Goal: Task Accomplishment & Management: Manage account settings

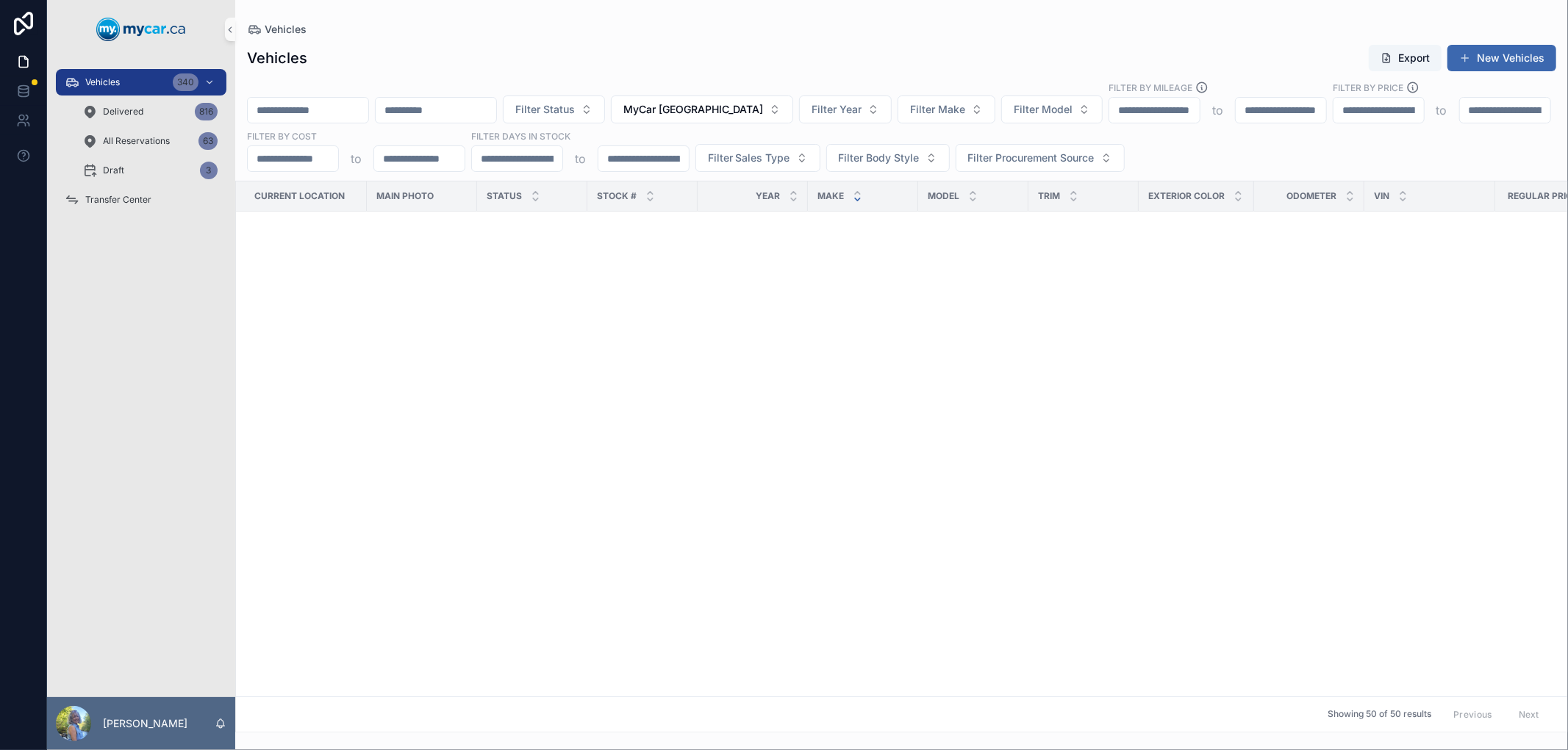
scroll to position [1386, 223]
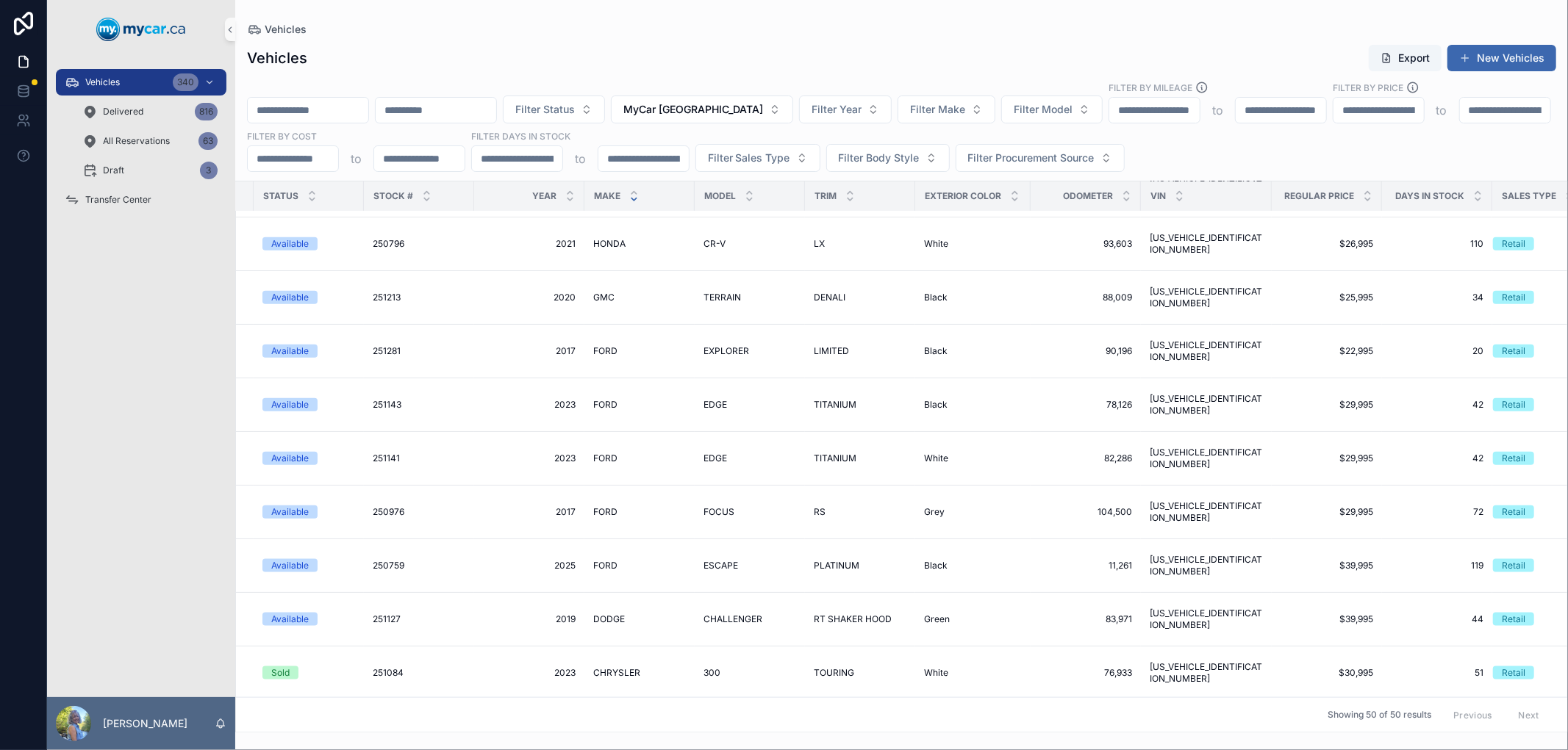
click at [707, 35] on div "Vehicles Export New Vehicles Filter Status MyCar North Bay Filter Year Filter M…" at bounding box center [900, 384] width 1332 height 697
click at [531, 57] on div "Vehicles Export New Vehicles" at bounding box center [900, 57] width 1309 height 28
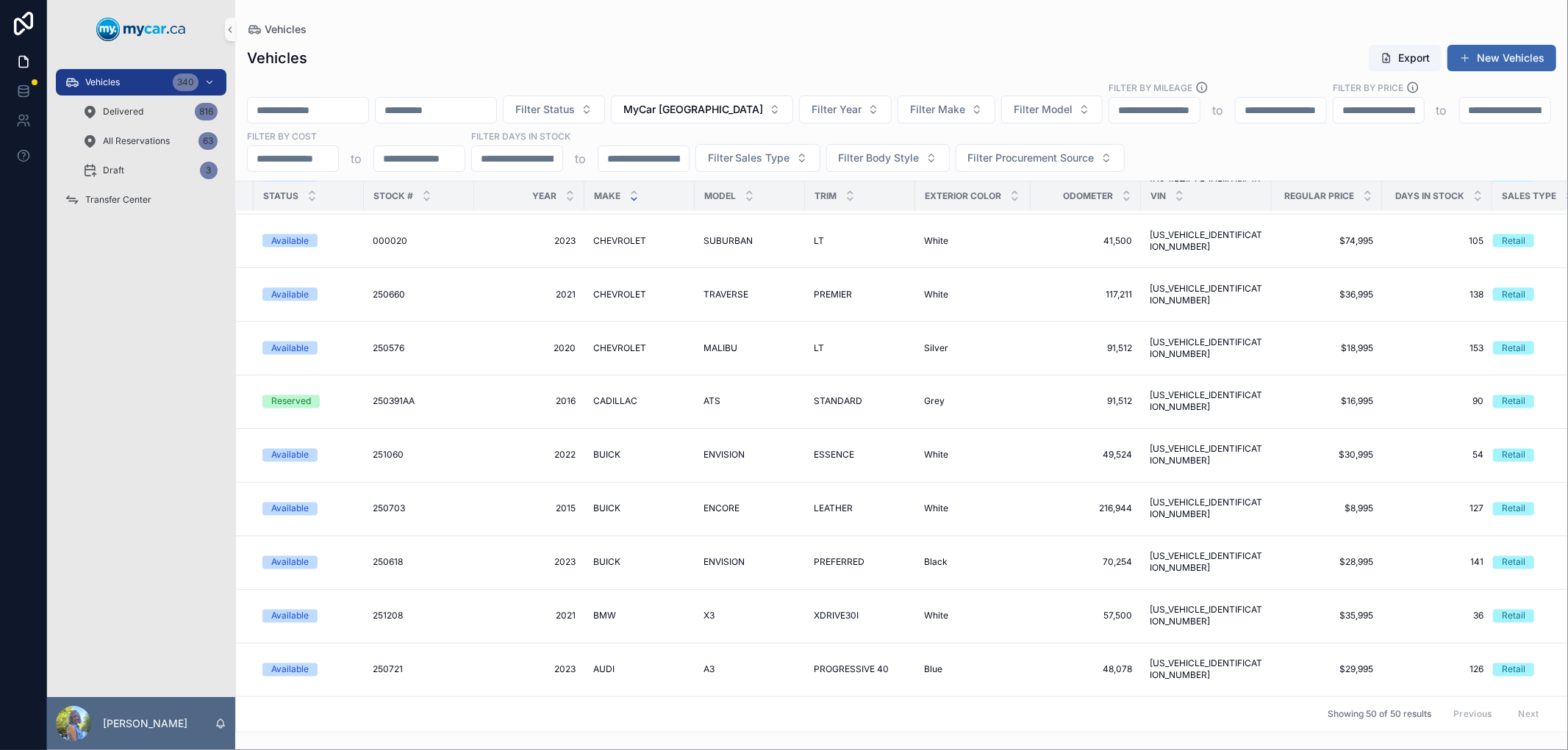
scroll to position [1499, 223]
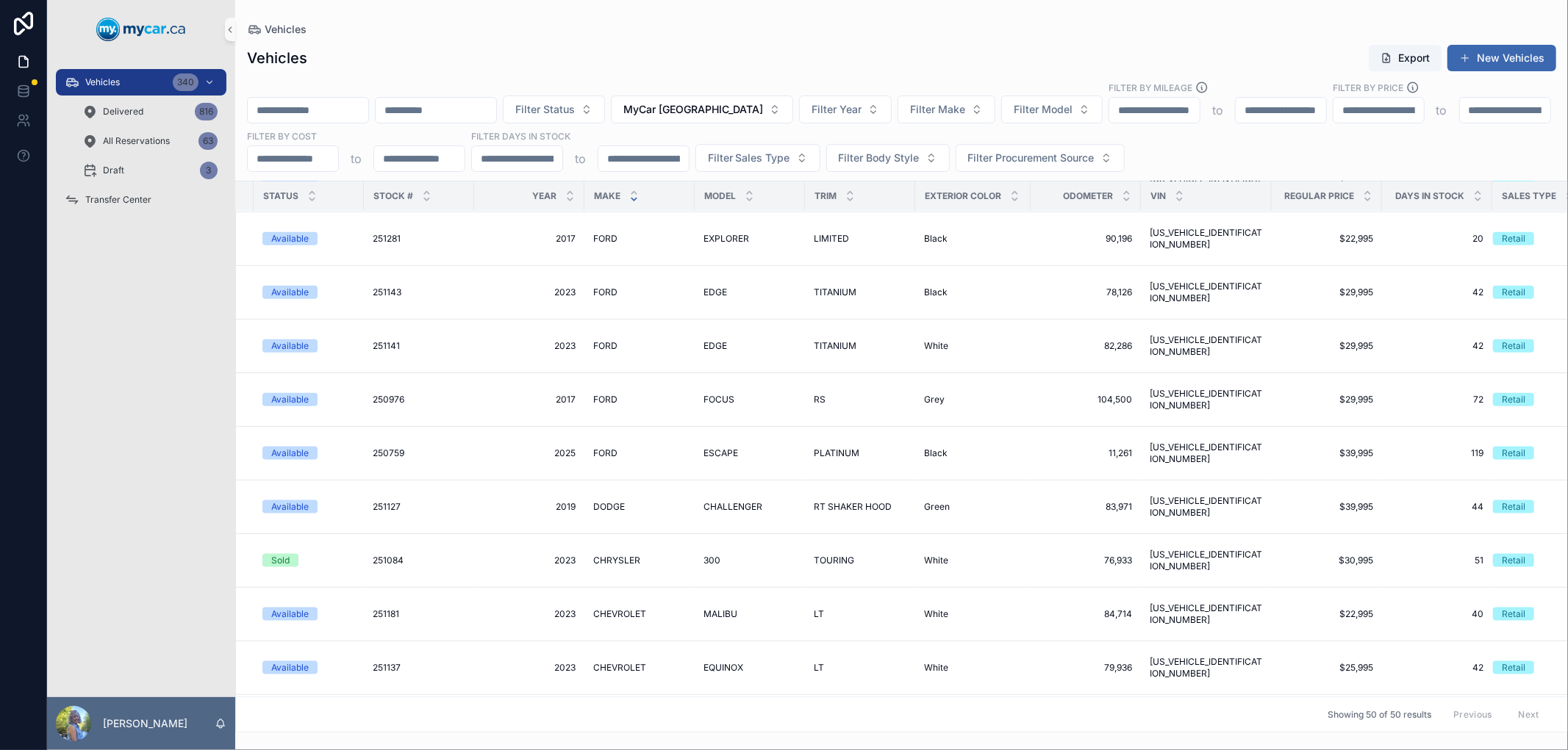
click at [685, 64] on div "Vehicles Export New Vehicles" at bounding box center [900, 57] width 1309 height 28
click at [644, 68] on div "Vehicles Export New Vehicles" at bounding box center [900, 57] width 1309 height 28
click at [307, 190] on icon "scrollable content" at bounding box center [312, 193] width 10 height 10
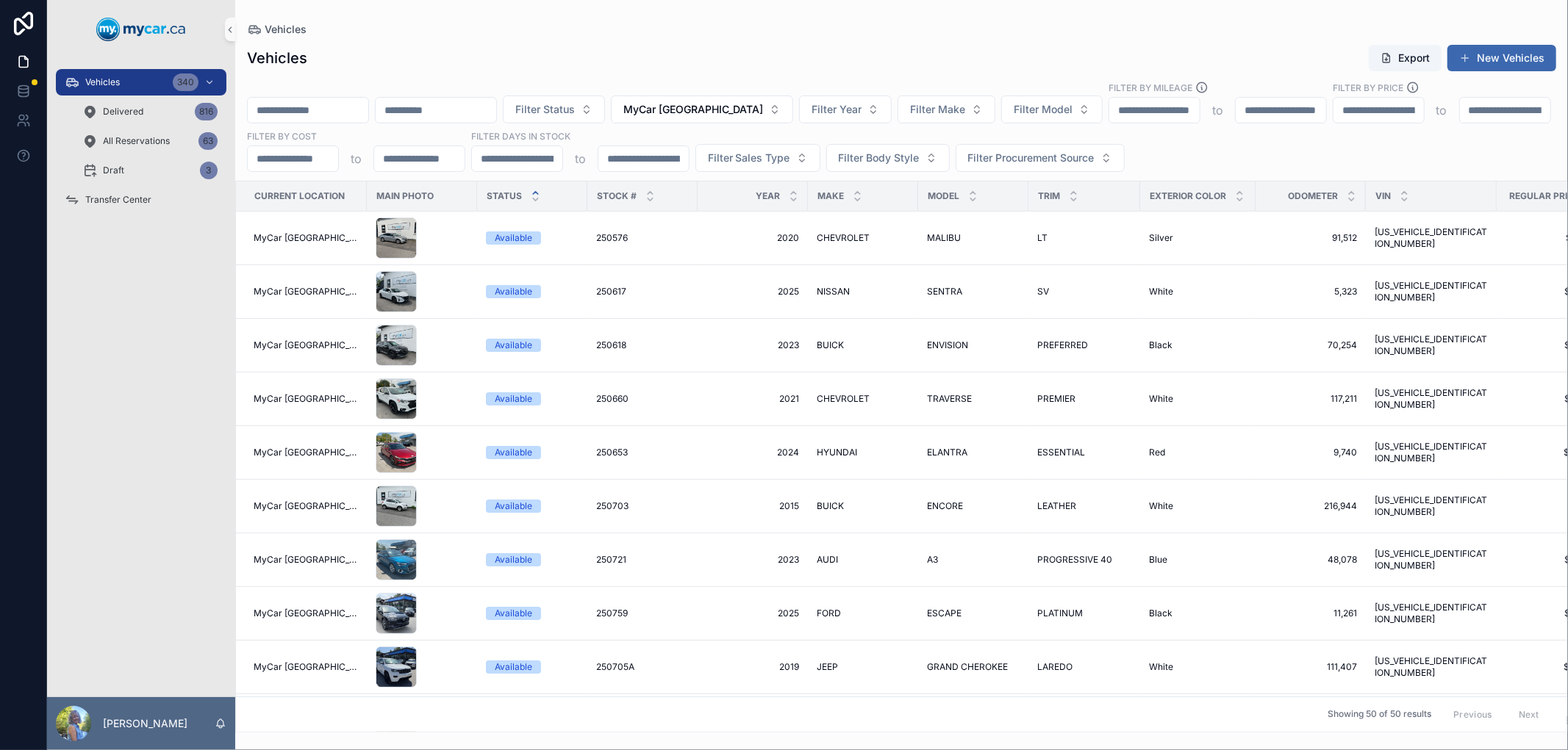
click at [608, 70] on div "Vehicles Export New Vehicles" at bounding box center [900, 57] width 1309 height 28
click at [528, 29] on div "Vehicles" at bounding box center [900, 29] width 1309 height 12
click at [557, 42] on div "Vehicles Export New Vehicles Filter Status MyCar North Bay Filter Year Filter M…" at bounding box center [900, 384] width 1332 height 697
click at [627, 67] on div "Vehicles Export New Vehicles" at bounding box center [900, 57] width 1309 height 28
click at [338, 106] on input "scrollable content" at bounding box center [308, 110] width 121 height 20
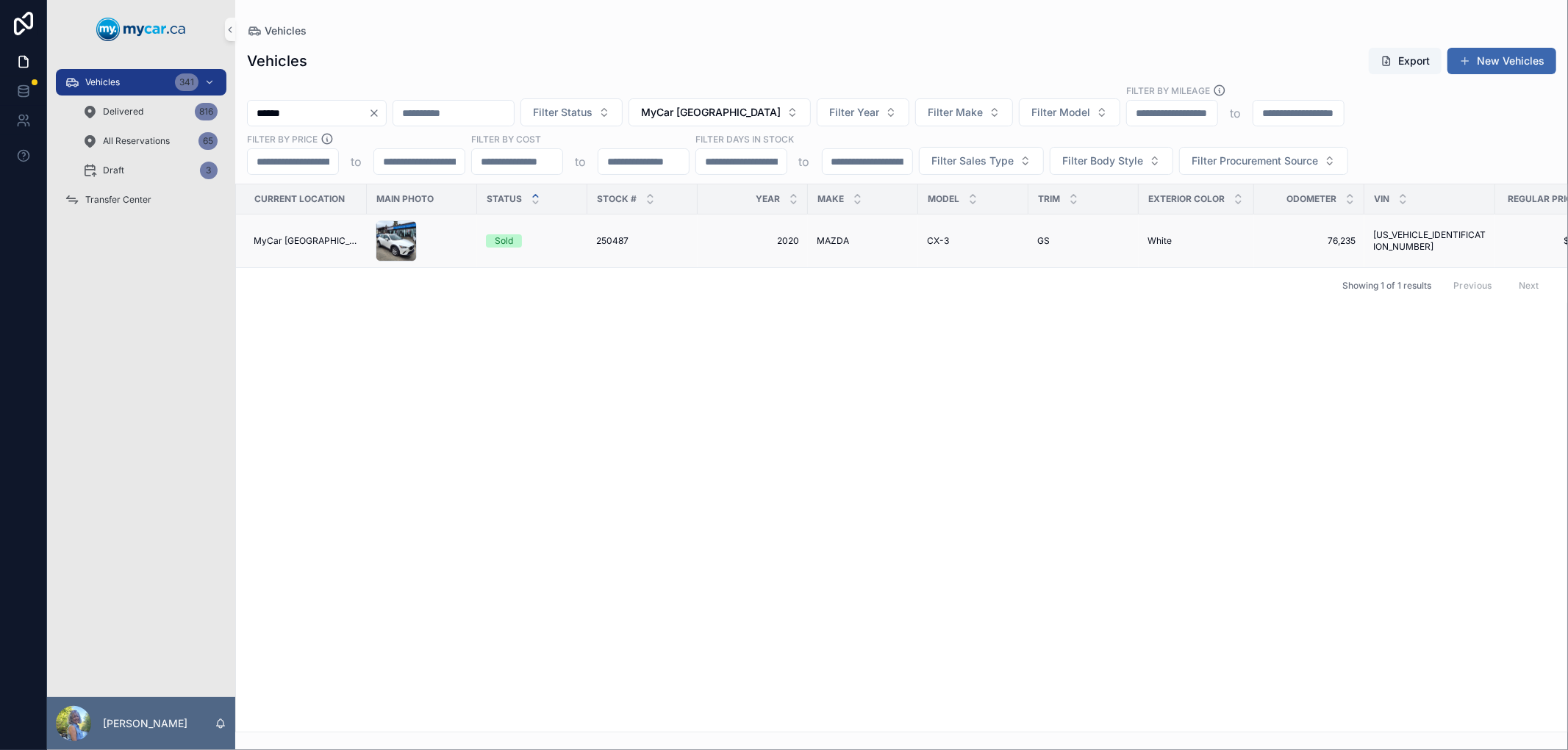
type input "******"
click at [615, 240] on span "250487" at bounding box center [612, 241] width 32 height 12
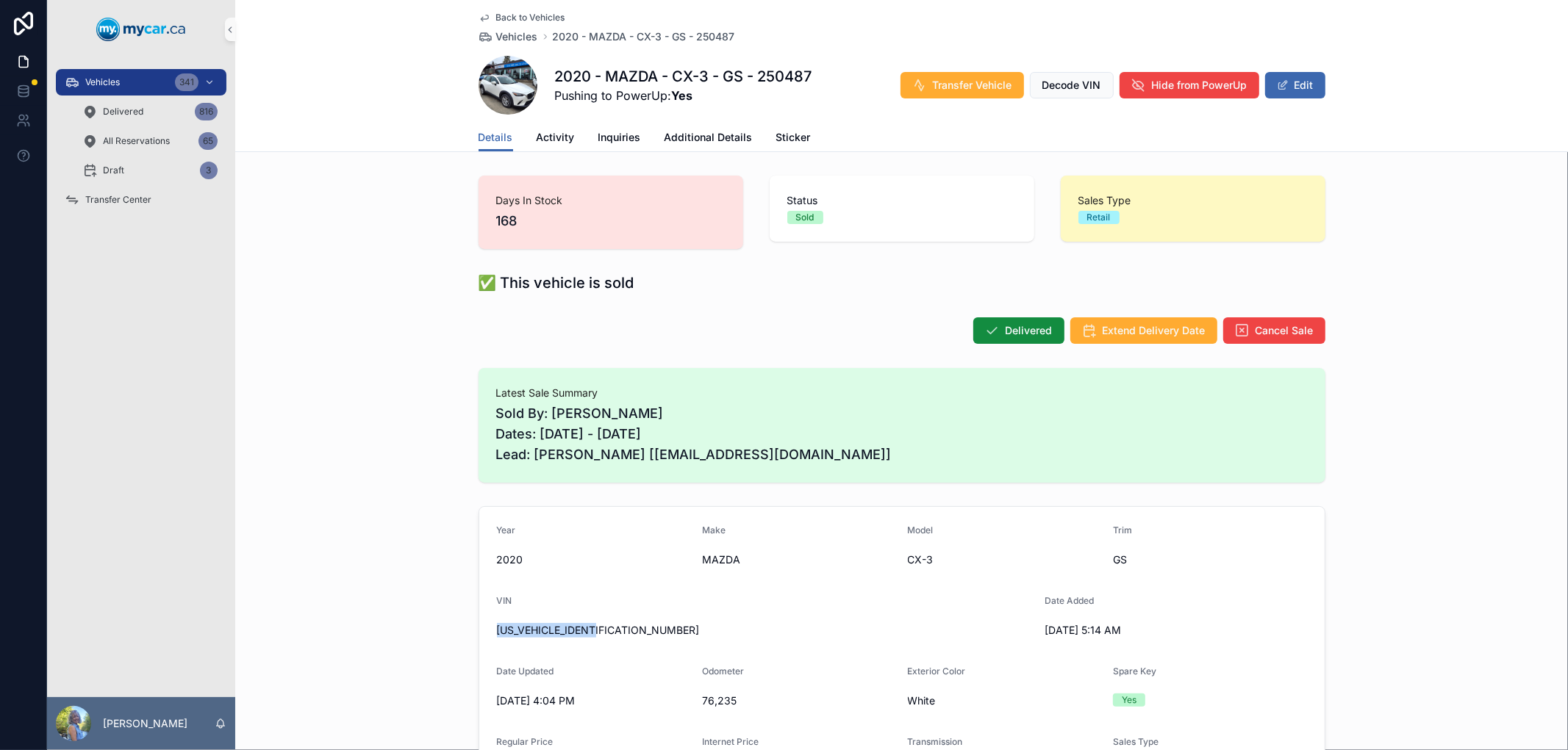
drag, startPoint x: 606, startPoint y: 632, endPoint x: 493, endPoint y: 635, distance: 113.0
click at [497, 635] on span "[US_VEHICLE_IDENTIFICATION_NUMBER]" at bounding box center [765, 630] width 536 height 15
copy span "[US_VEHICLE_IDENTIFICATION_NUMBER]"
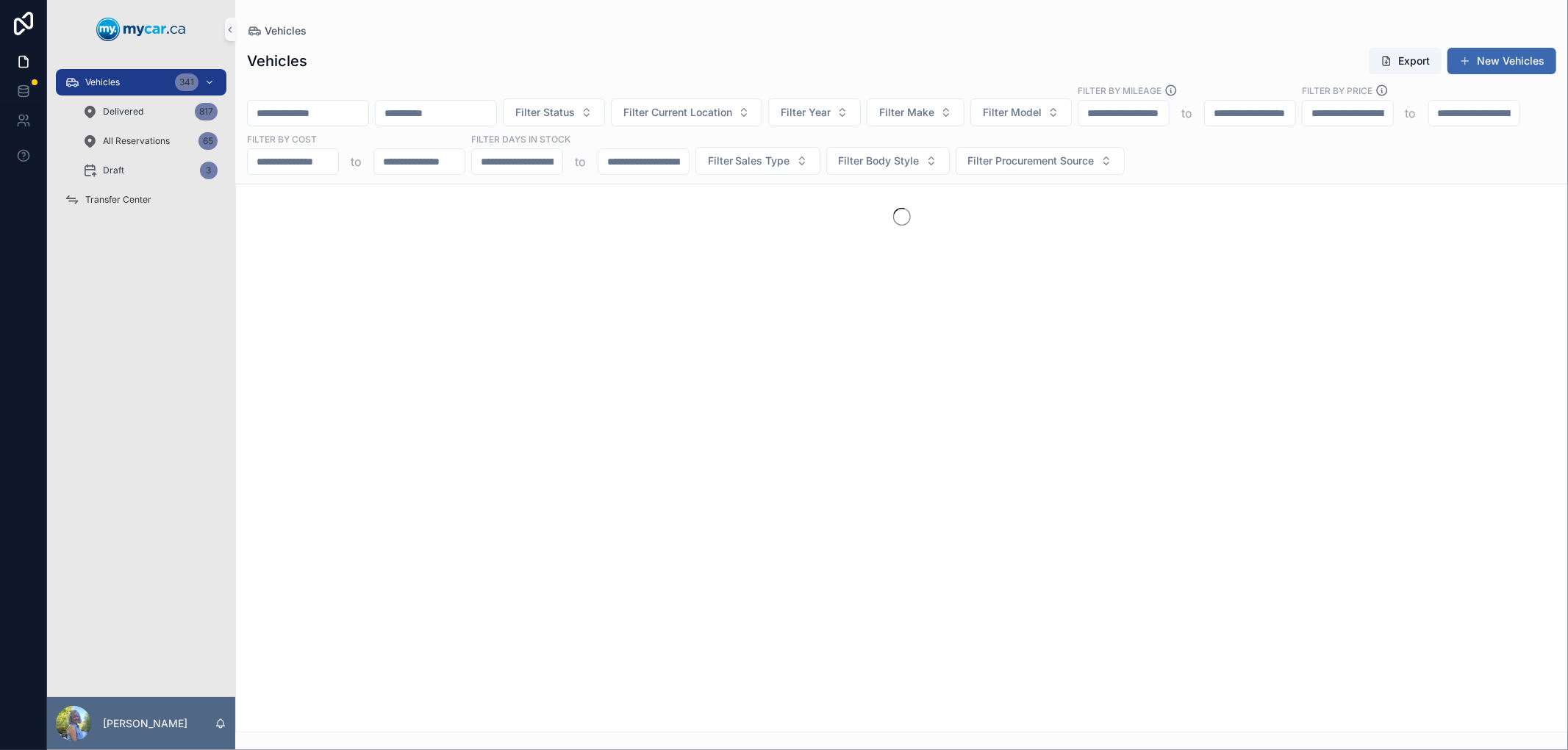
click at [344, 111] on input "scrollable content" at bounding box center [308, 113] width 121 height 20
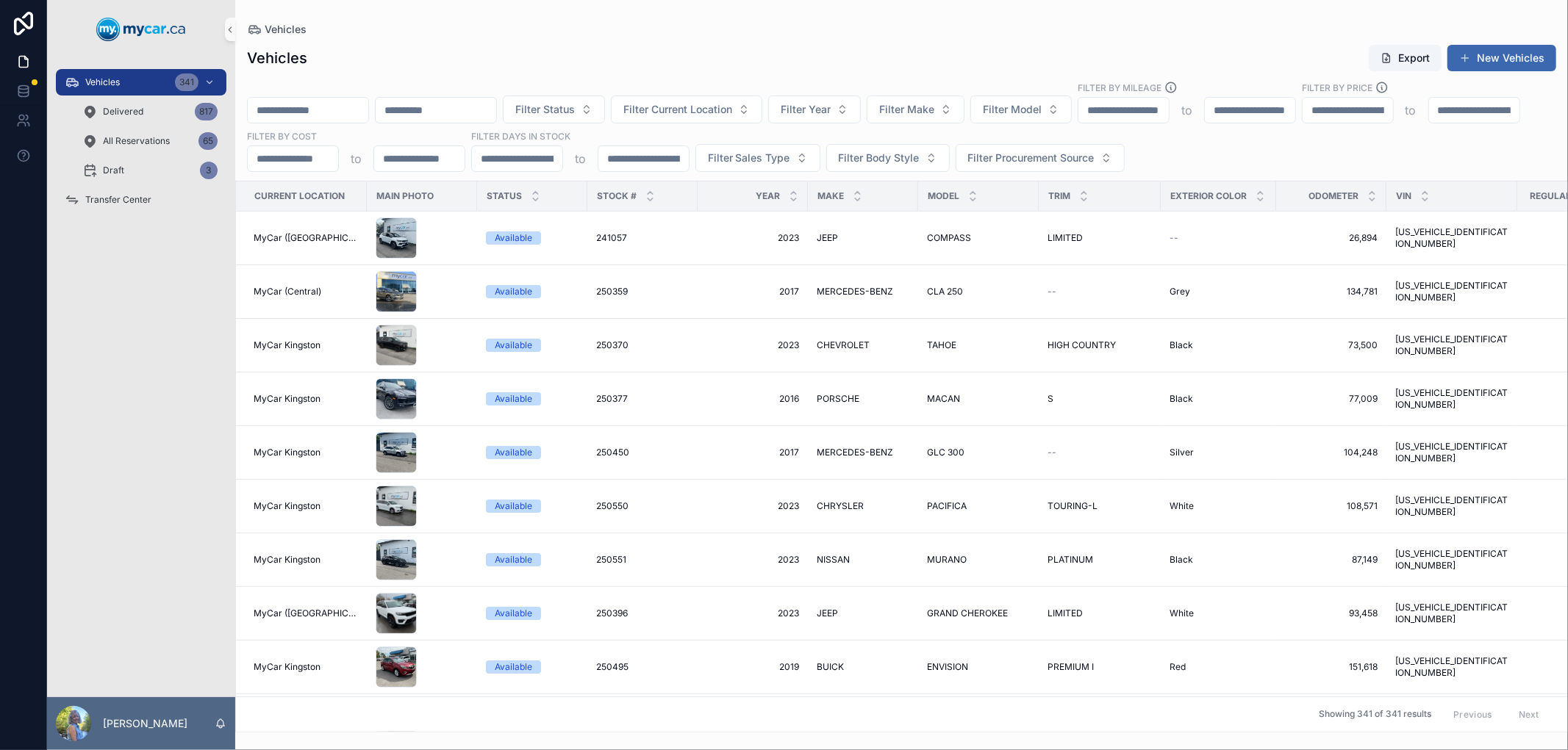
paste input "******"
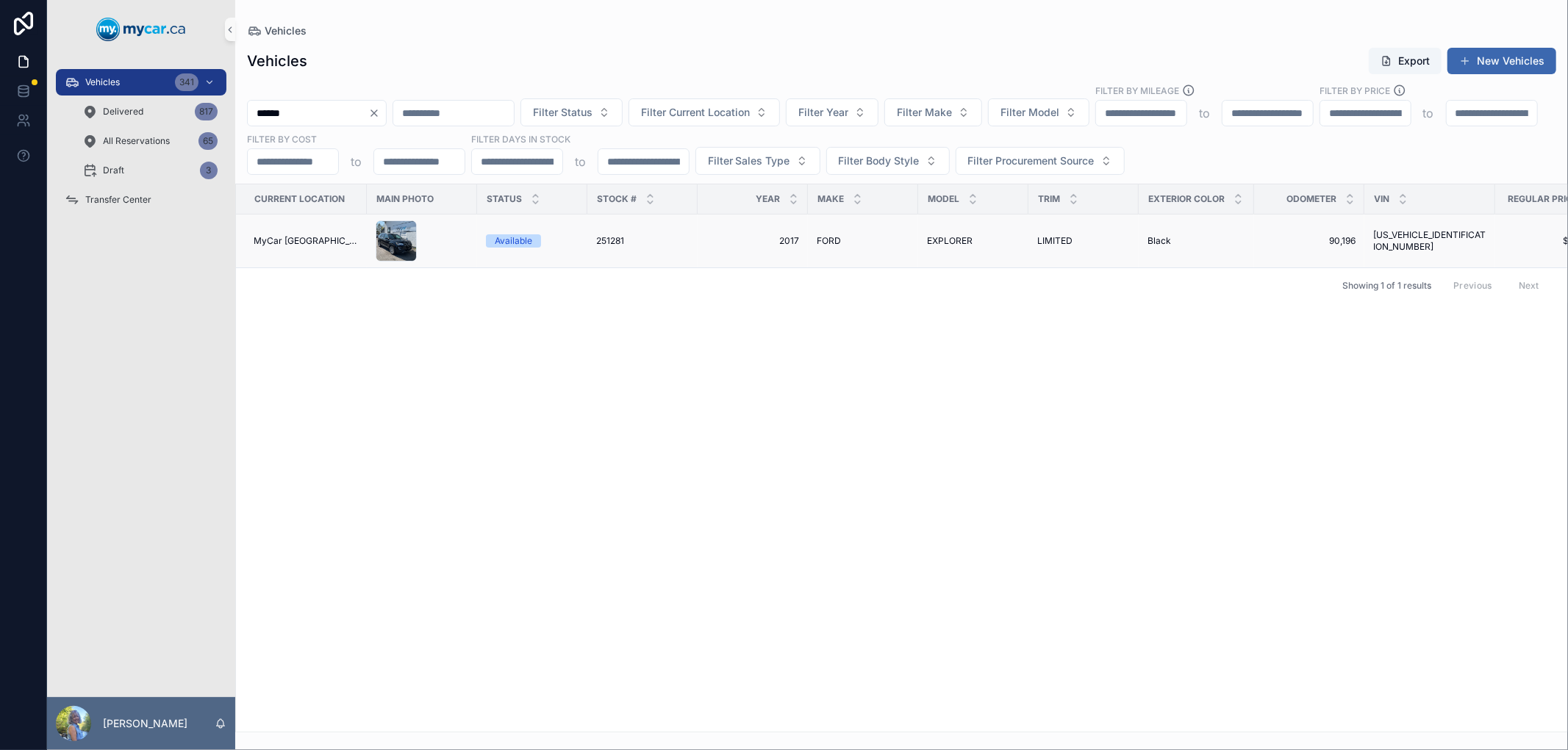
type input "******"
click at [603, 238] on span "251281" at bounding box center [610, 241] width 28 height 12
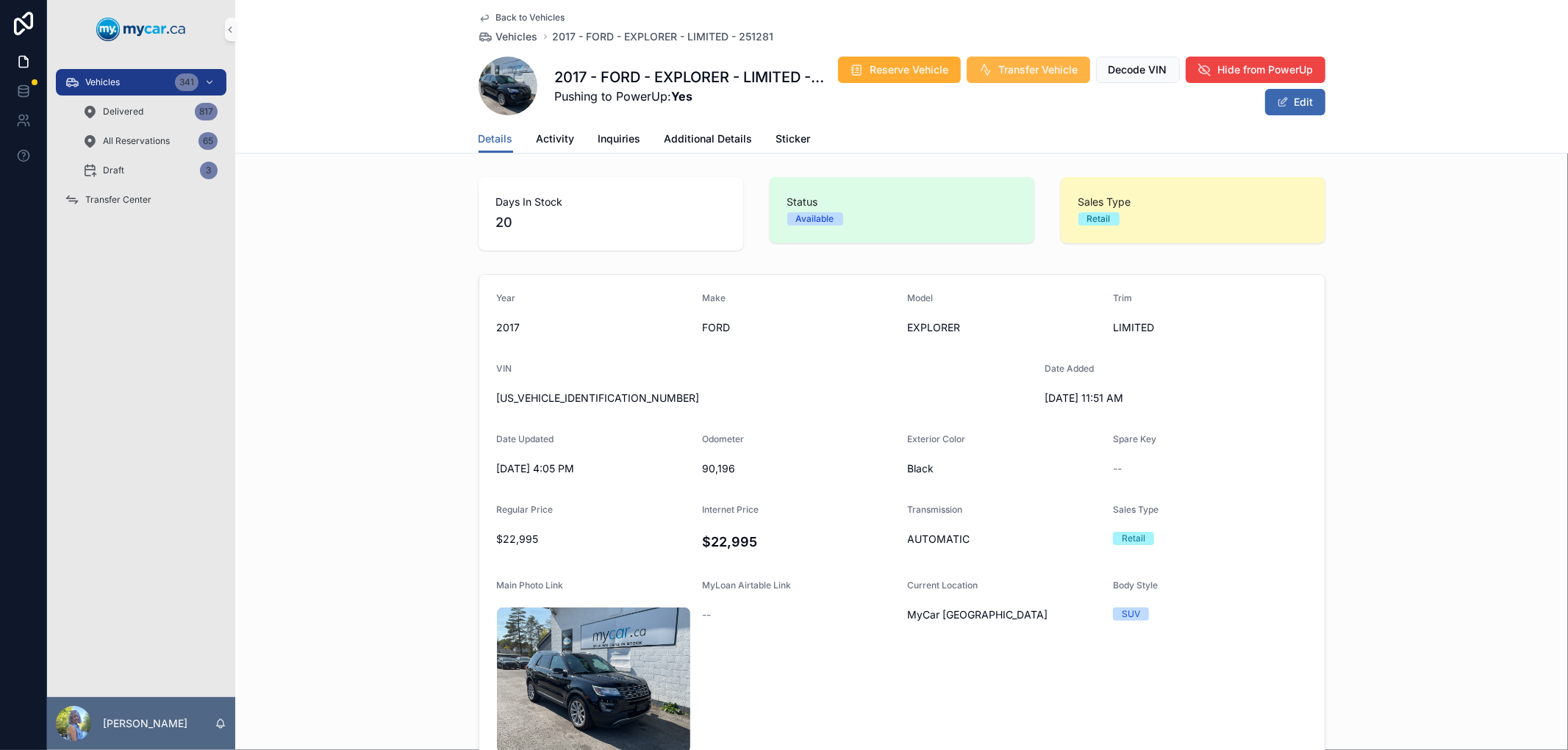
click at [1078, 73] on span "Transfer Vehicle" at bounding box center [1038, 69] width 79 height 15
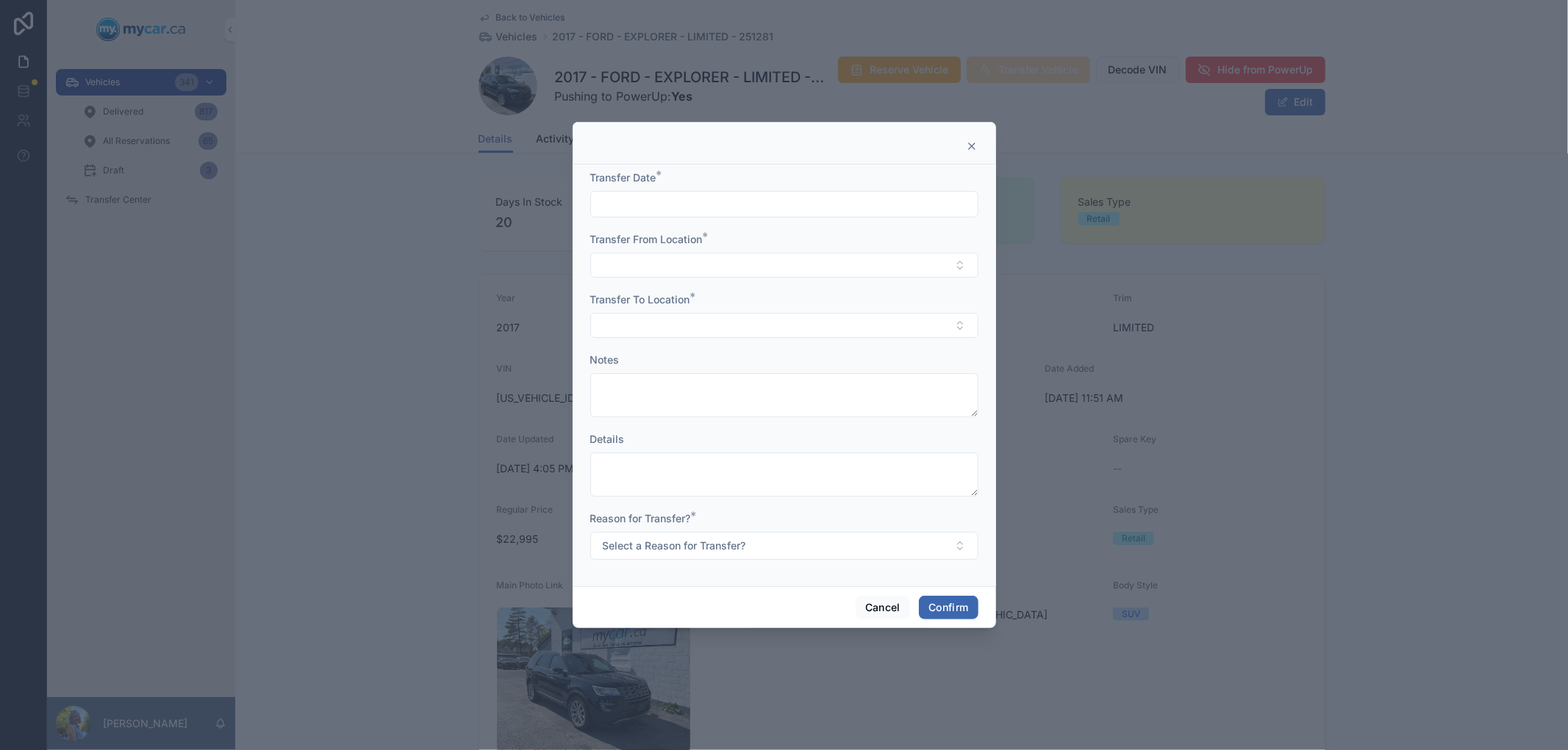
click at [812, 213] on input "text" at bounding box center [784, 204] width 387 height 20
click at [791, 237] on button "Today" at bounding box center [784, 240] width 58 height 26
type input "*********"
click at [657, 265] on button "Select Button" at bounding box center [784, 265] width 388 height 25
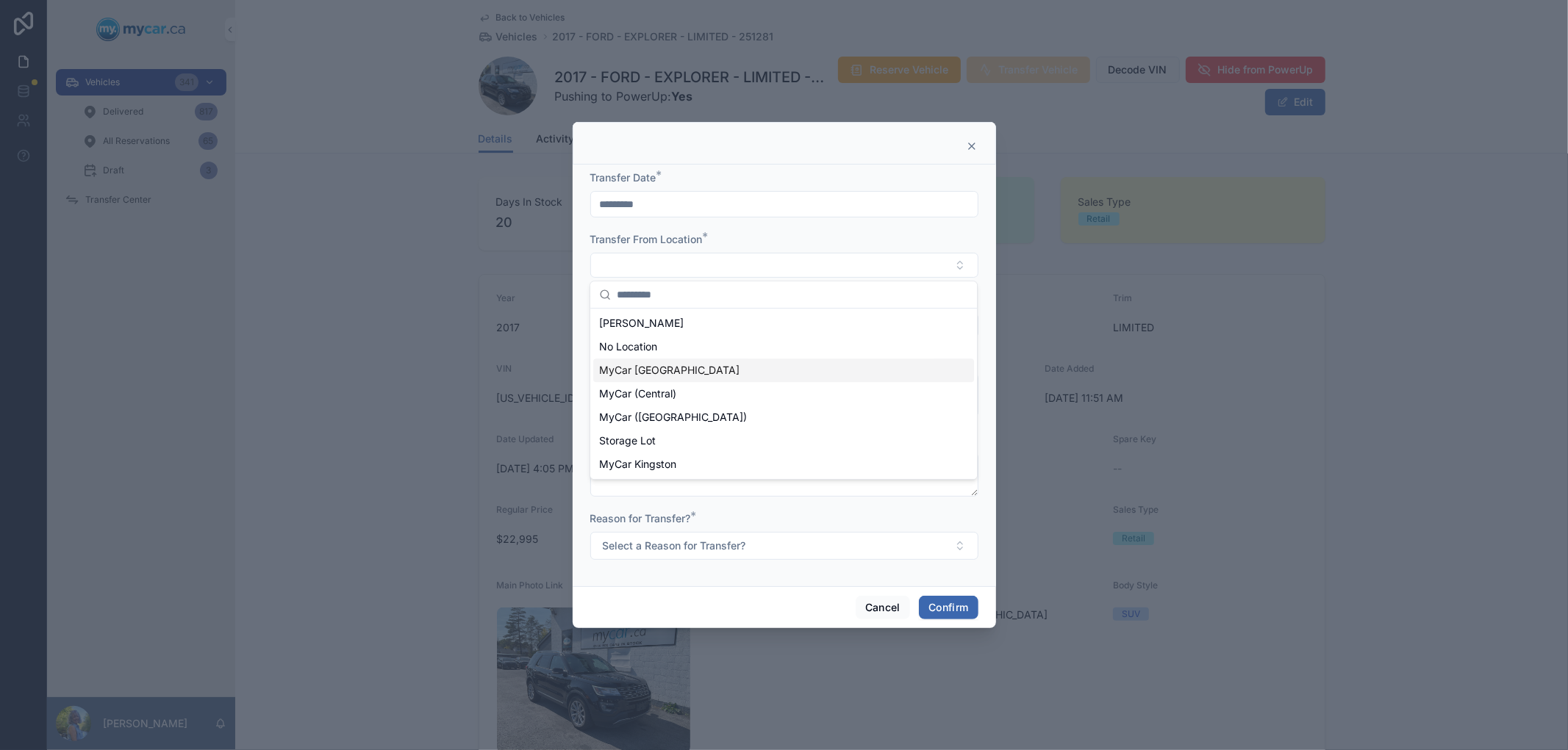
click at [714, 370] on div "MyCar [GEOGRAPHIC_DATA]" at bounding box center [784, 370] width 381 height 23
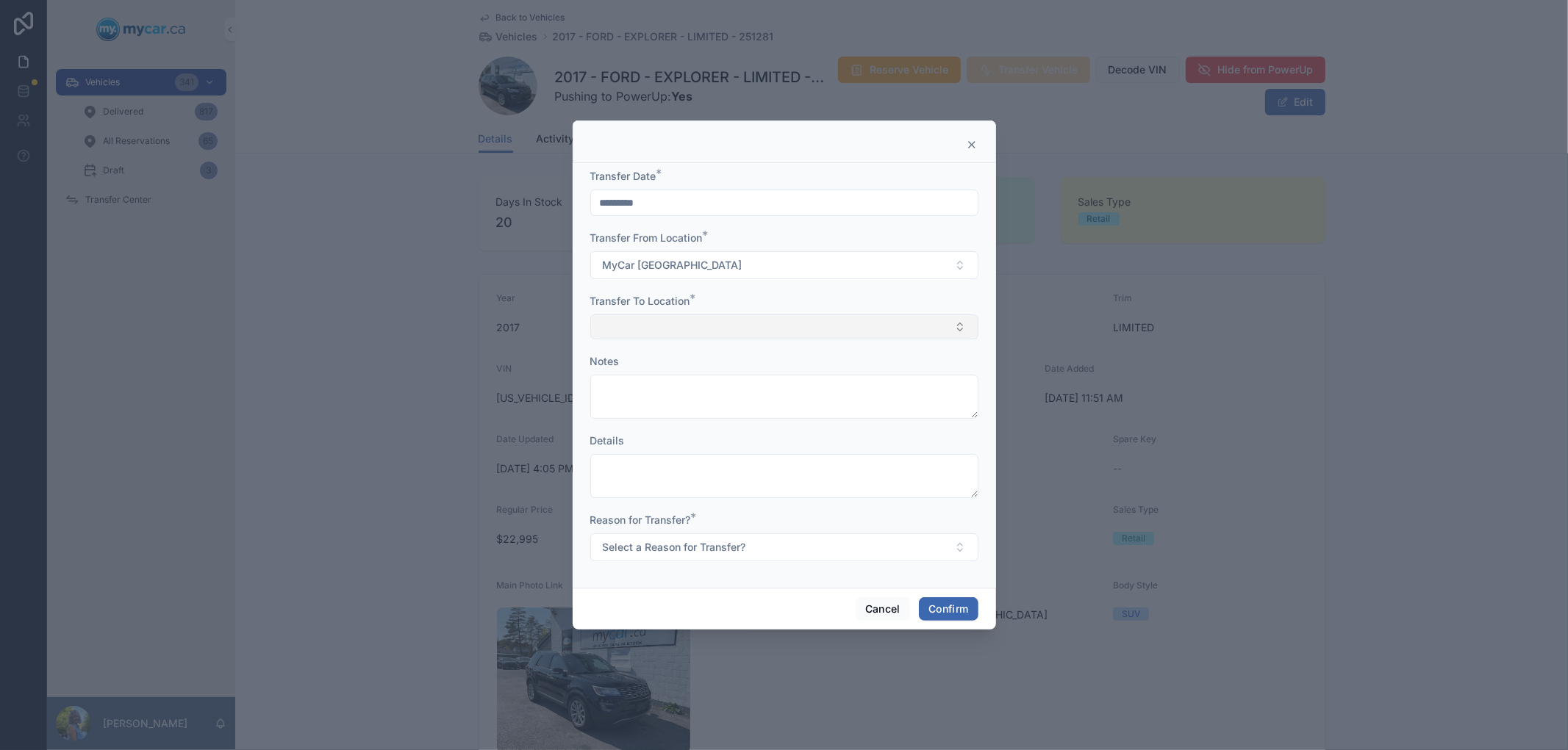
click at [725, 324] on button "Select Button" at bounding box center [784, 327] width 388 height 25
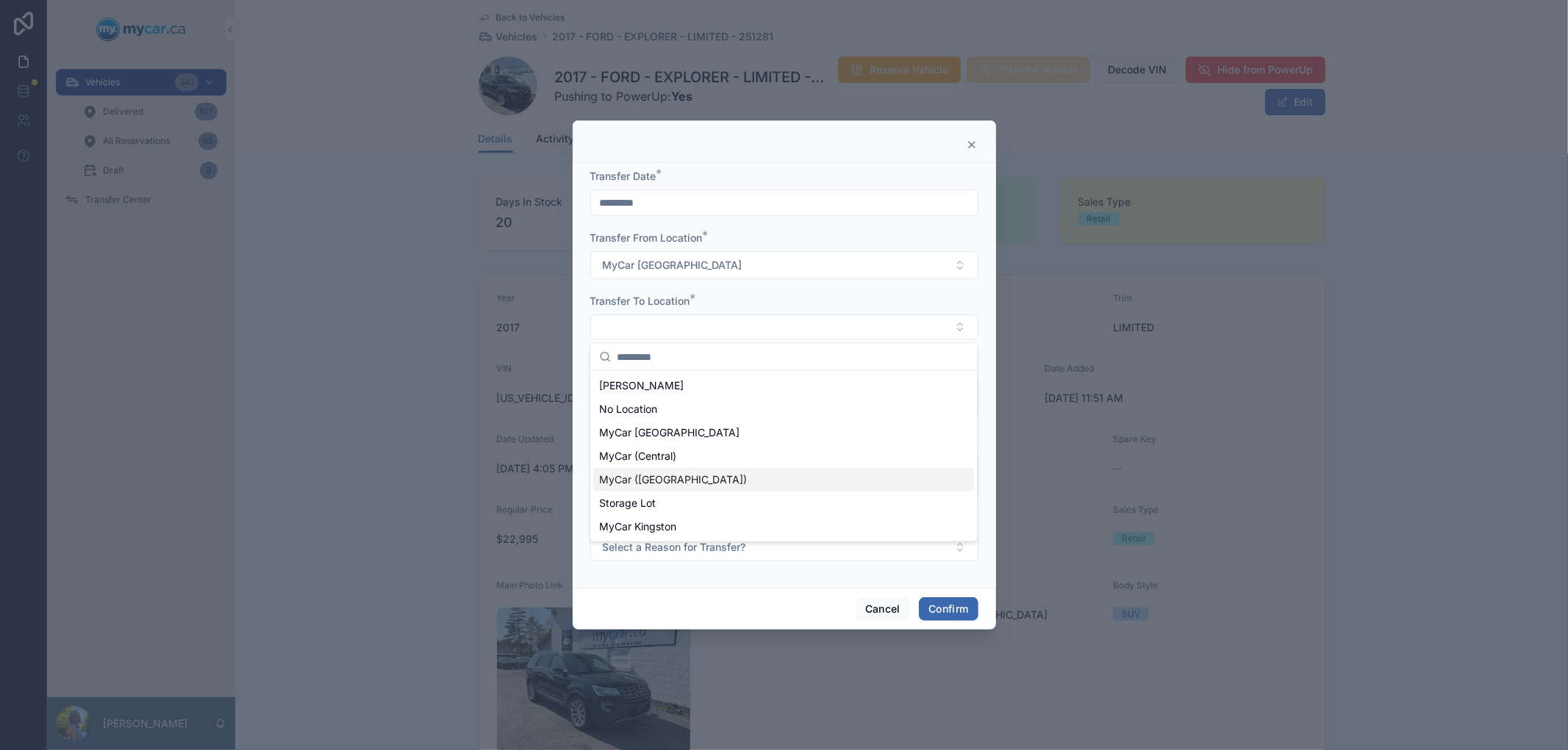
click at [677, 474] on span "MyCar (Richmond)" at bounding box center [673, 479] width 148 height 15
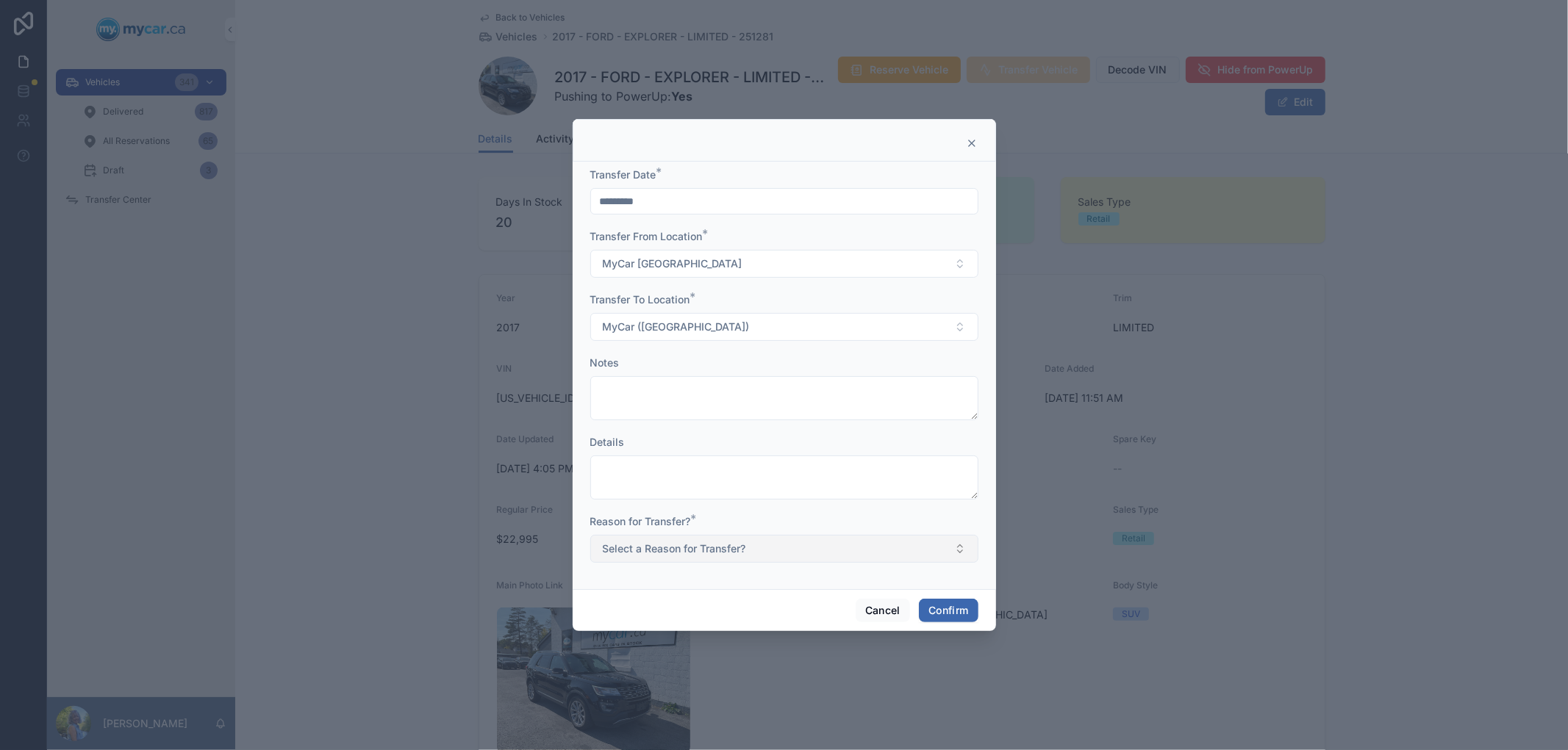
click at [752, 548] on button "Select a Reason for Transfer?" at bounding box center [784, 548] width 388 height 28
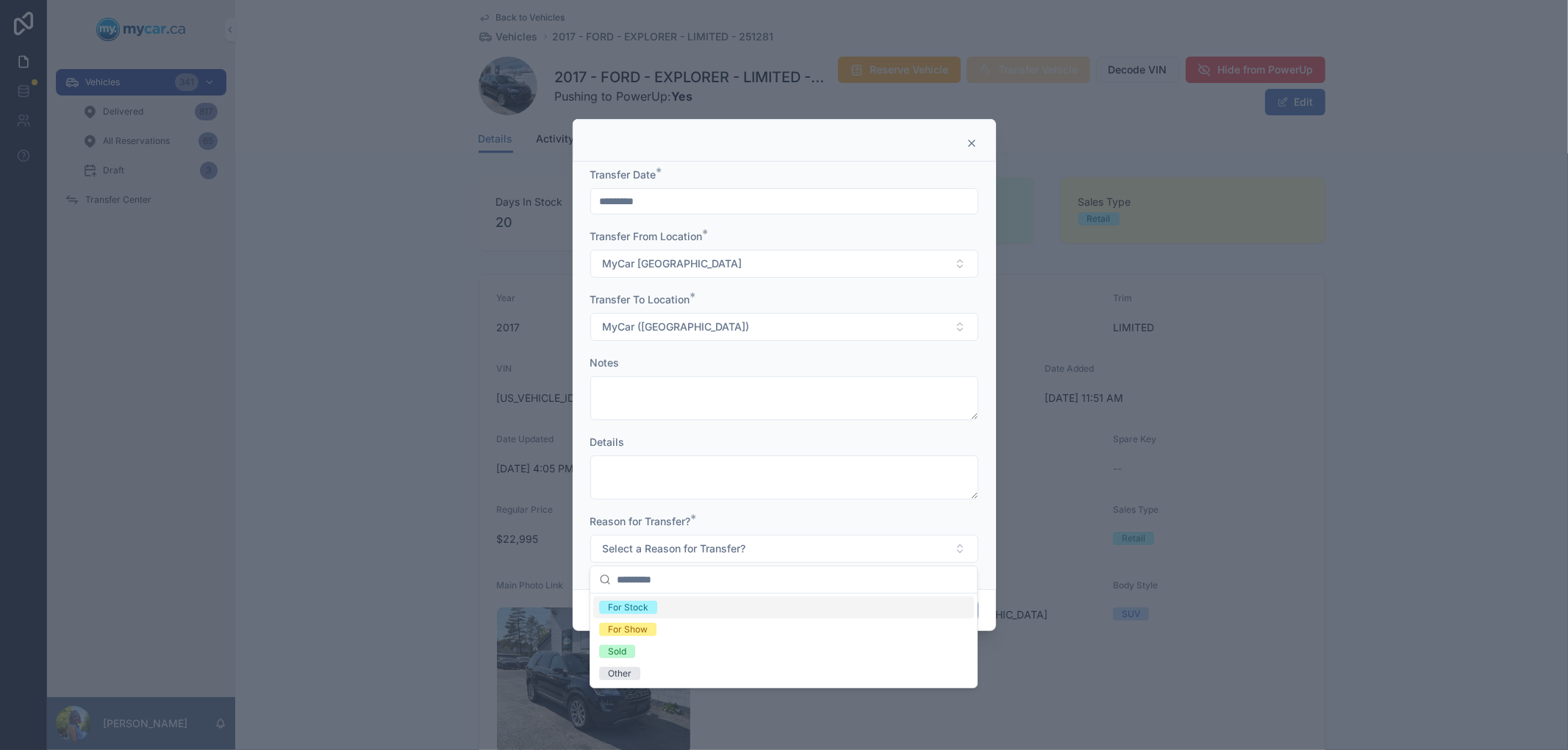
click at [684, 606] on div "For Stock" at bounding box center [784, 607] width 381 height 22
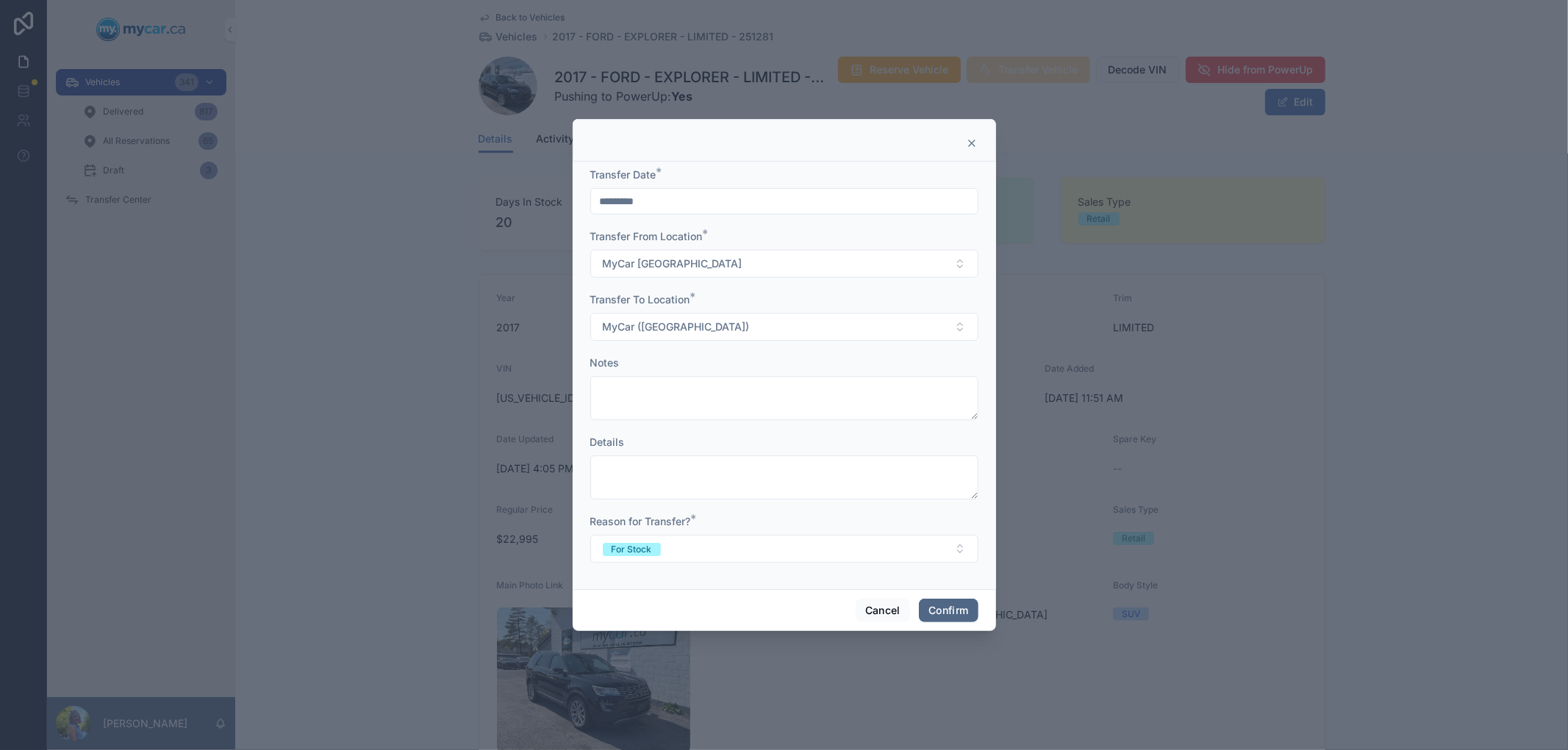
click at [942, 618] on button "Confirm" at bounding box center [948, 611] width 58 height 23
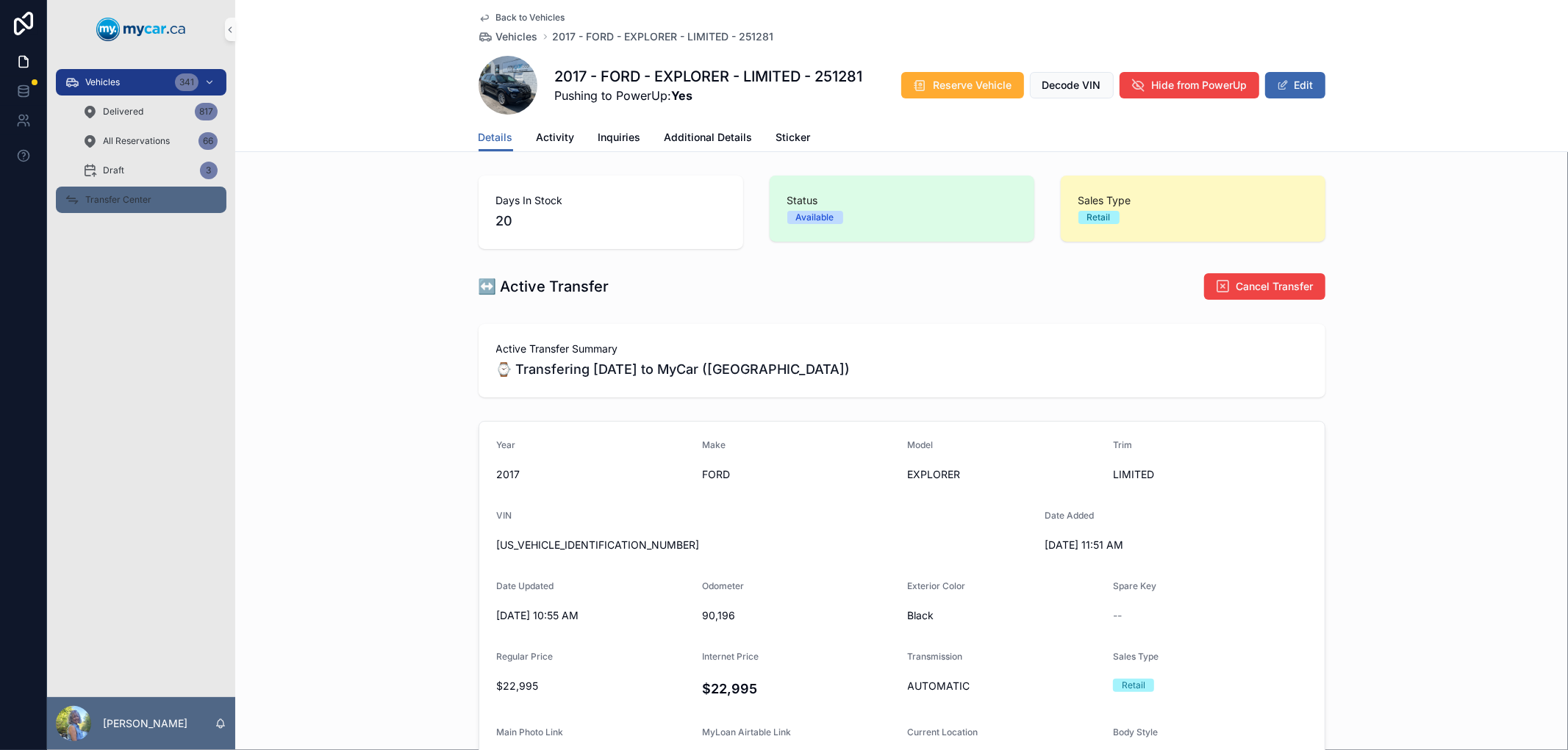
click at [108, 199] on span "Transfer Center" at bounding box center [118, 200] width 66 height 12
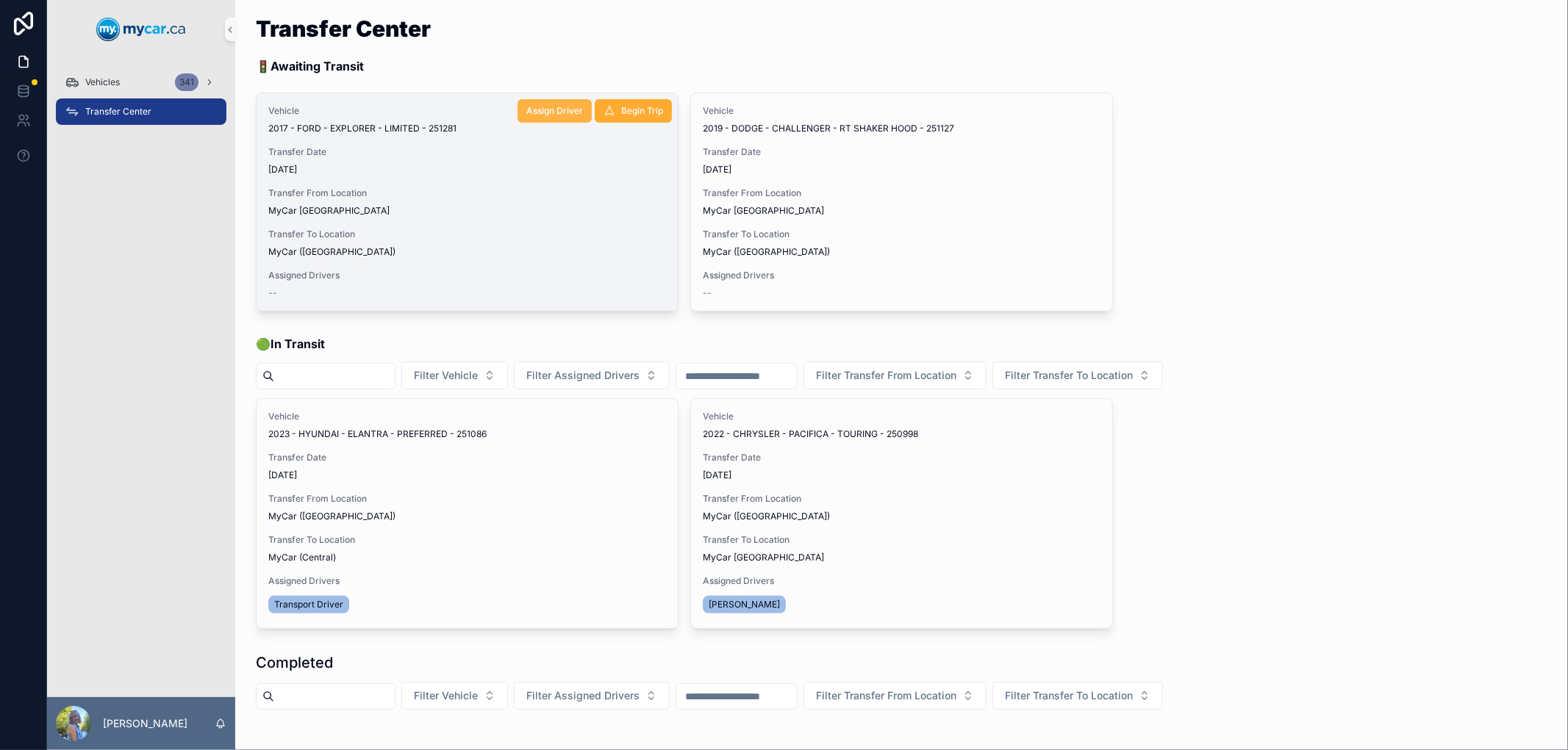
click at [556, 108] on span "Assign Driver" at bounding box center [555, 111] width 57 height 12
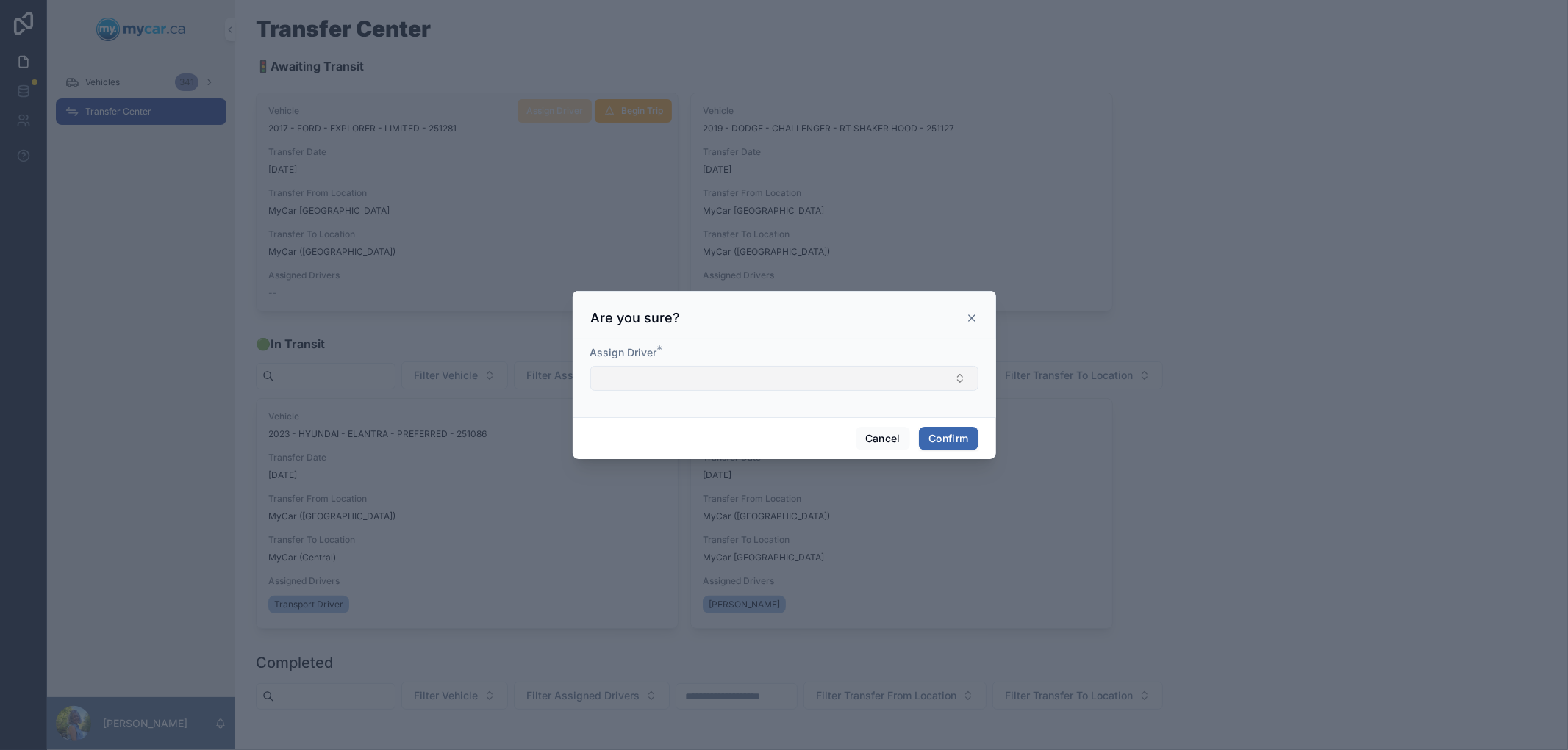
click at [738, 387] on button "Select Button" at bounding box center [784, 379] width 388 height 25
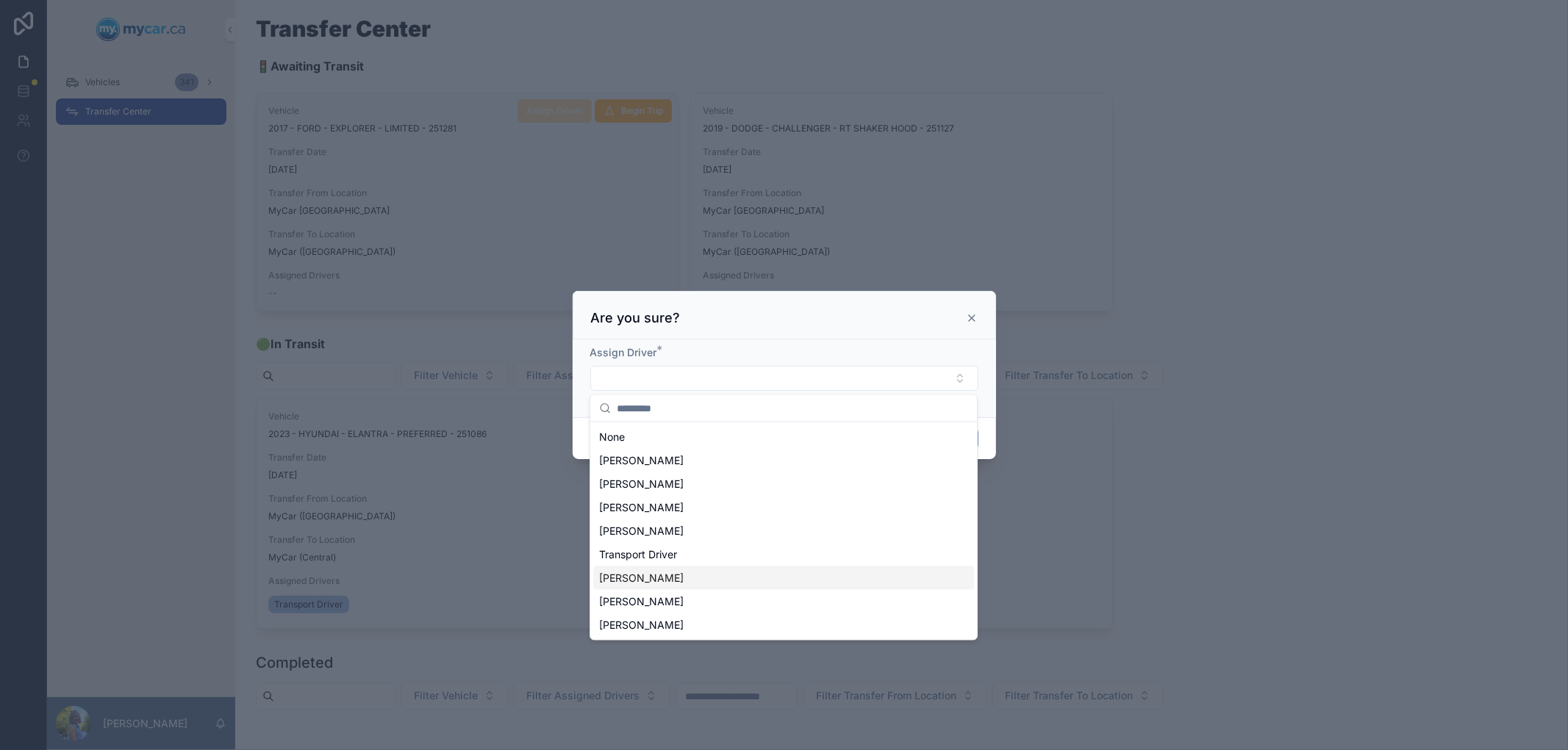
click at [660, 576] on div "James Boyd" at bounding box center [784, 578] width 381 height 23
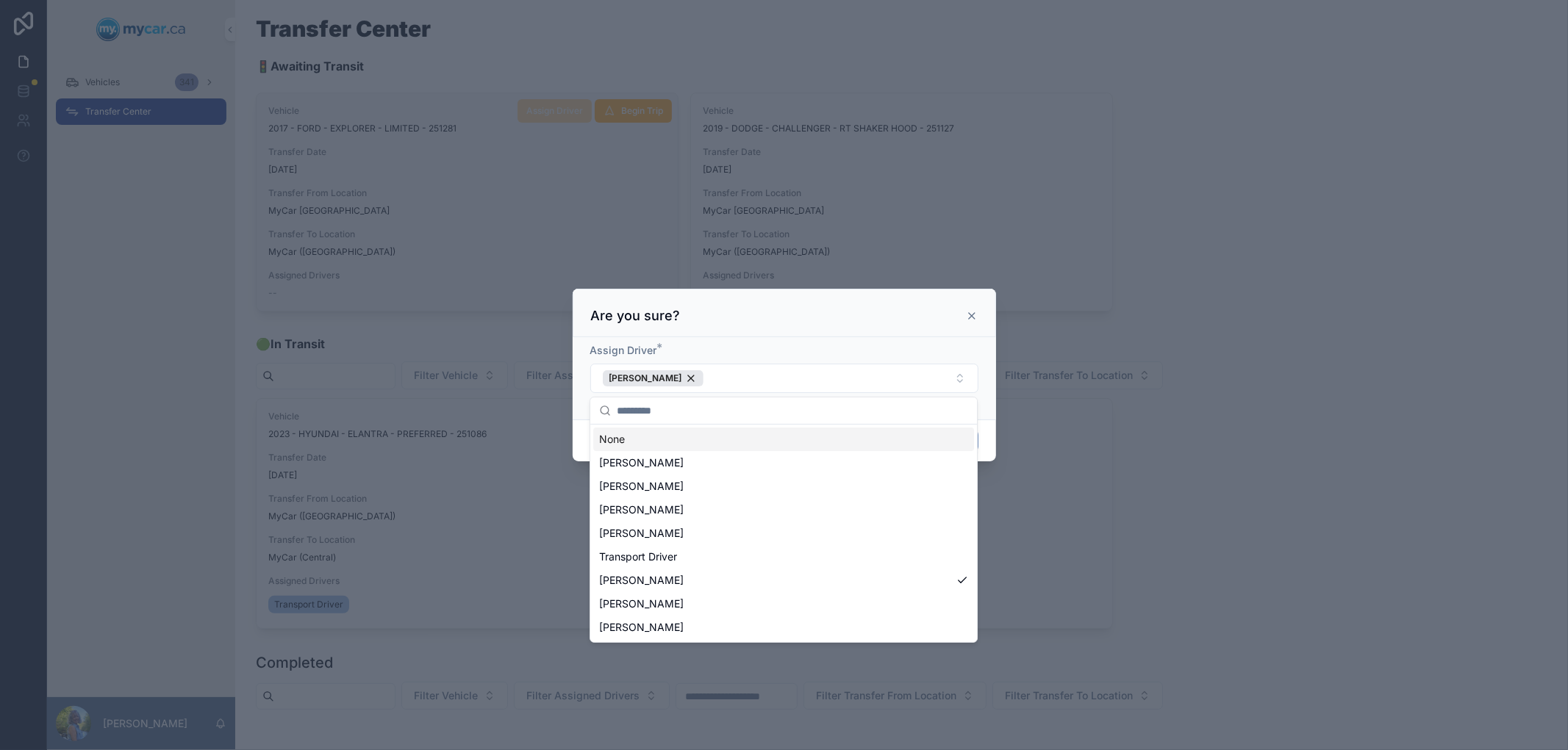
click at [906, 301] on div "Are you sure?" at bounding box center [784, 313] width 423 height 49
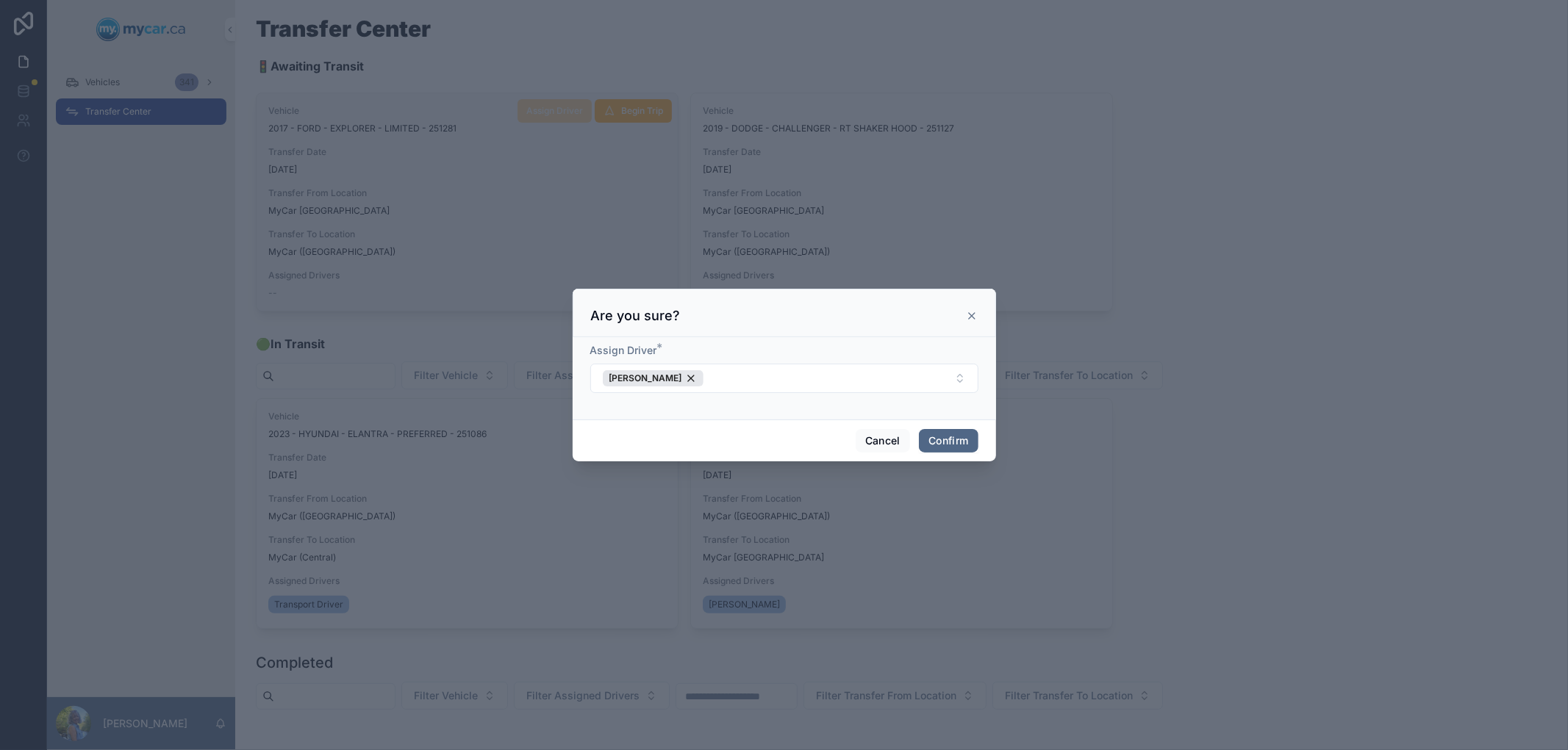
click at [941, 442] on button "Confirm" at bounding box center [948, 440] width 58 height 23
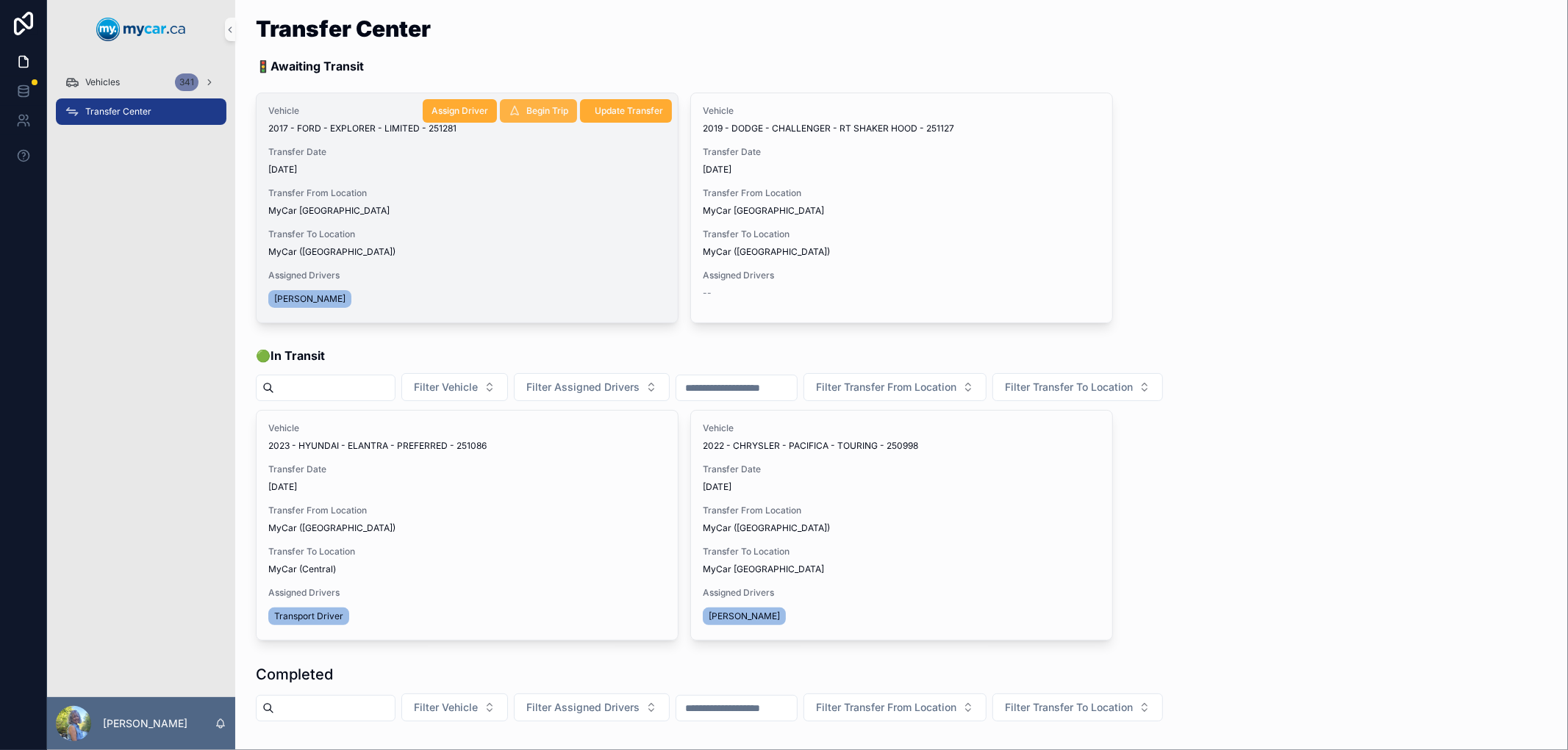
click at [526, 105] on span "Begin Trip" at bounding box center [547, 111] width 42 height 12
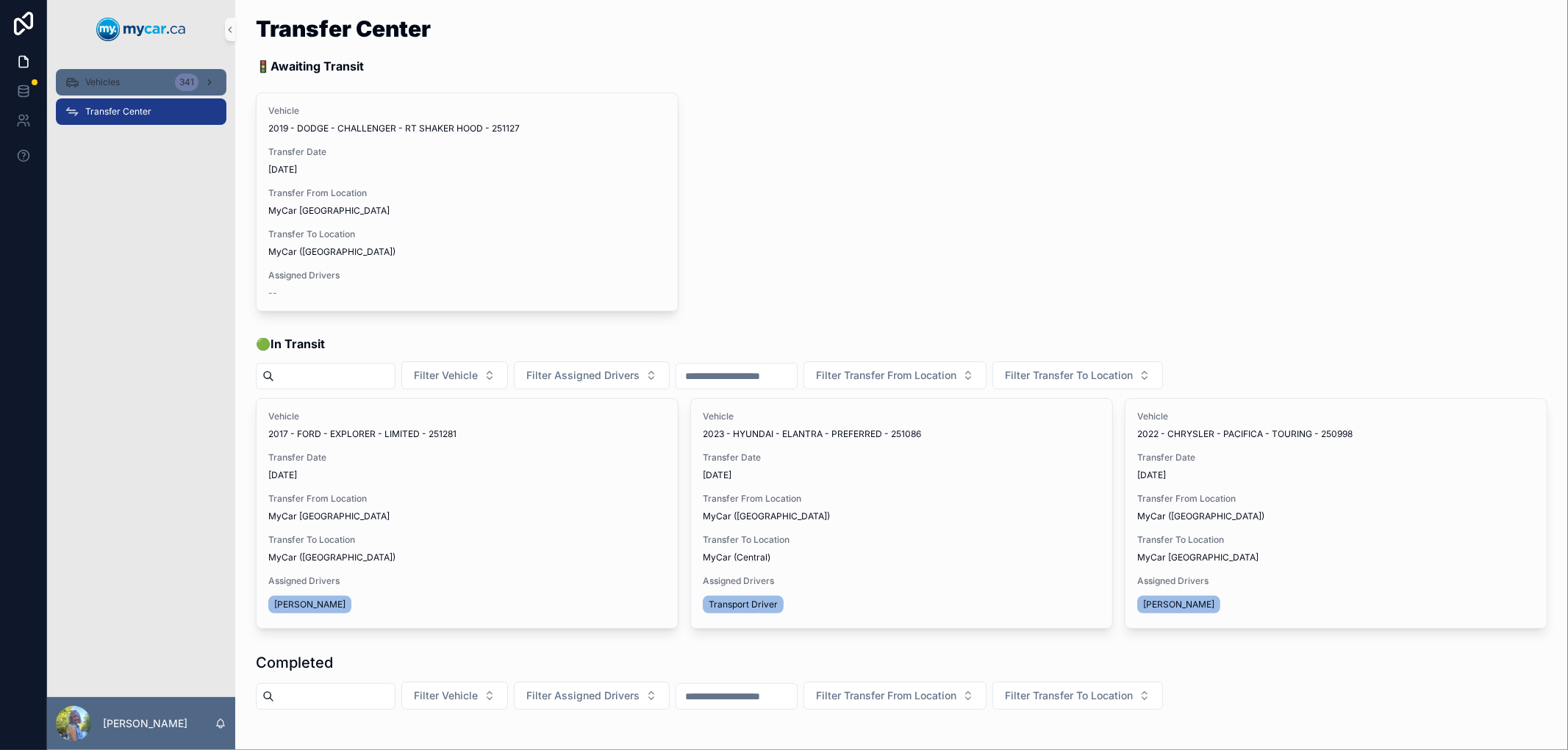
click at [115, 83] on span "Vehicles" at bounding box center [101, 82] width 34 height 12
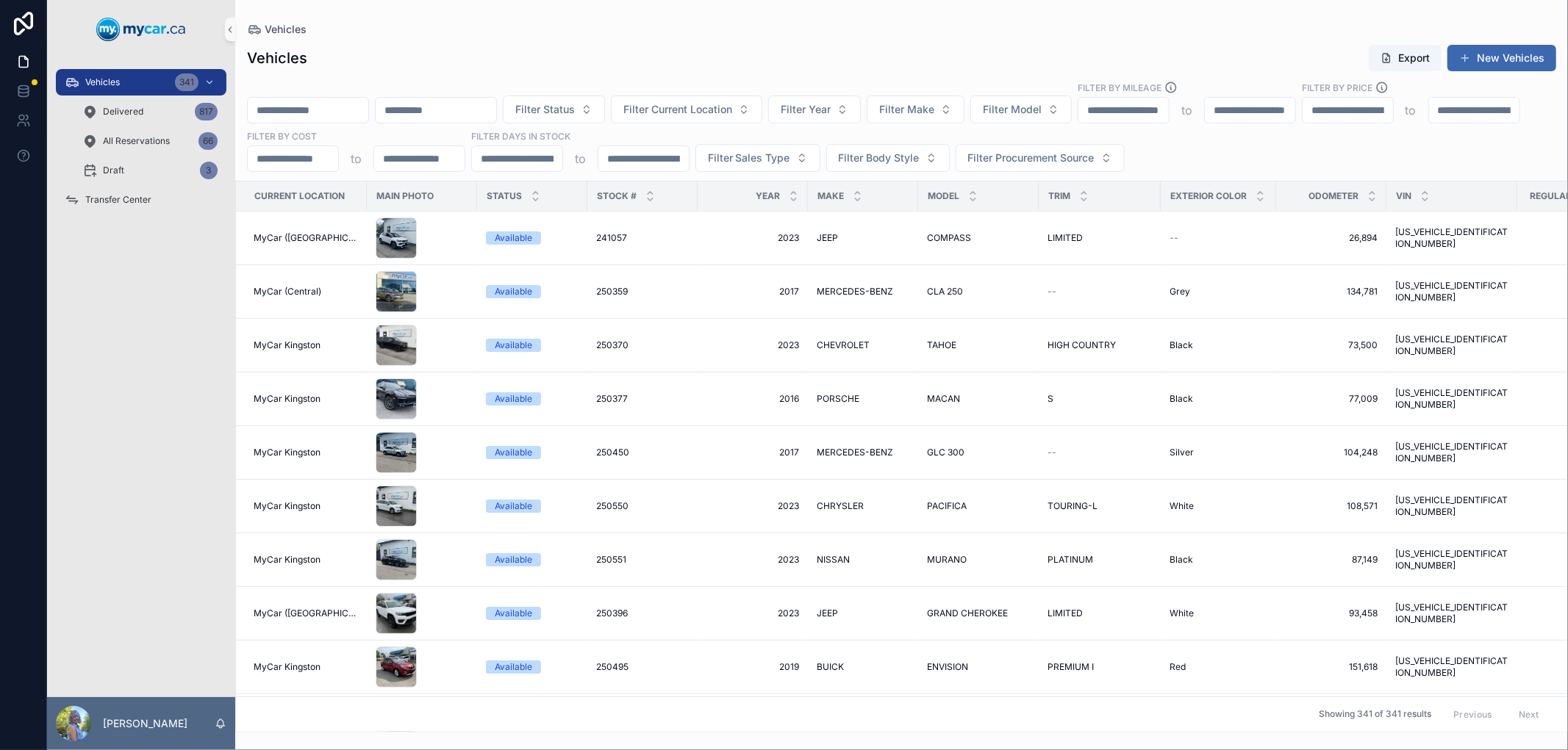
click at [330, 103] on input "scrollable content" at bounding box center [308, 110] width 121 height 20
click at [441, 70] on div "Vehicles Export New Vehicles" at bounding box center [900, 57] width 1309 height 28
click at [474, 71] on div "Vehicles Export New Vehicles" at bounding box center [900, 57] width 1309 height 28
click at [732, 104] on span "Filter Current Location" at bounding box center [678, 109] width 109 height 15
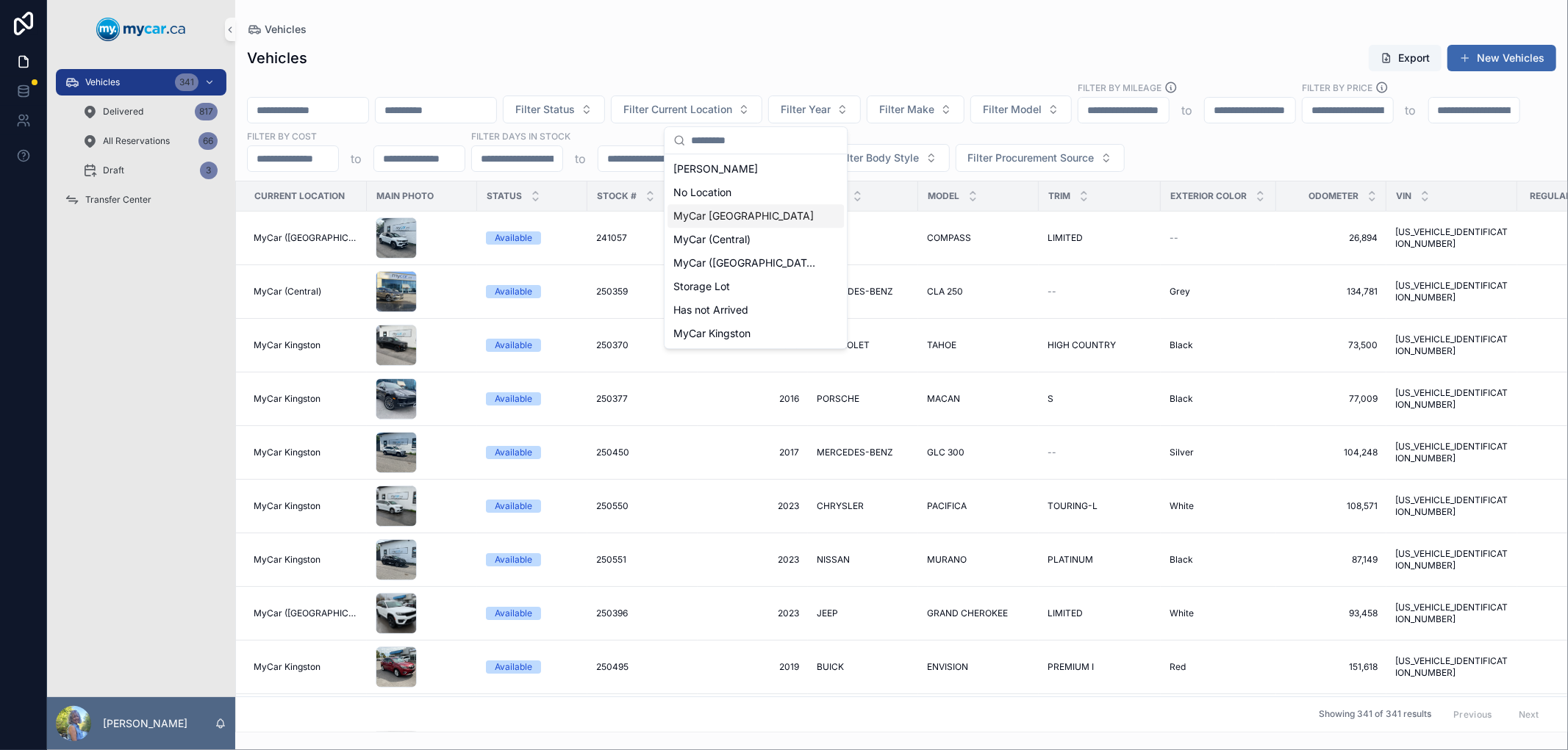
click at [740, 215] on span "MyCar [GEOGRAPHIC_DATA]" at bounding box center [744, 215] width 140 height 15
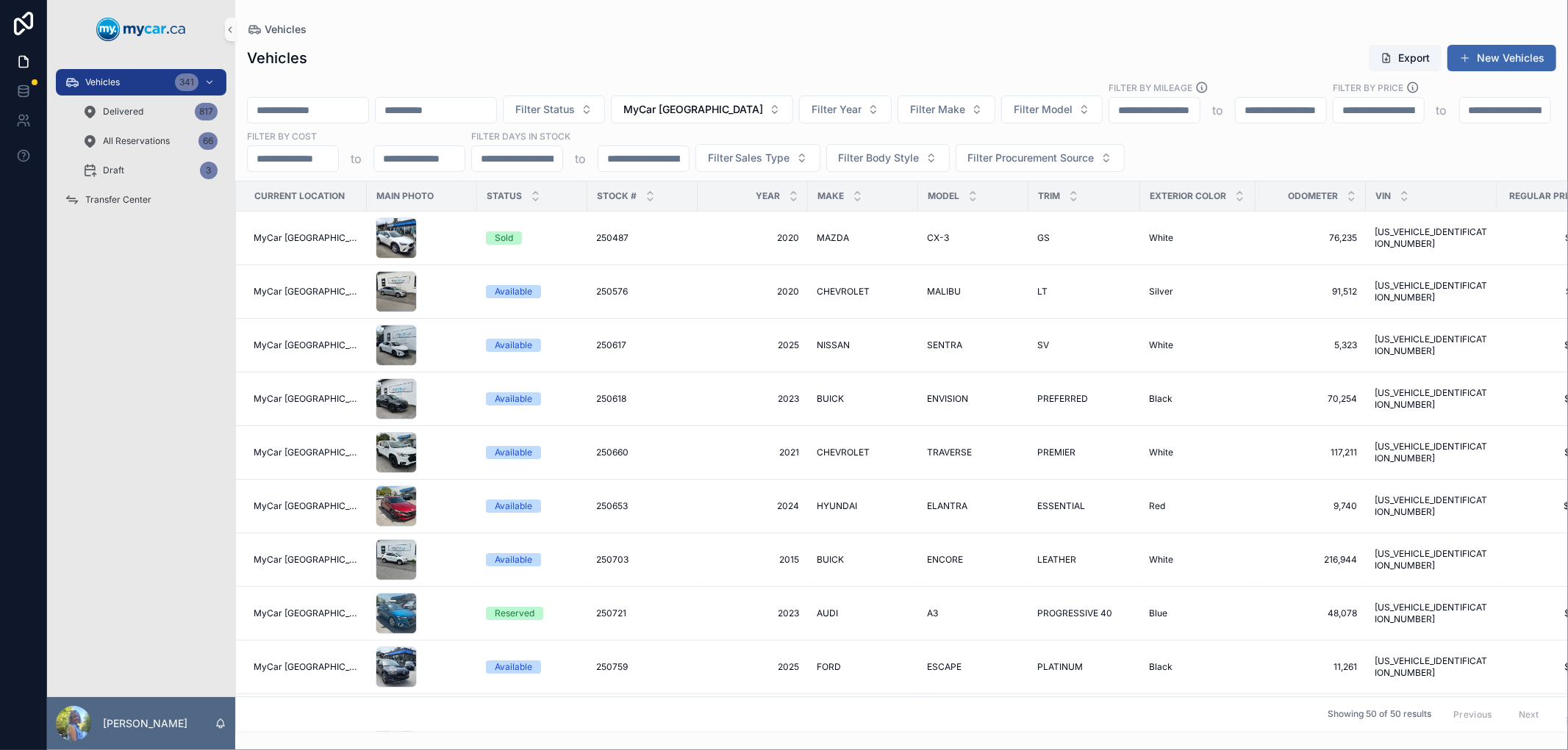
click at [628, 34] on div "Vehicles" at bounding box center [900, 29] width 1309 height 12
click at [368, 115] on input "scrollable content" at bounding box center [308, 110] width 121 height 20
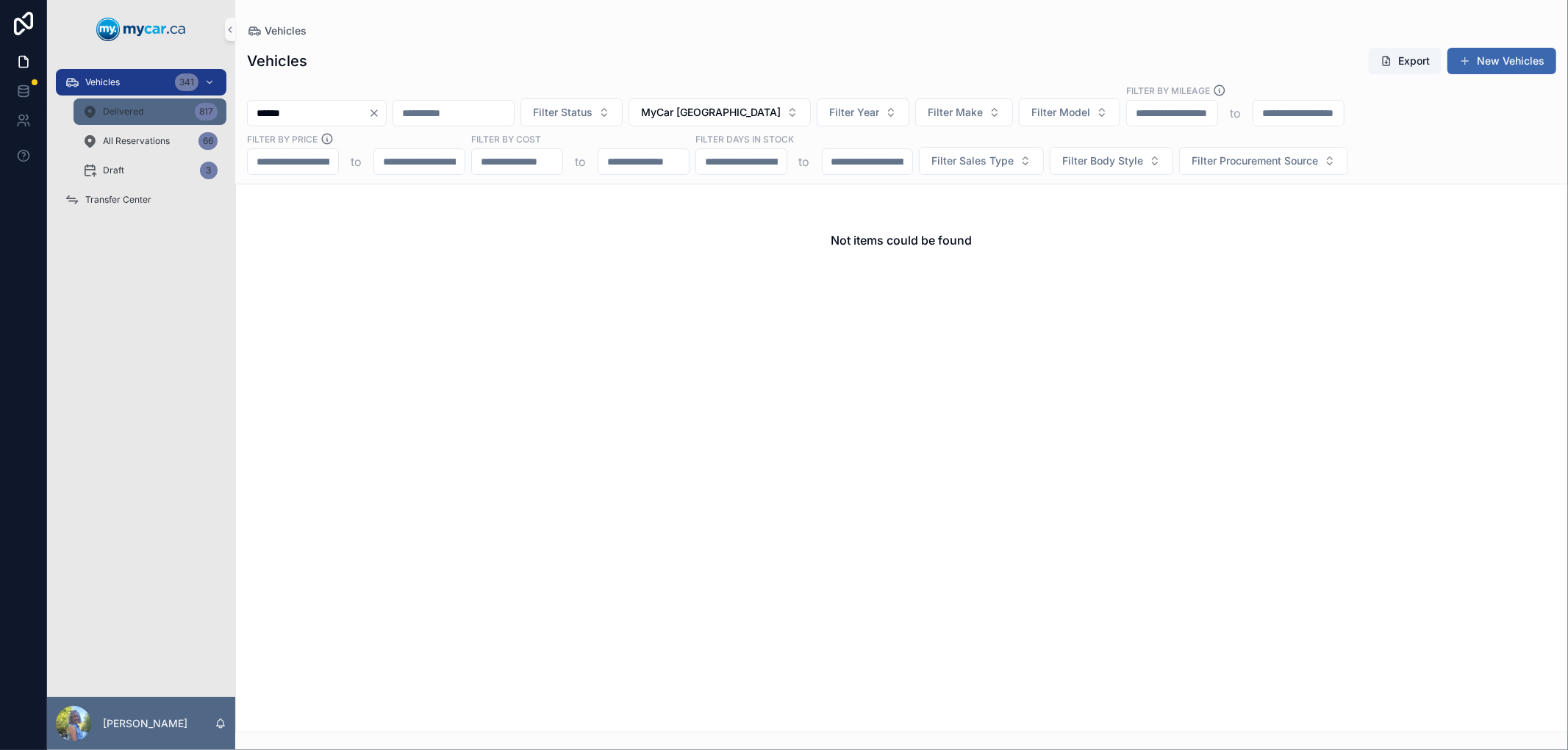
type input "******"
click at [144, 106] on div "Delivered 817" at bounding box center [149, 112] width 135 height 23
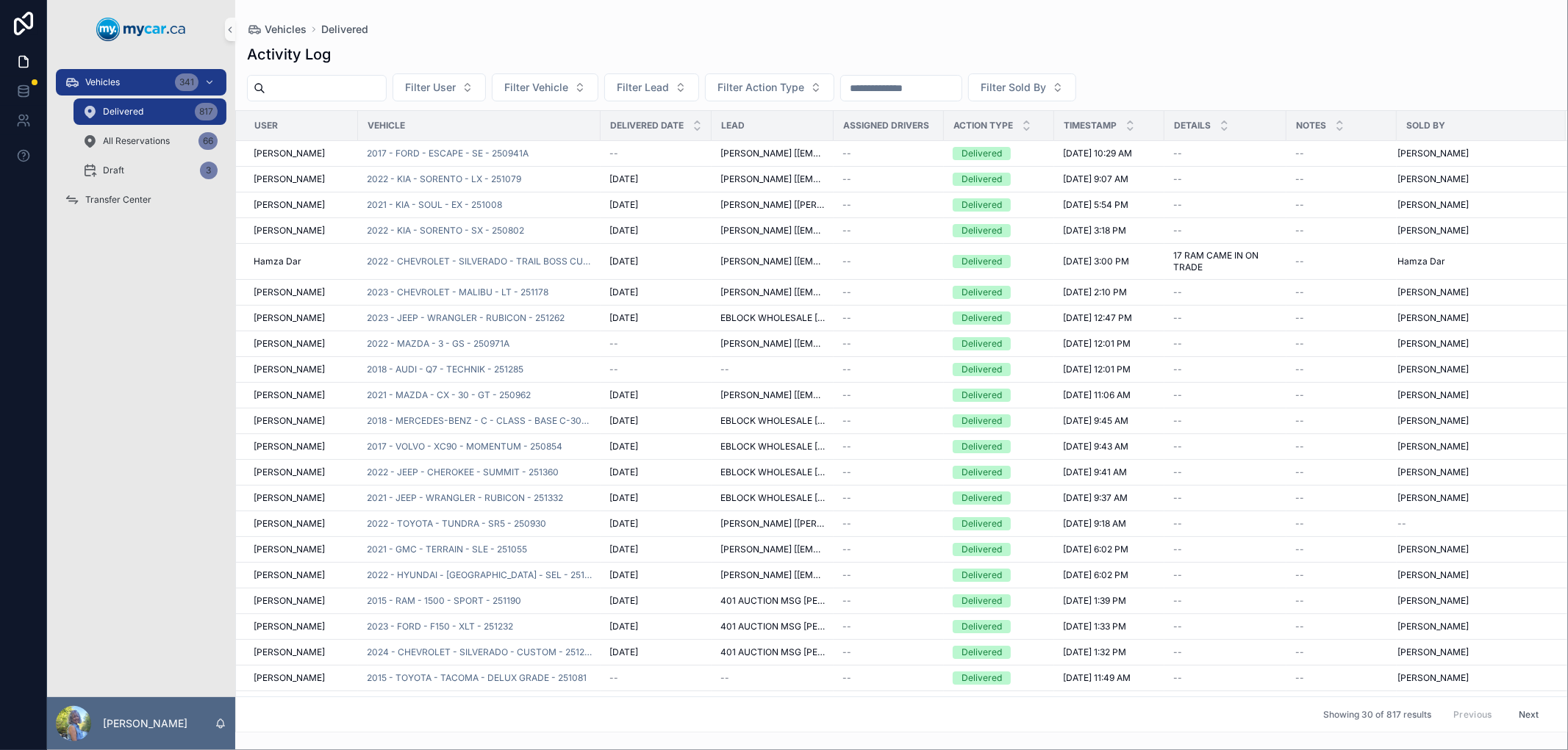
click at [386, 90] on input "scrollable content" at bounding box center [325, 88] width 121 height 20
click at [961, 89] on input "scrollable content" at bounding box center [901, 88] width 121 height 20
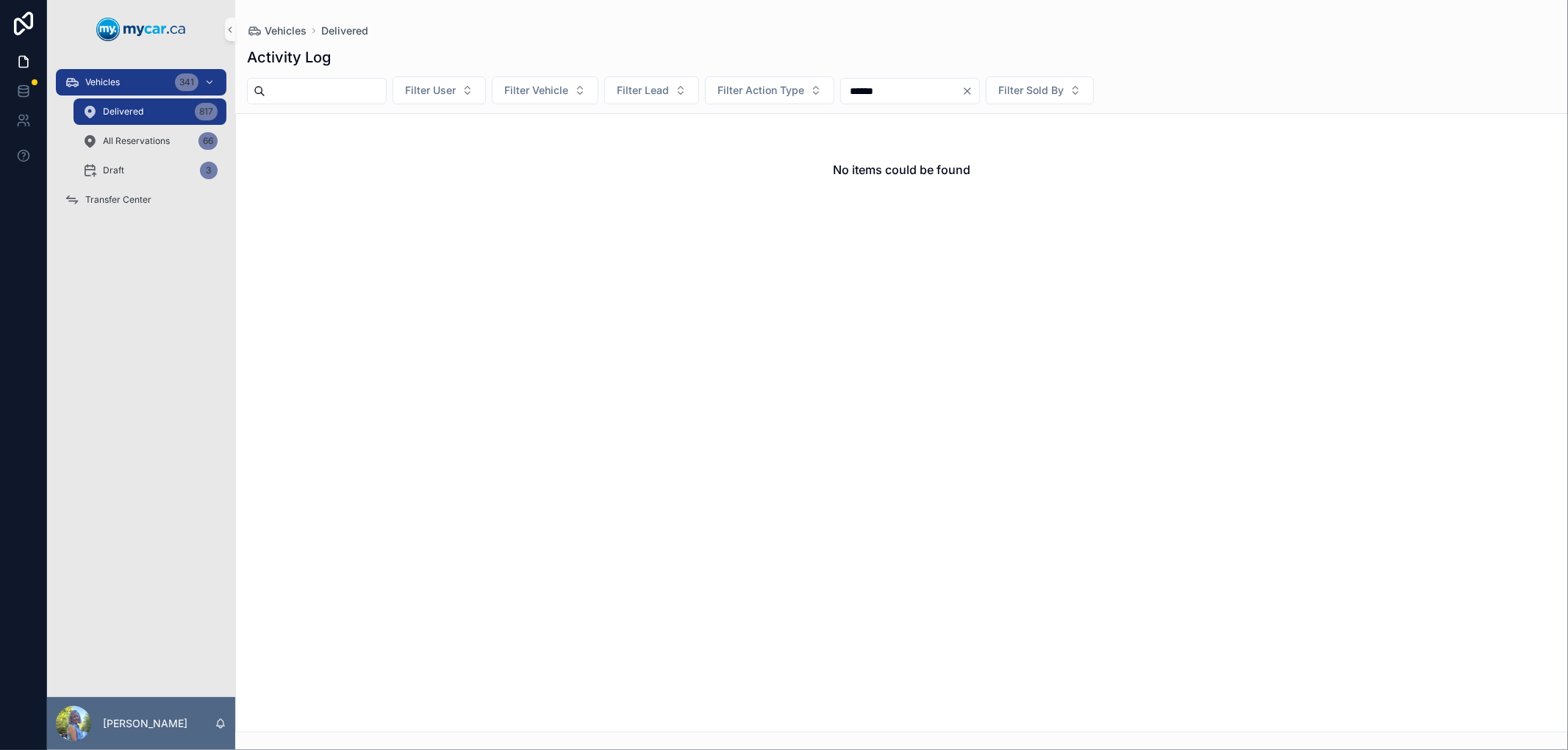
type input "******"
click at [108, 78] on span "Vehicles" at bounding box center [101, 82] width 34 height 12
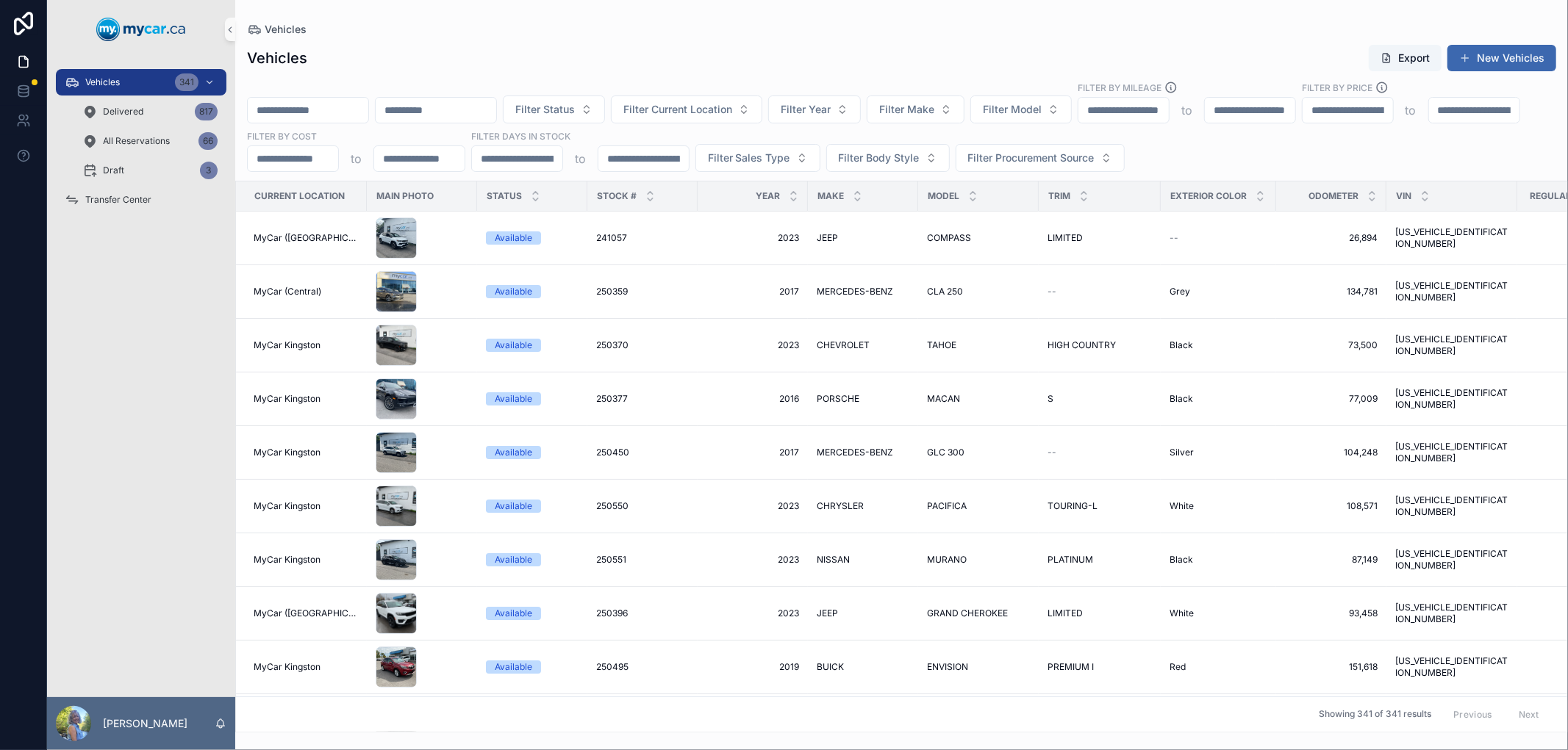
click at [339, 113] on input "scrollable content" at bounding box center [308, 110] width 121 height 20
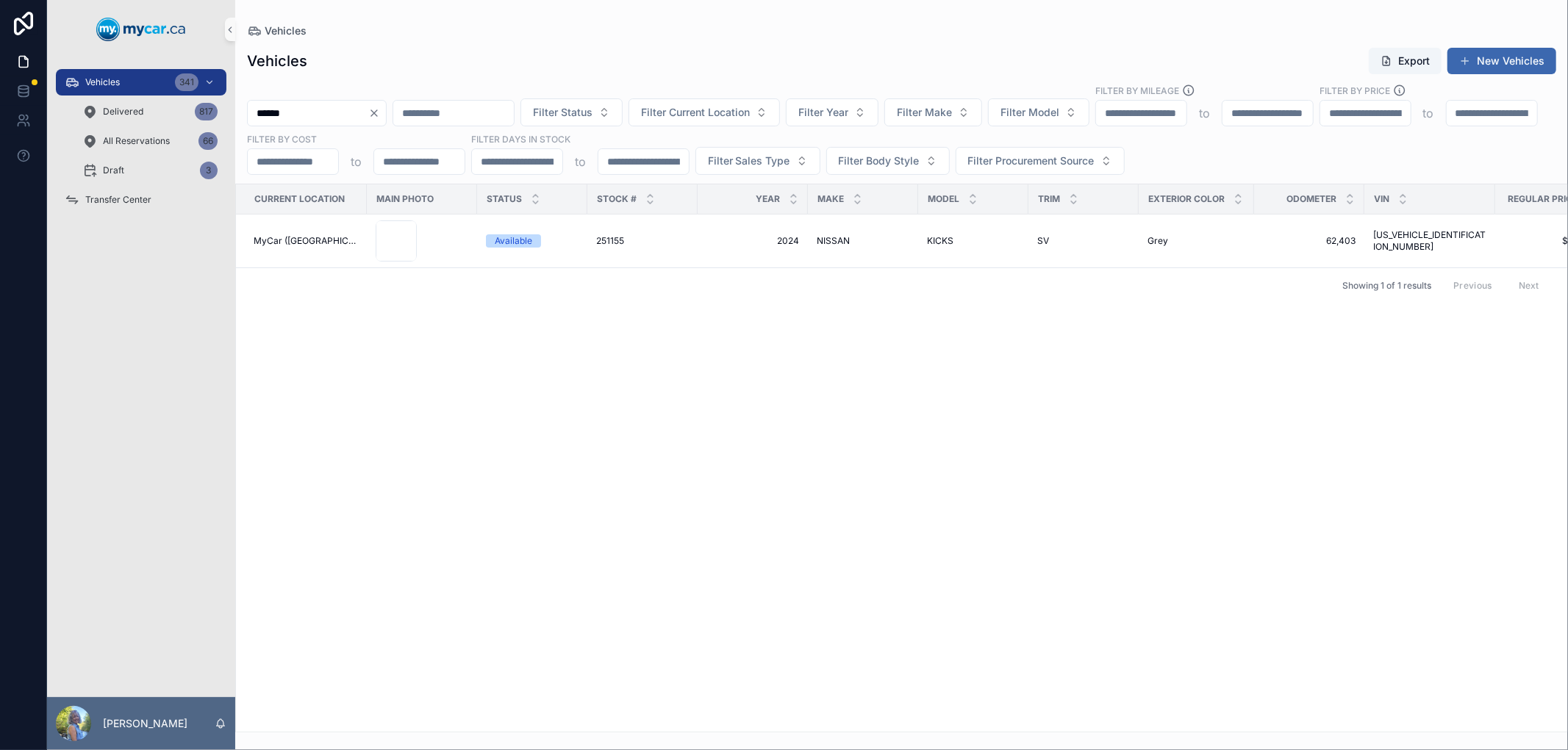
type input "******"
click at [134, 206] on div "Transfer Center" at bounding box center [140, 200] width 153 height 23
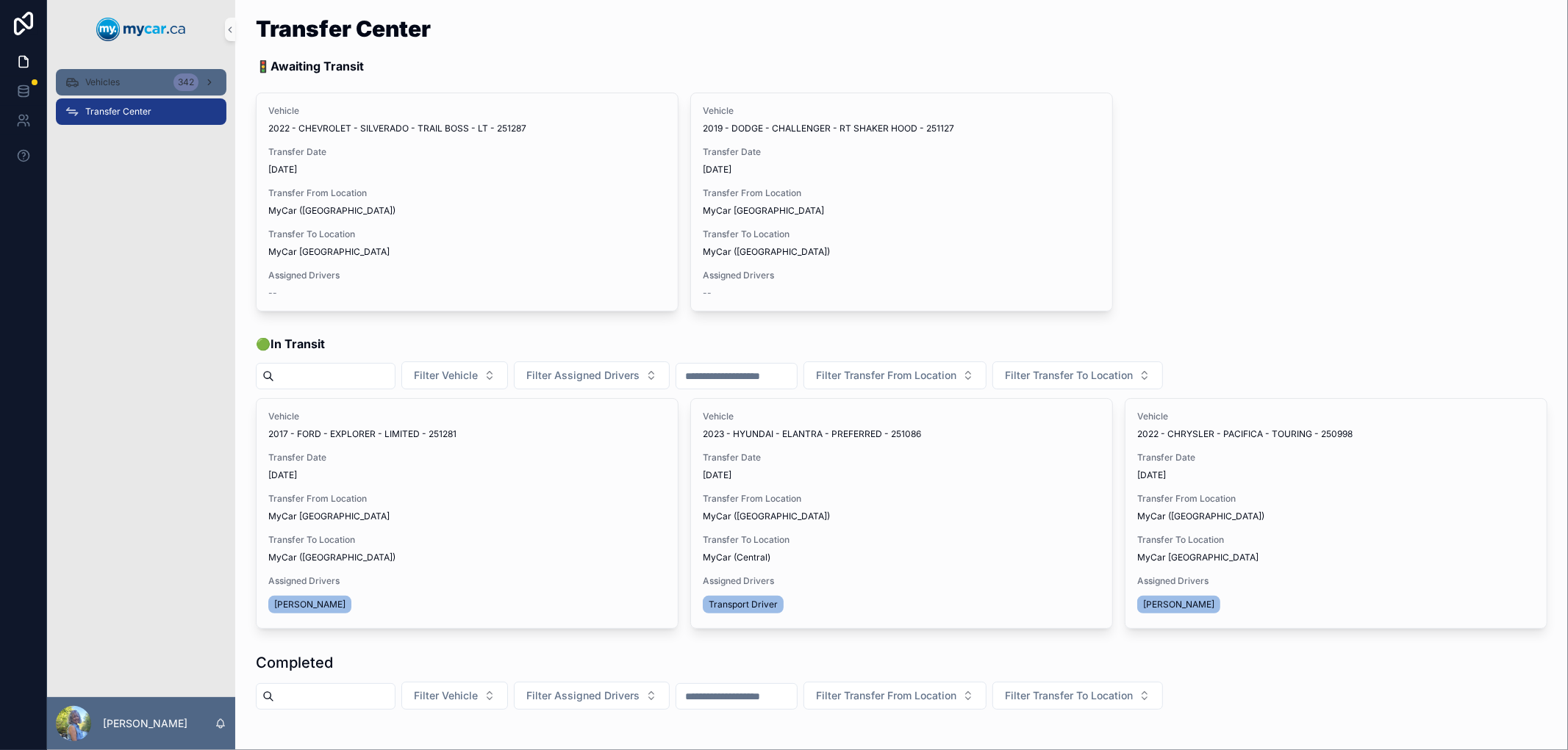
click at [103, 81] on span "Vehicles" at bounding box center [101, 82] width 34 height 12
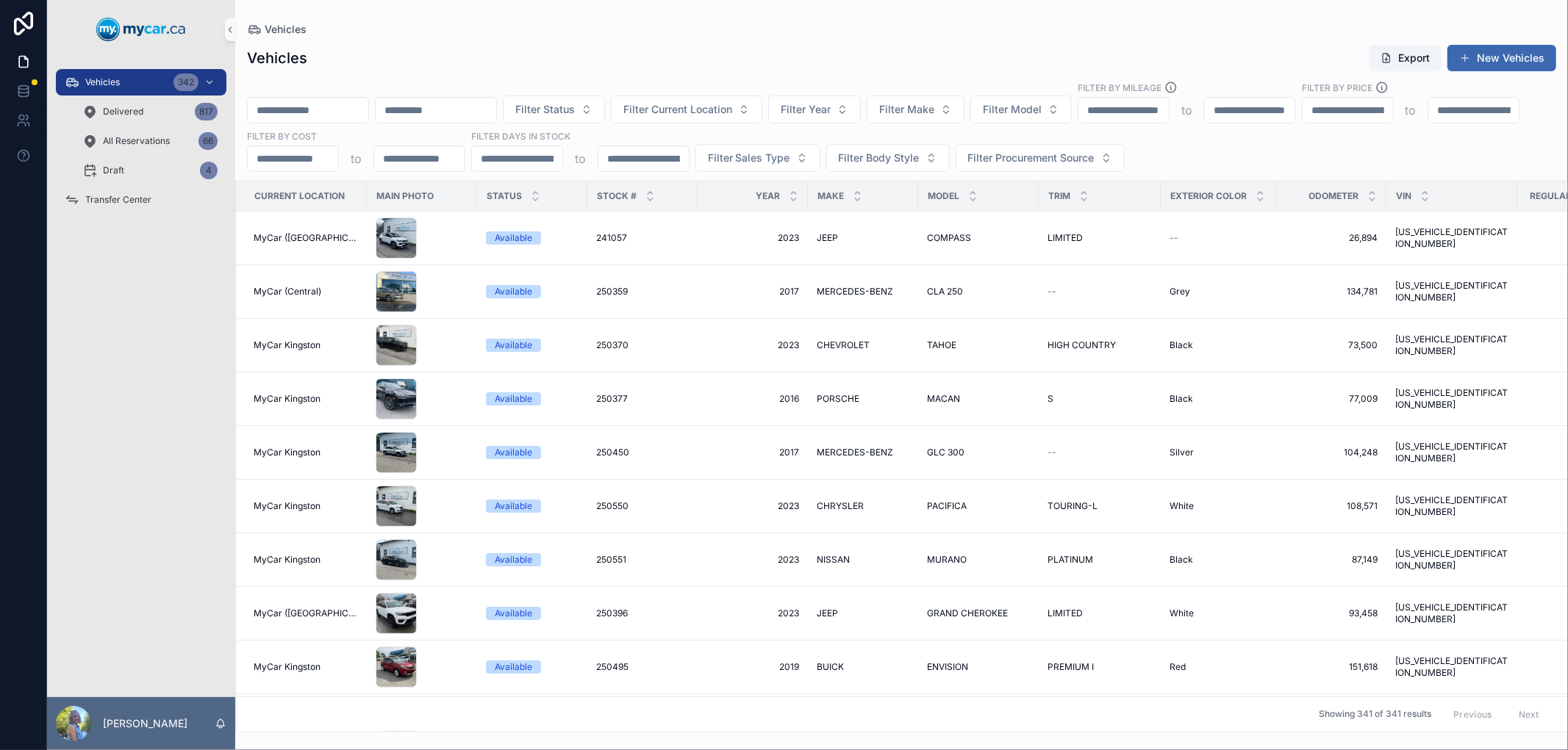
click at [309, 107] on input "scrollable content" at bounding box center [308, 110] width 121 height 20
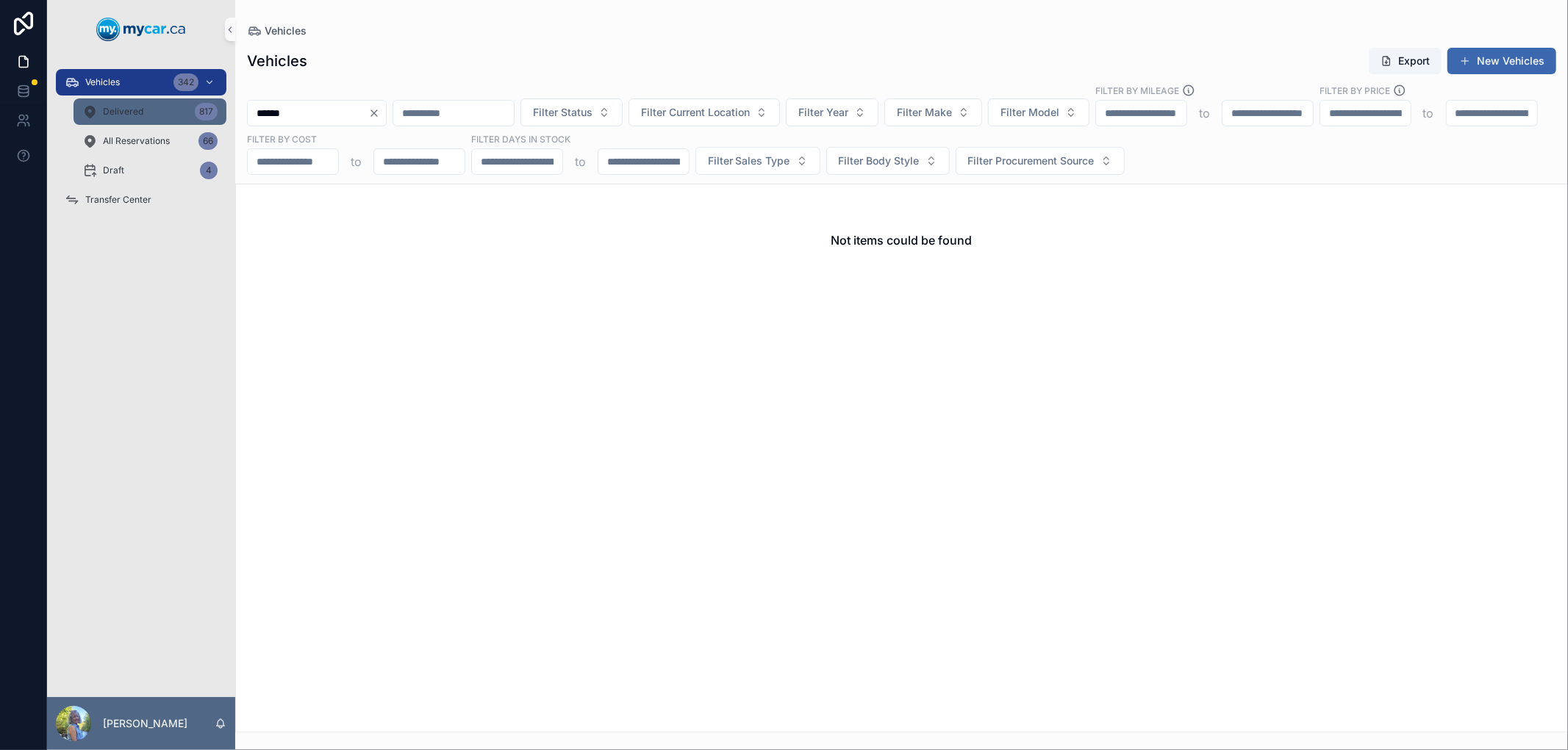
type input "******"
click at [92, 110] on icon "scrollable content" at bounding box center [89, 111] width 15 height 15
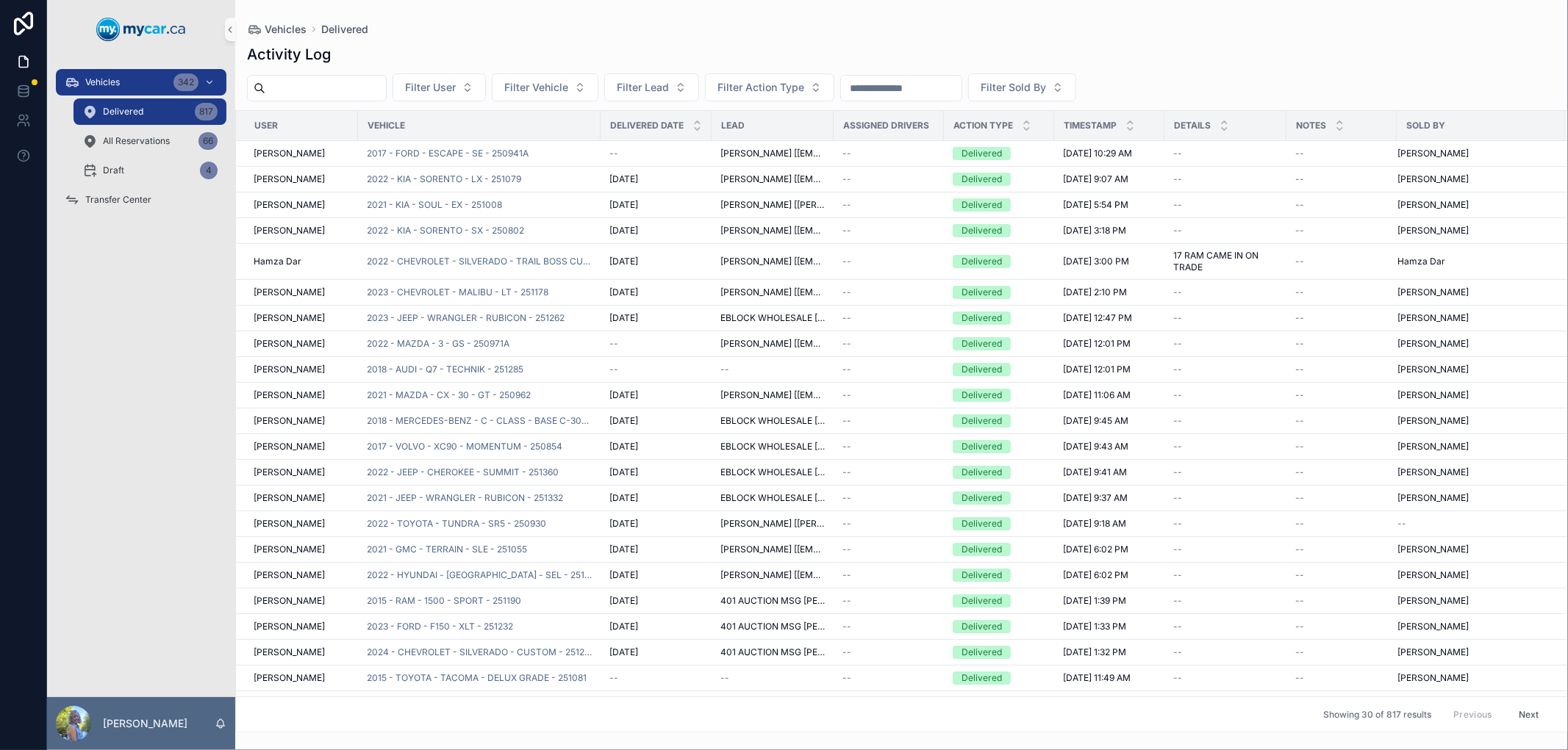
click at [907, 85] on input "scrollable content" at bounding box center [901, 88] width 121 height 20
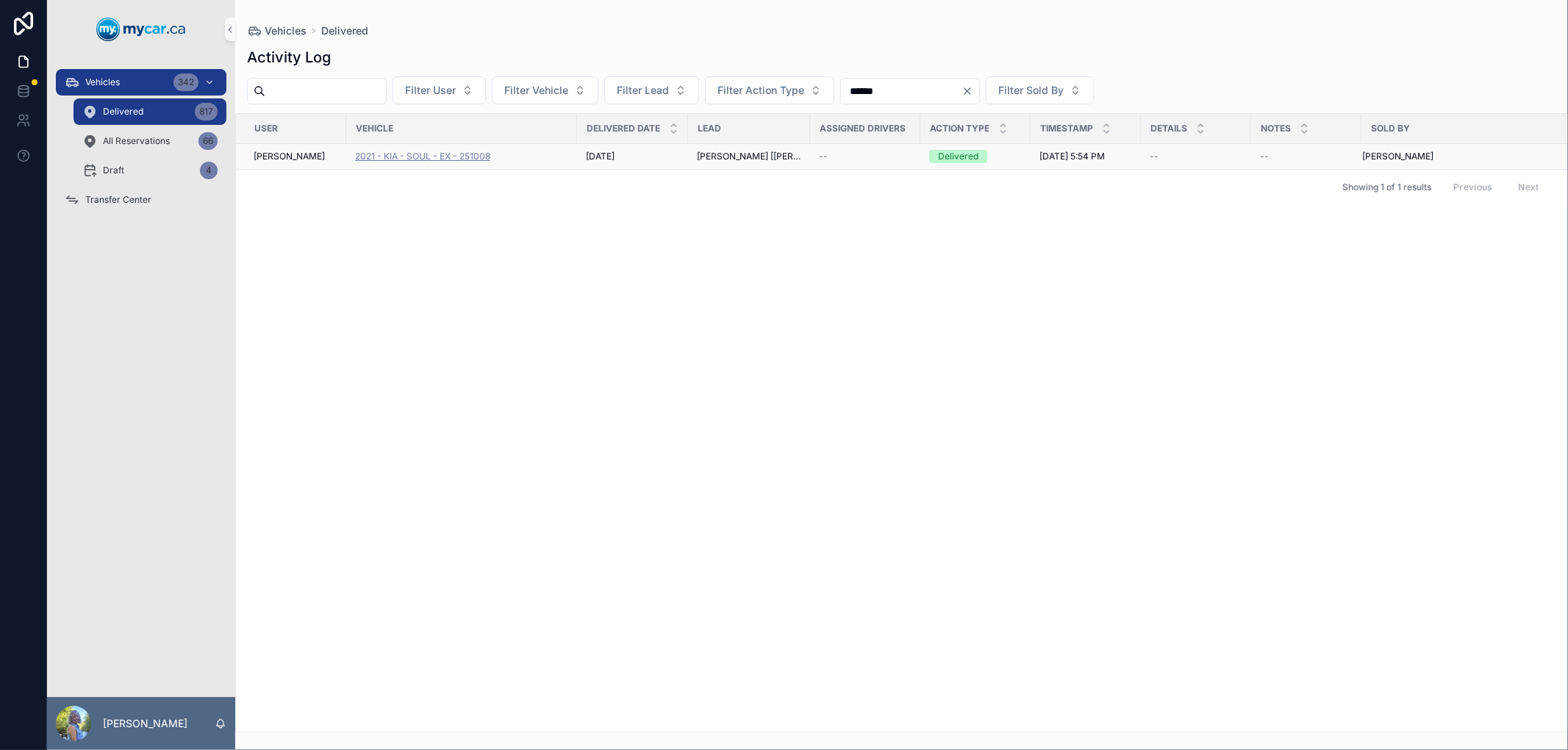
type input "******"
click at [432, 156] on span "2021 - KIA - SOUL - EX - 251008" at bounding box center [422, 157] width 135 height 12
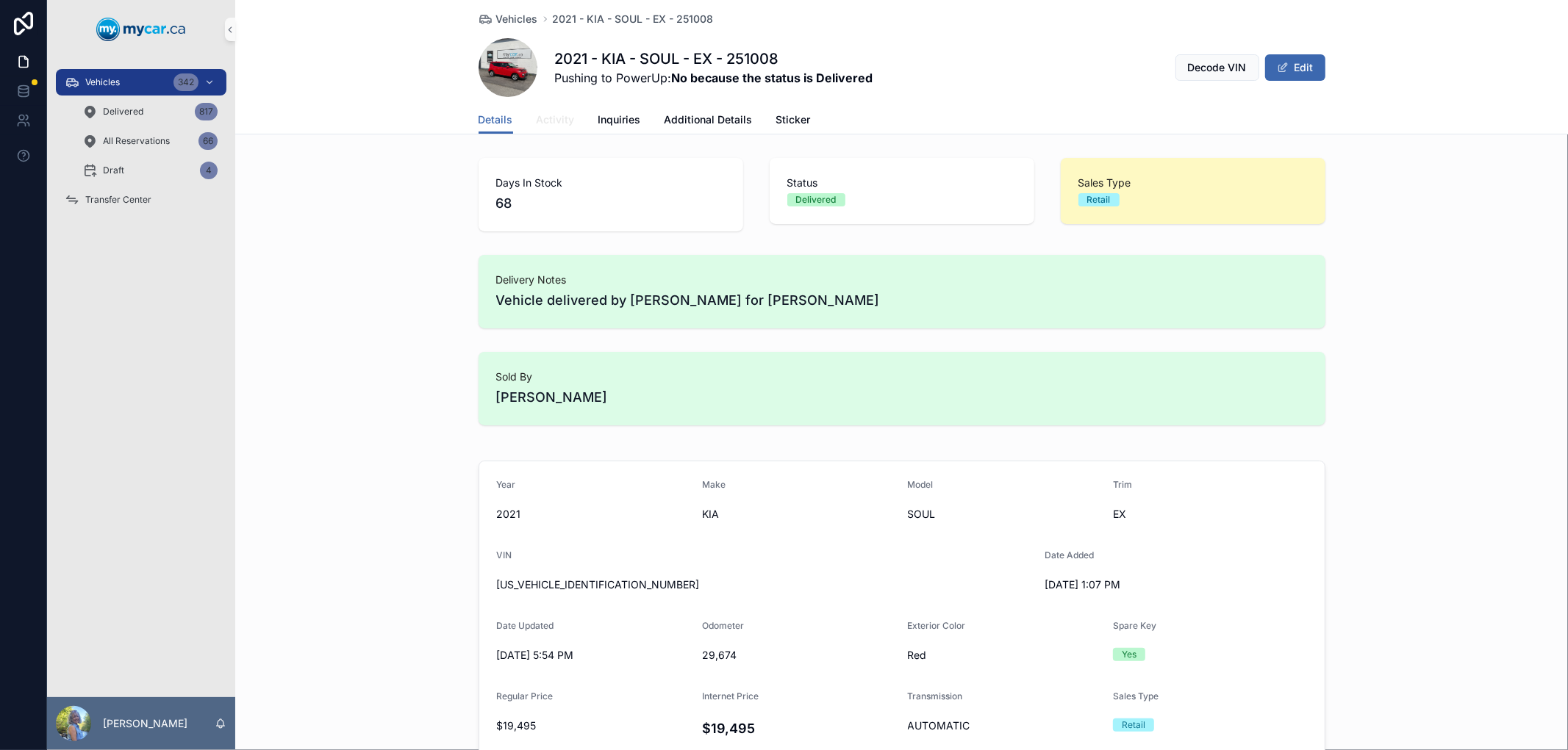
click at [557, 126] on span "Activity" at bounding box center [555, 119] width 38 height 15
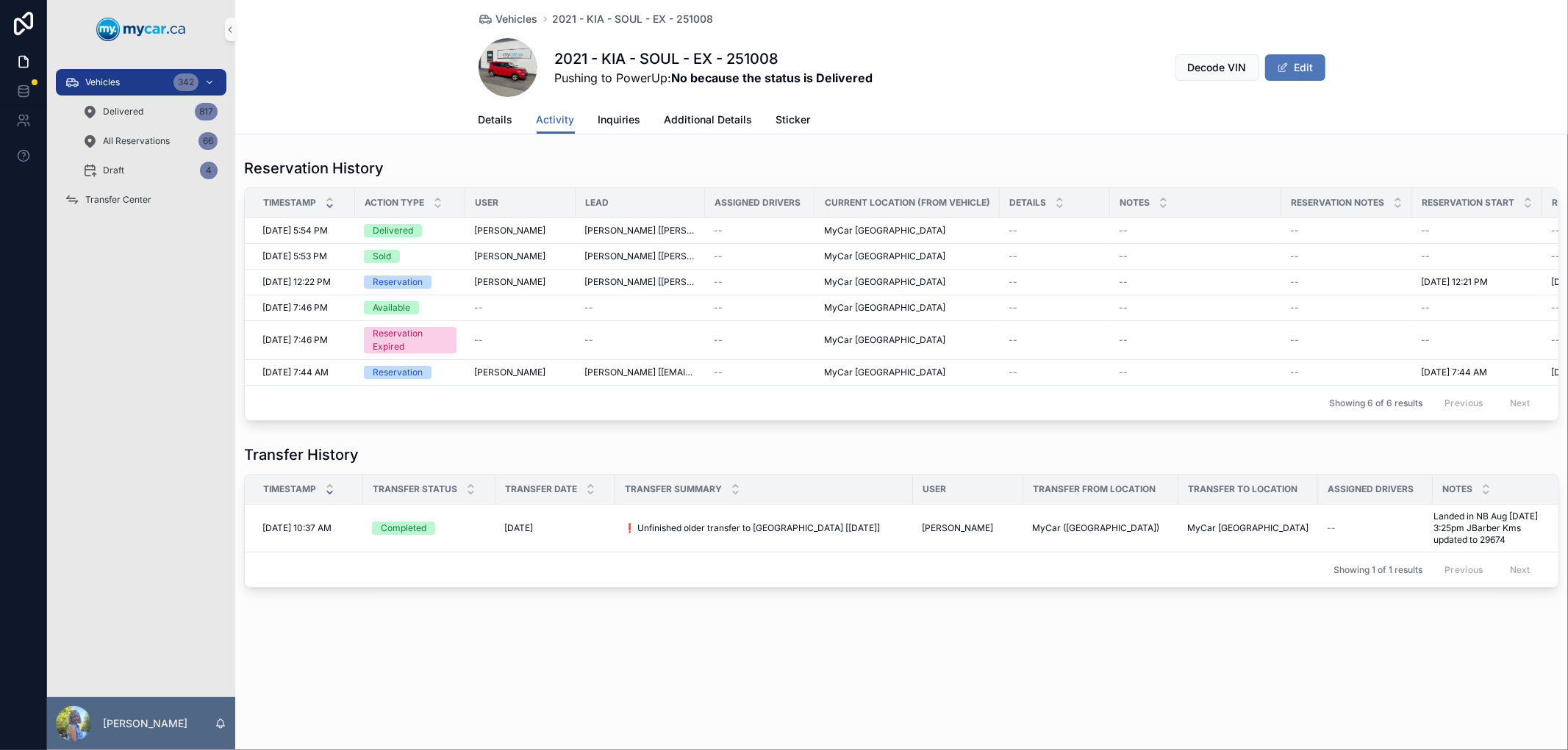
click at [1301, 66] on button "Edit" at bounding box center [1295, 67] width 60 height 26
click at [1296, 70] on button "Done" at bounding box center [1290, 67] width 67 height 26
click at [495, 128] on link "Details" at bounding box center [495, 121] width 34 height 29
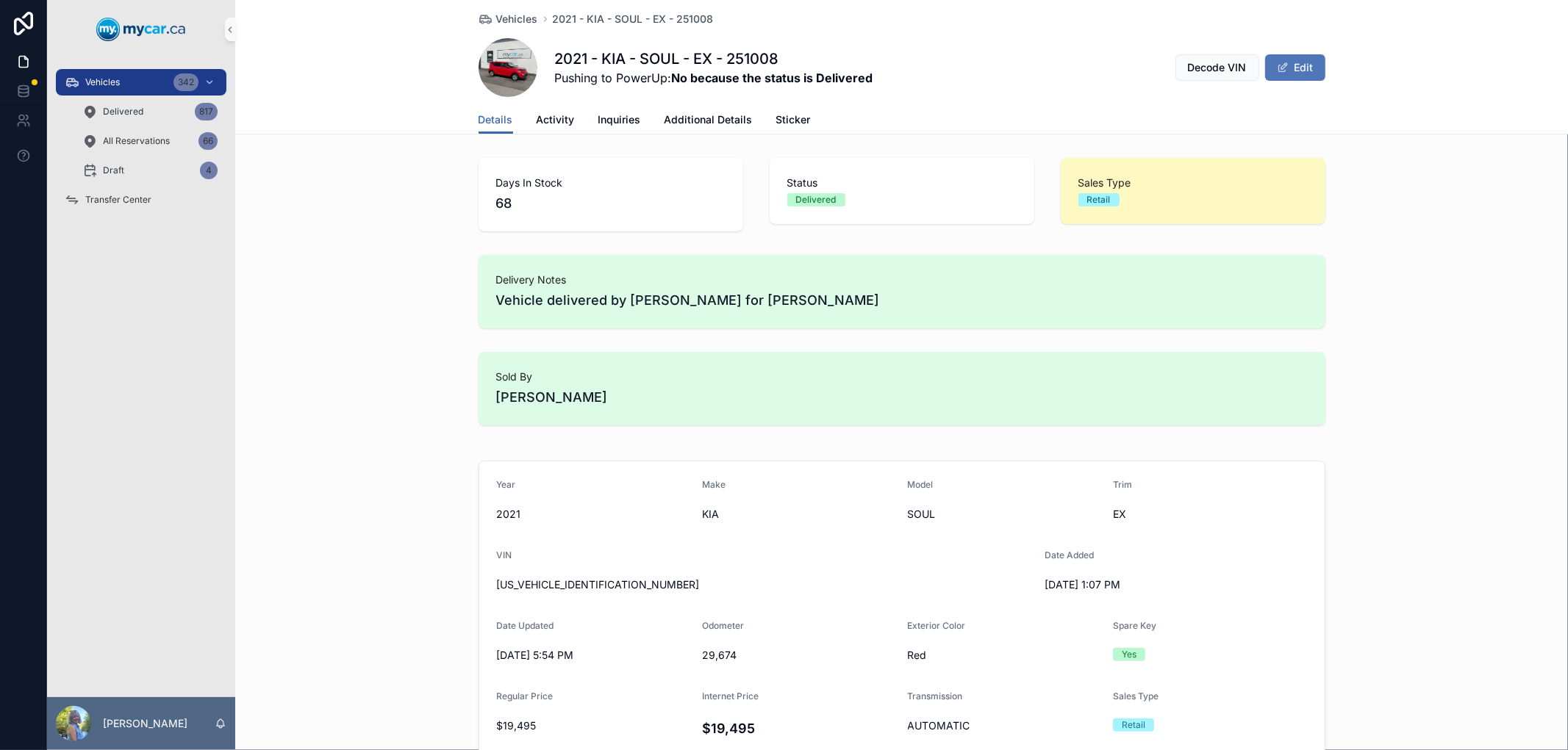
click at [1306, 70] on button "Edit" at bounding box center [1295, 67] width 60 height 26
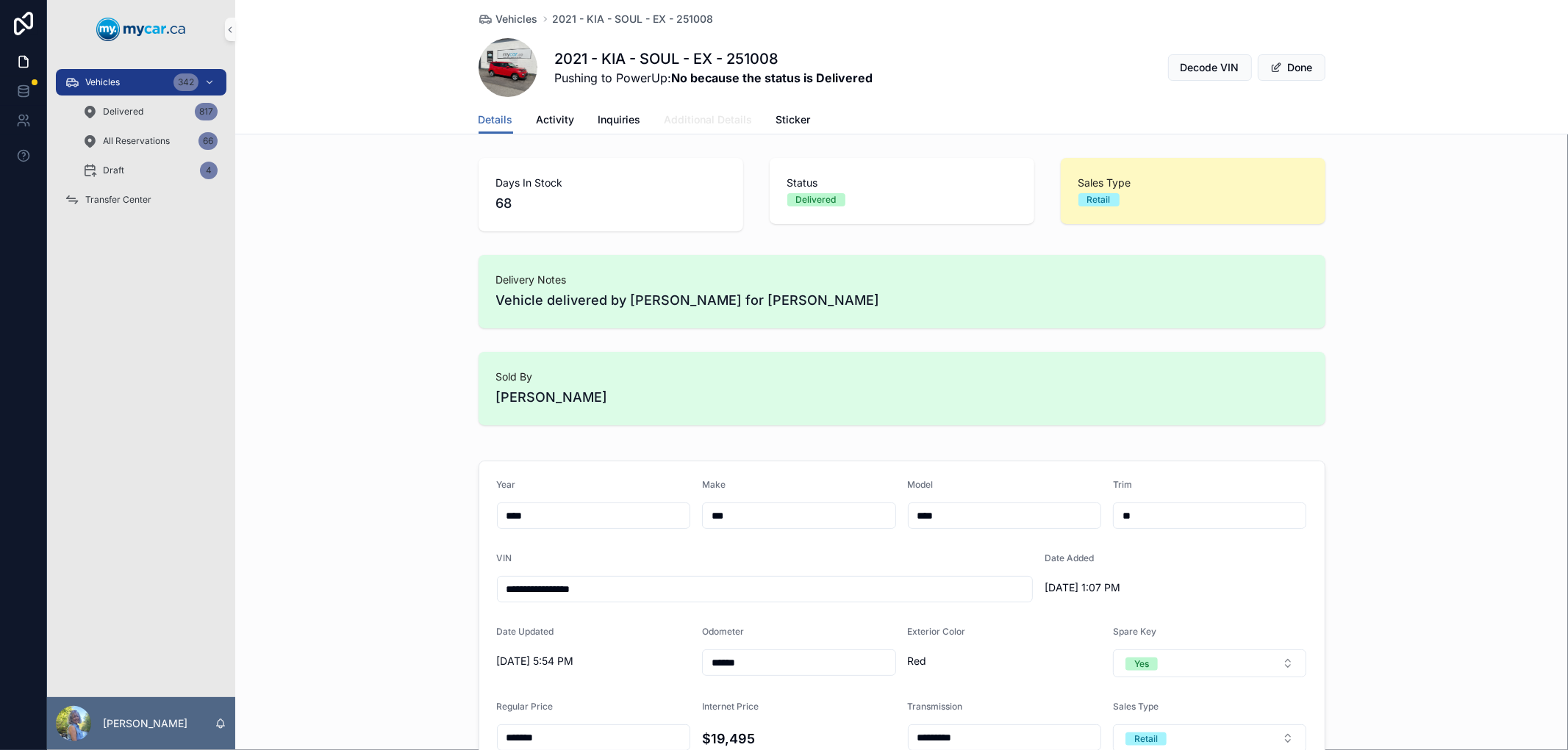
click at [697, 112] on span "Additional Details" at bounding box center [708, 119] width 89 height 15
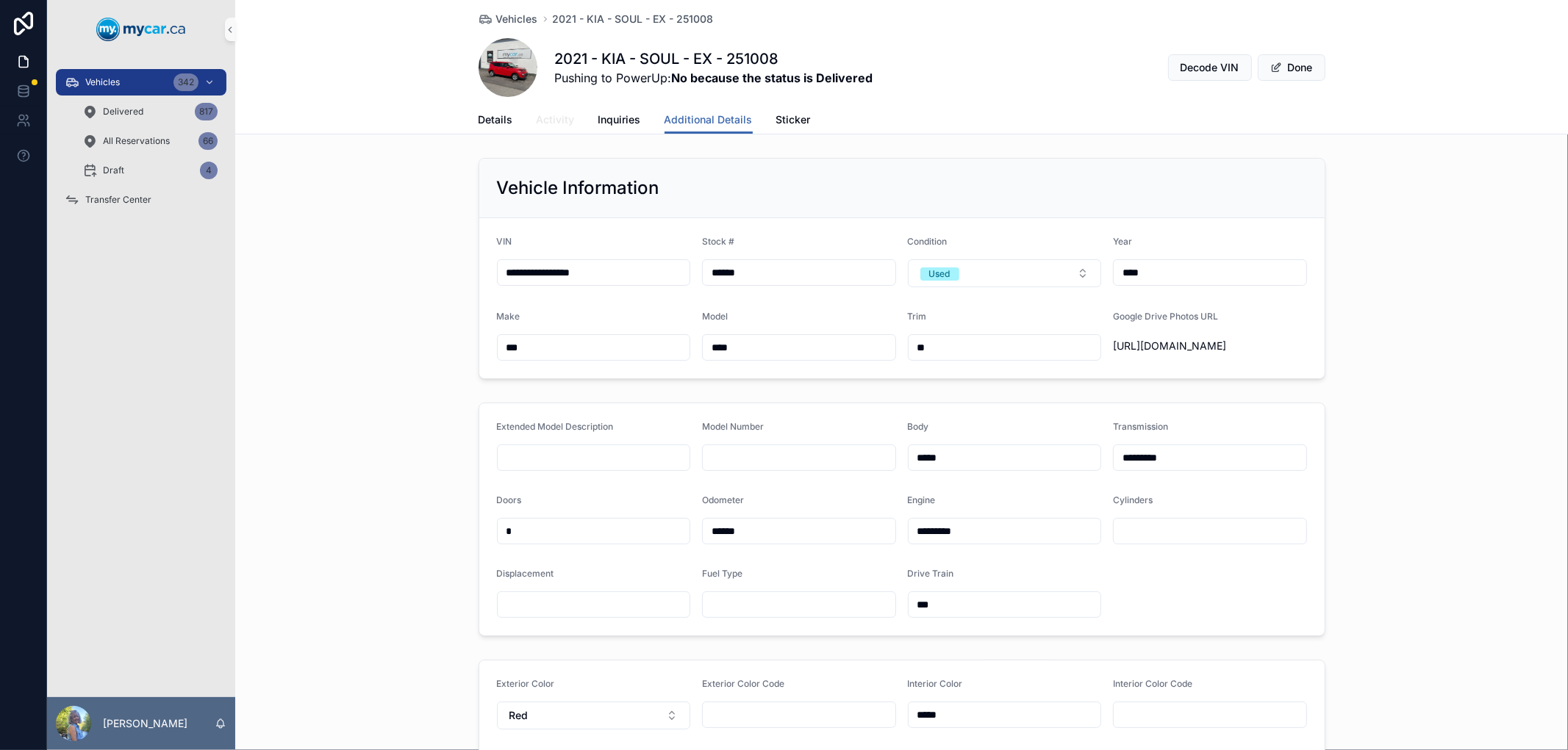
click at [552, 115] on span "Activity" at bounding box center [555, 119] width 38 height 15
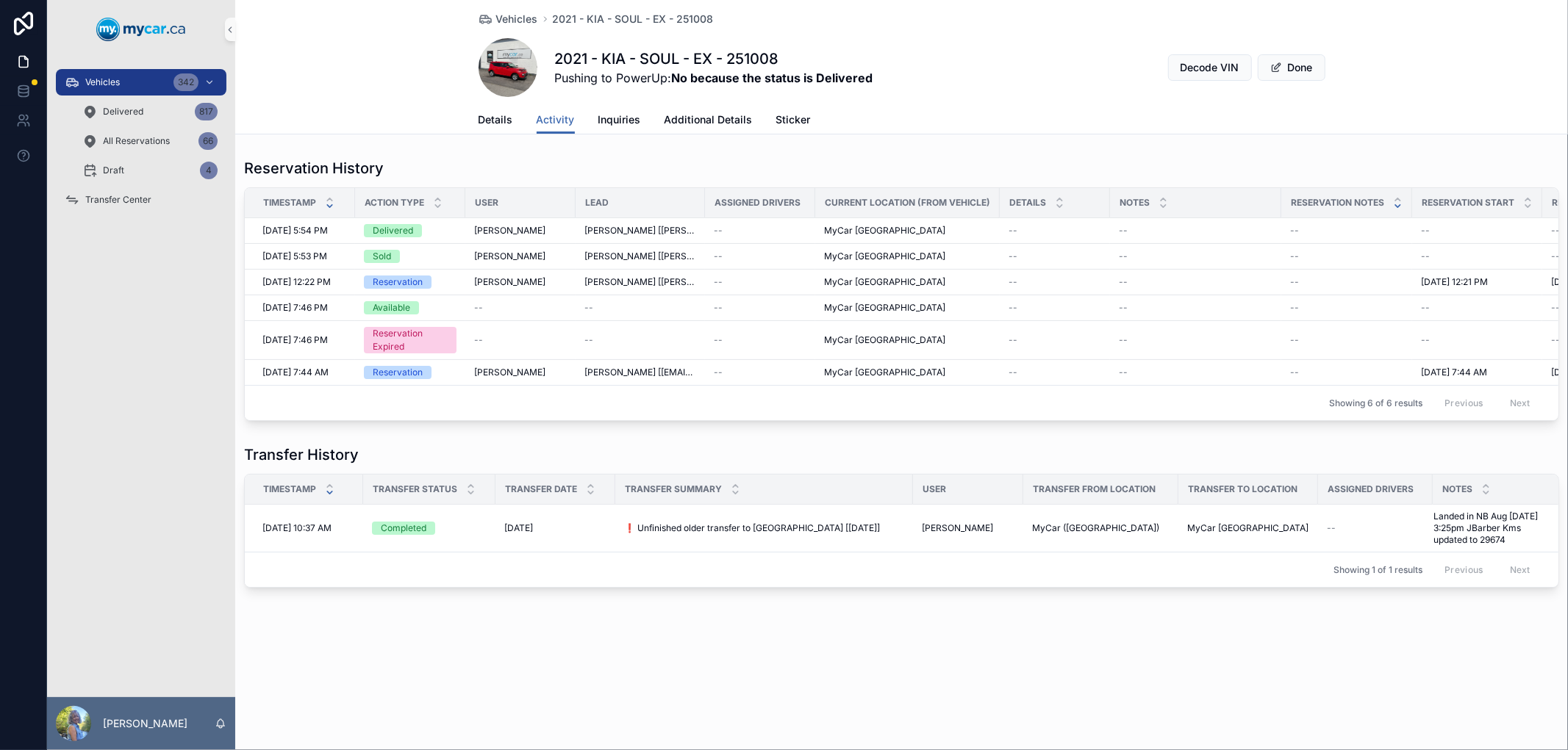
click at [1395, 206] on icon "scrollable content" at bounding box center [1397, 206] width 10 height 10
click at [1356, 225] on div "--" at bounding box center [1347, 231] width 113 height 12
click at [716, 118] on span "Additional Details" at bounding box center [708, 119] width 89 height 15
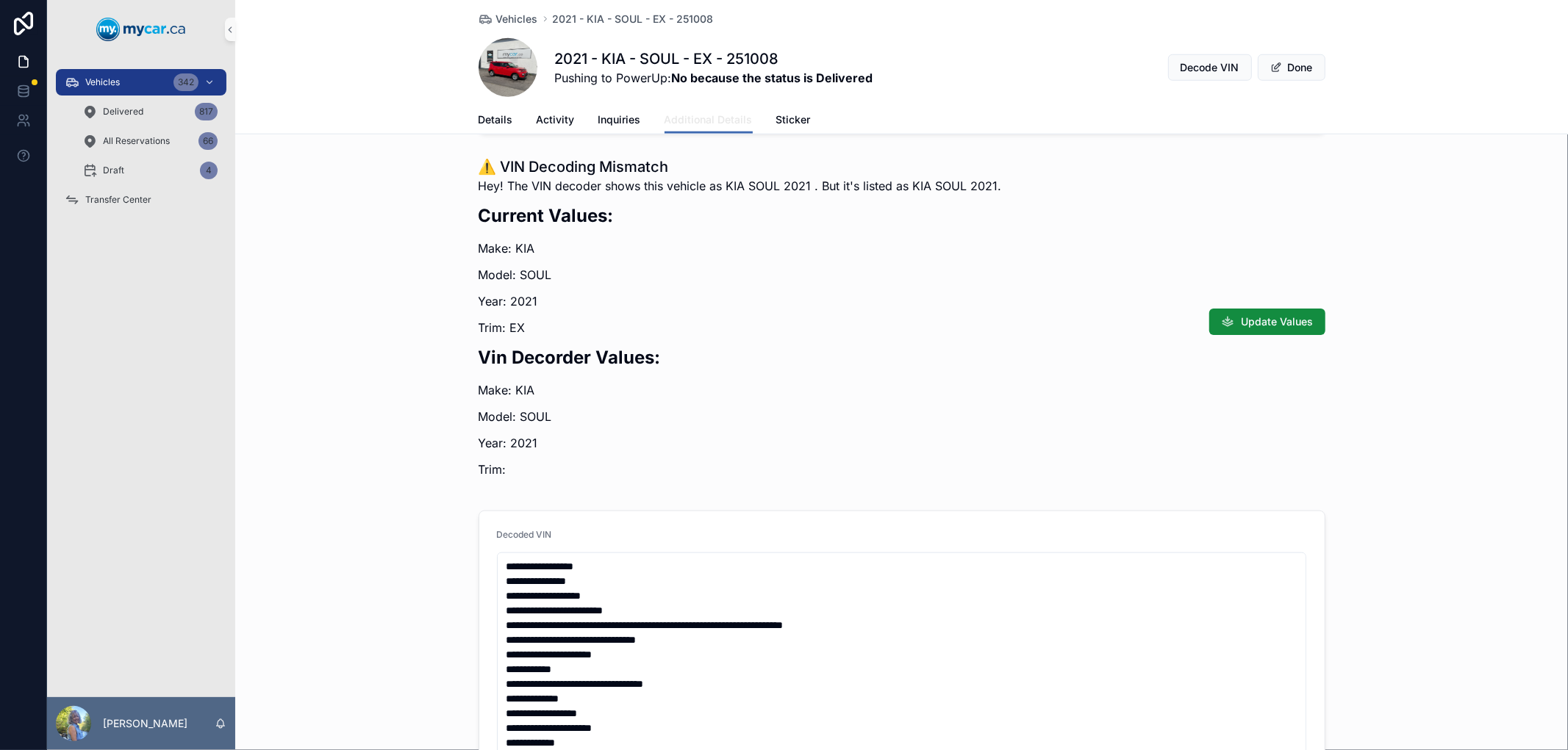
scroll to position [1589, 0]
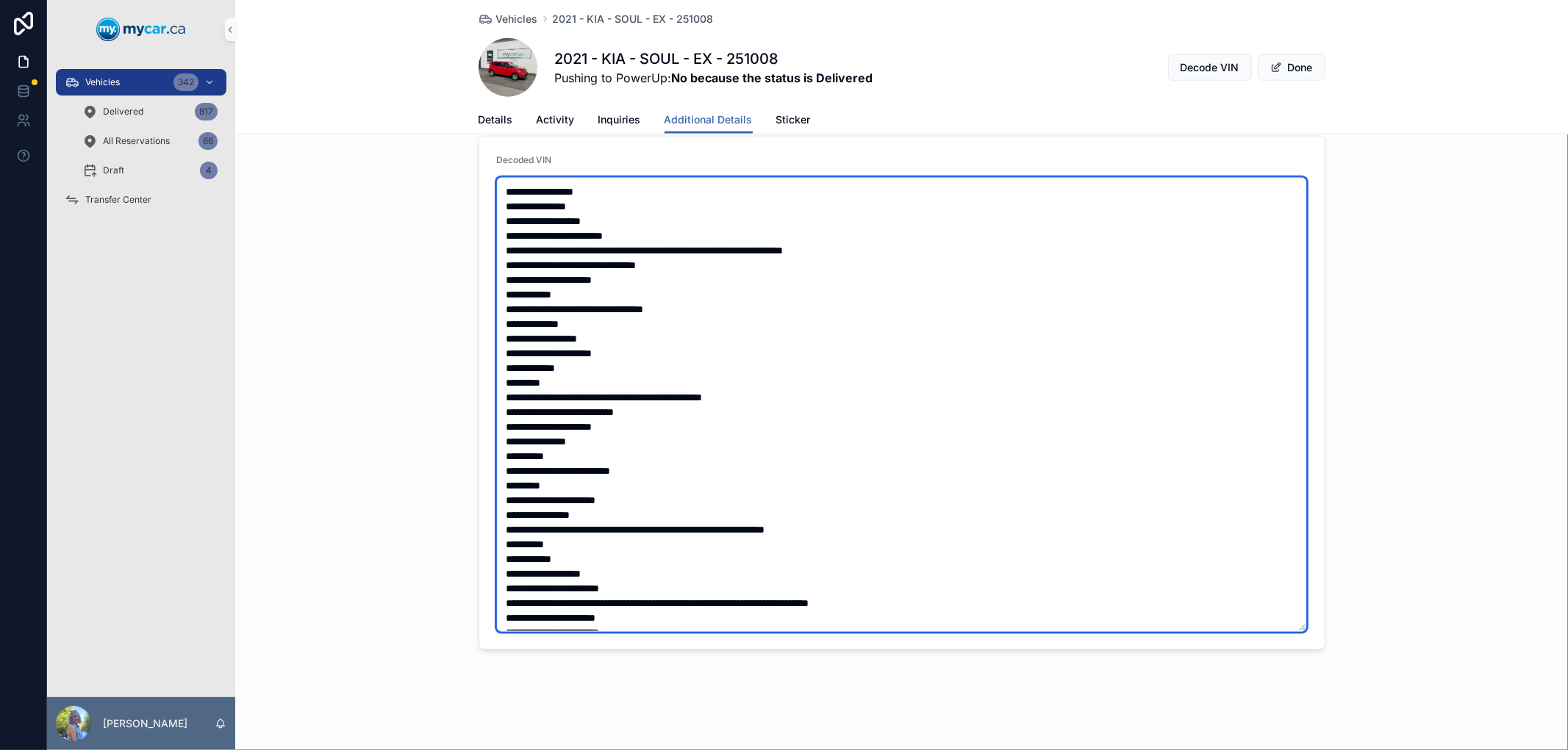
click at [1021, 603] on textarea "scrollable content" at bounding box center [901, 405] width 810 height 454
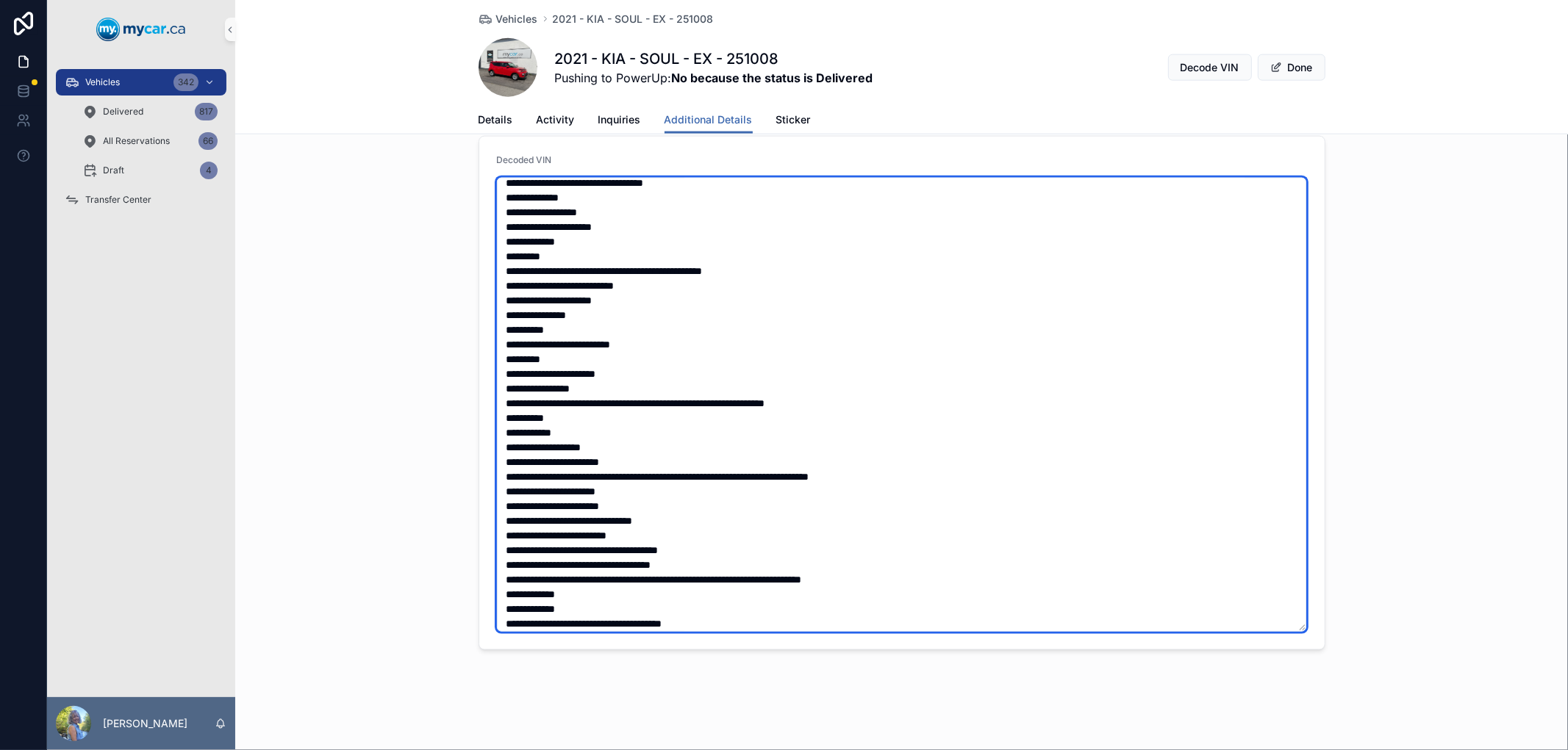
scroll to position [0, 0]
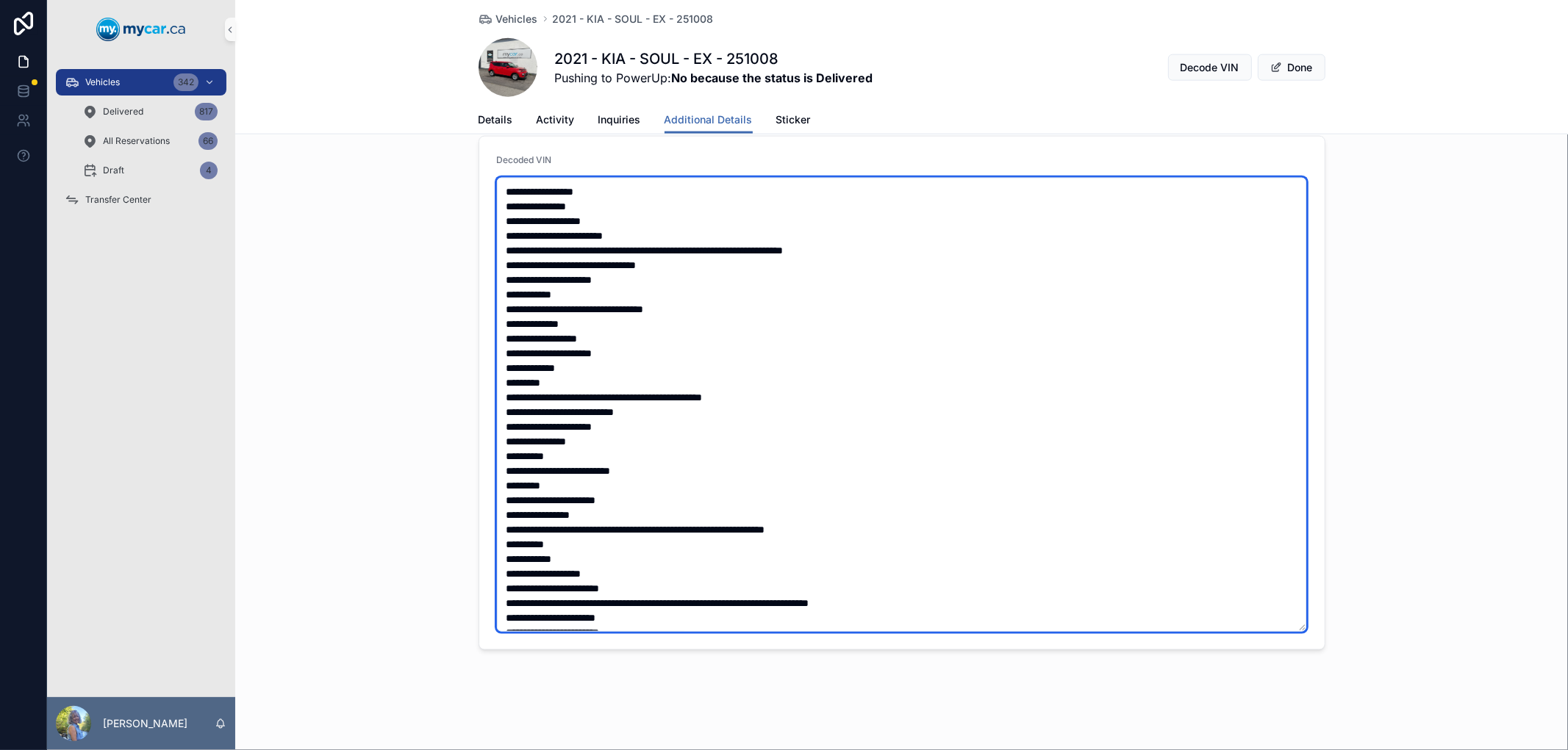
click at [500, 191] on textarea "scrollable content" at bounding box center [901, 405] width 810 height 454
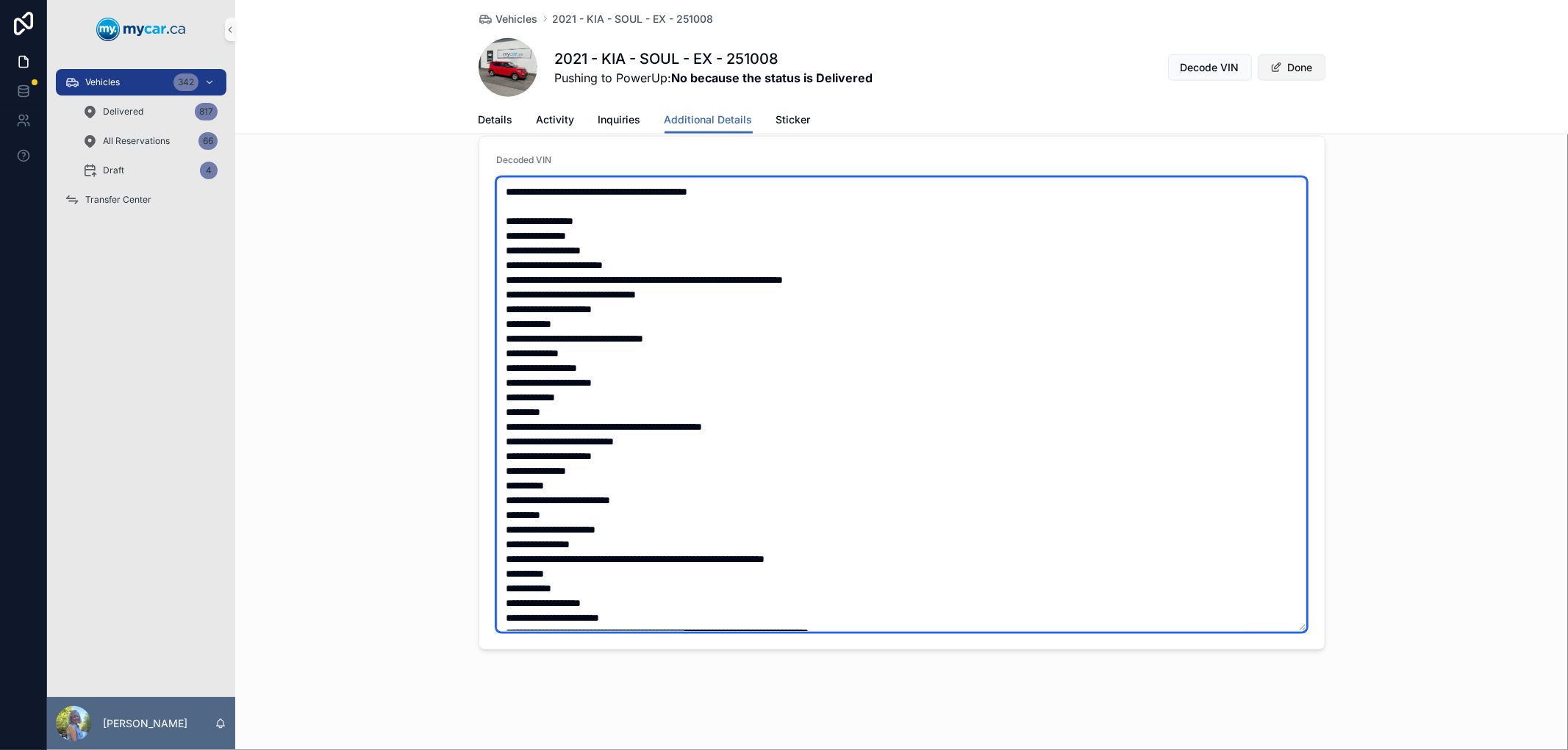
type textarea "**********"
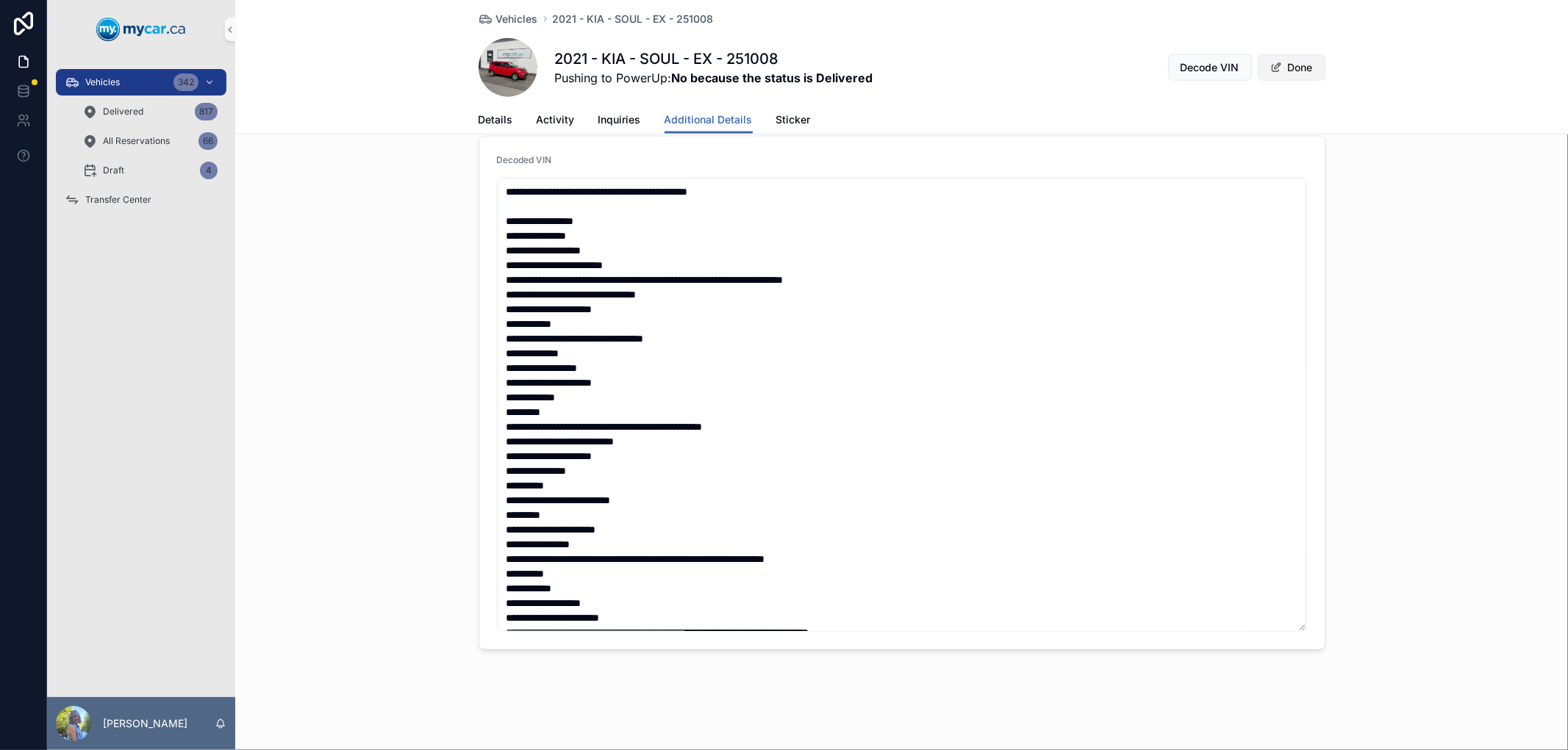
click at [1288, 61] on button "Done" at bounding box center [1290, 67] width 67 height 26
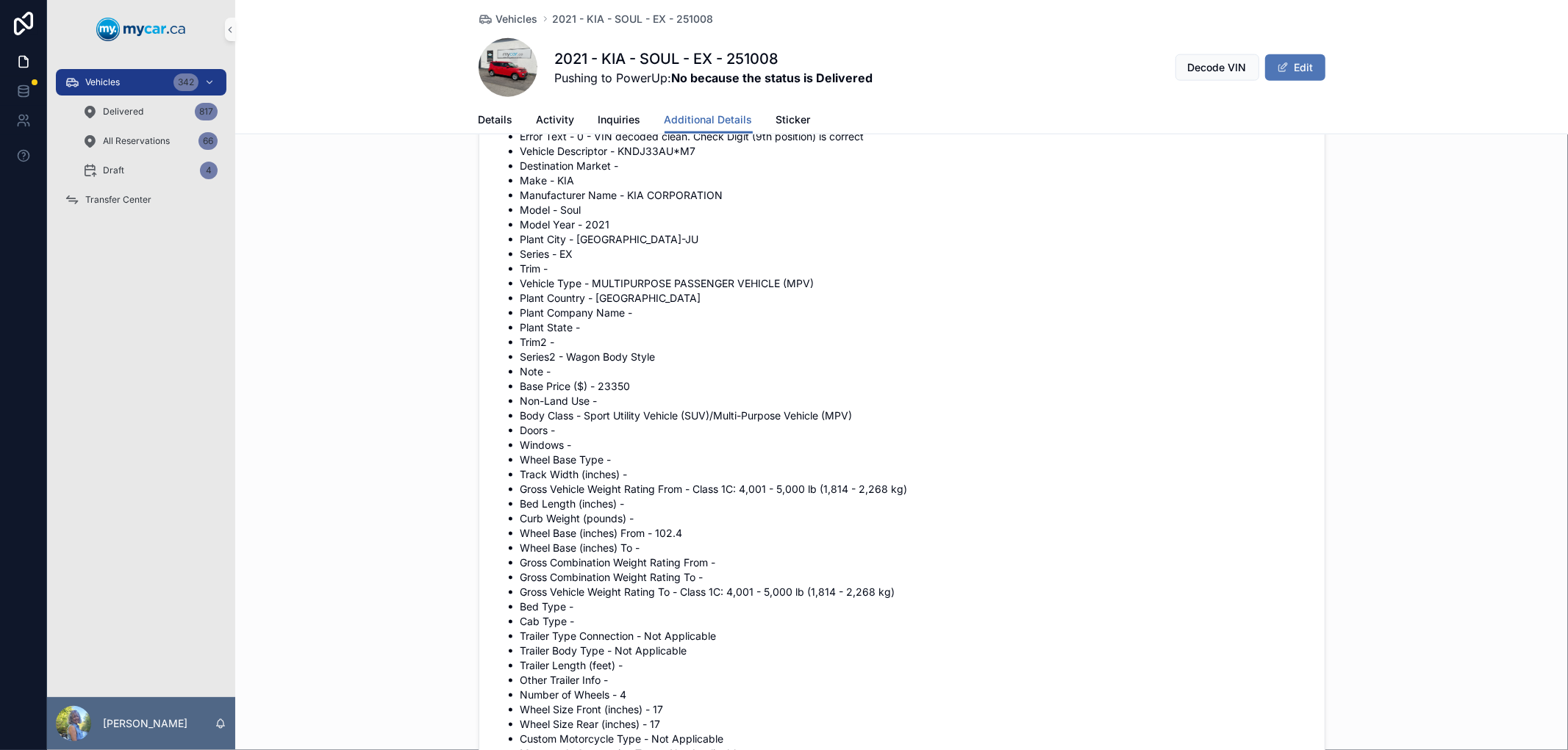
scroll to position [1422, 0]
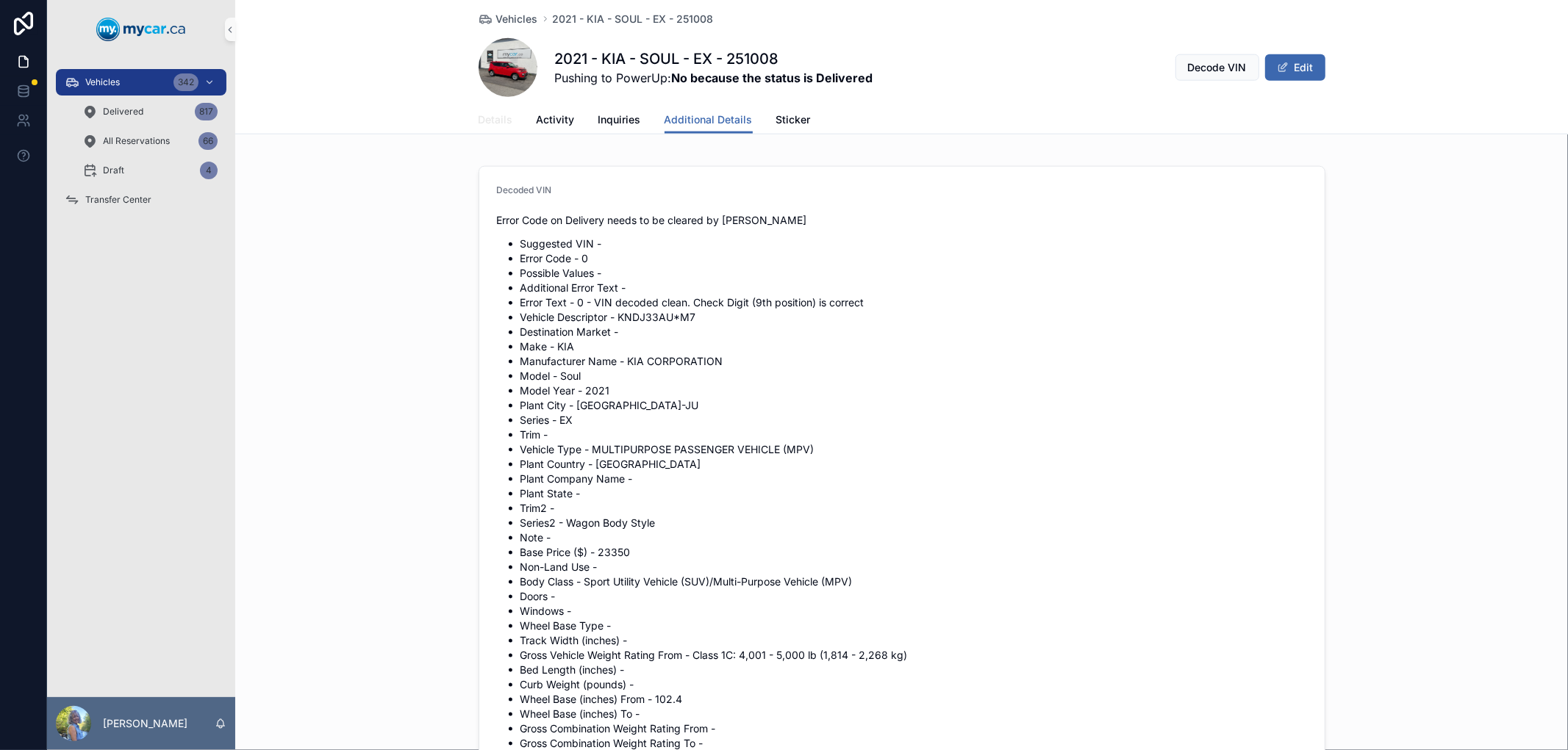
click at [495, 119] on span "Details" at bounding box center [495, 119] width 34 height 15
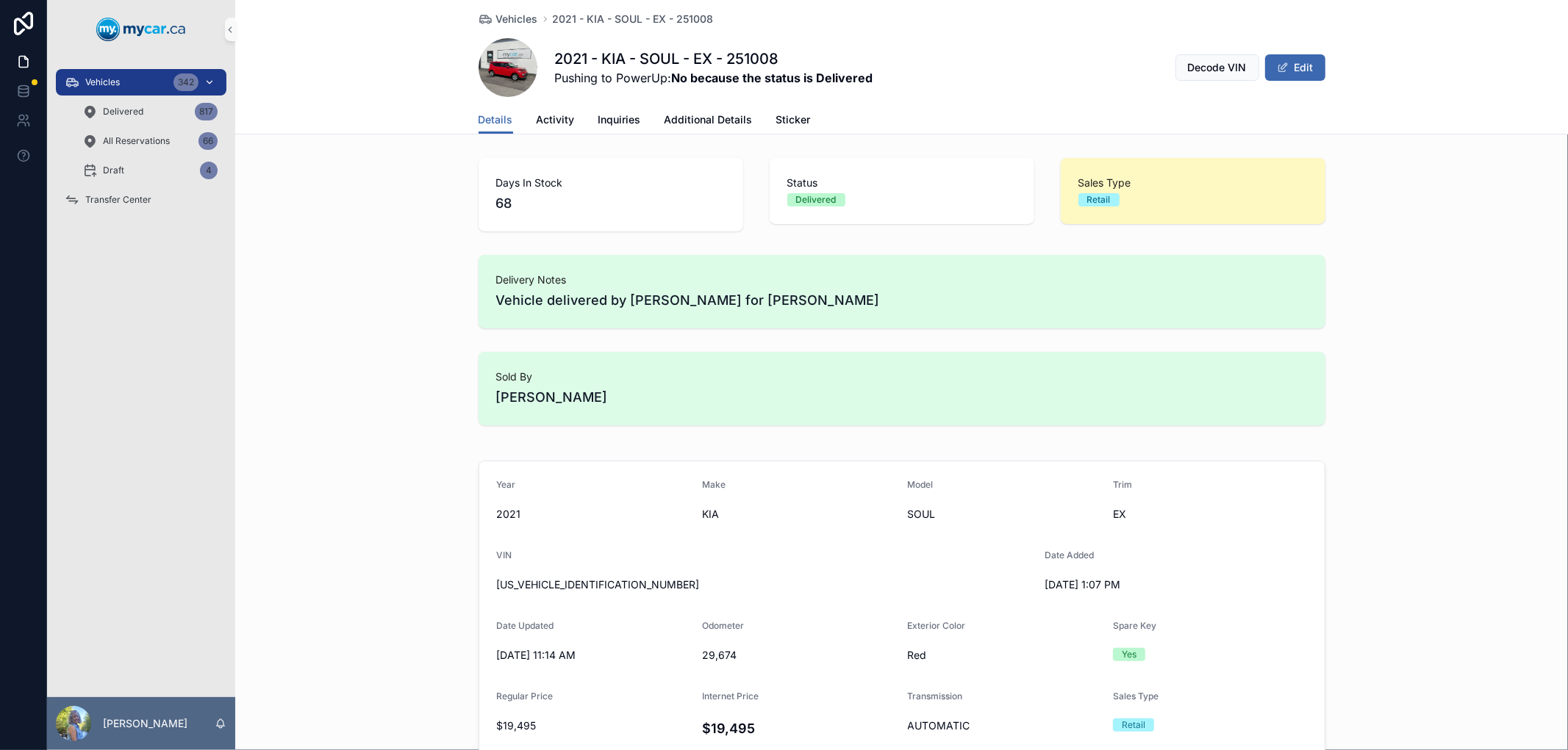
click at [141, 77] on div "Vehicles 342" at bounding box center [140, 82] width 153 height 23
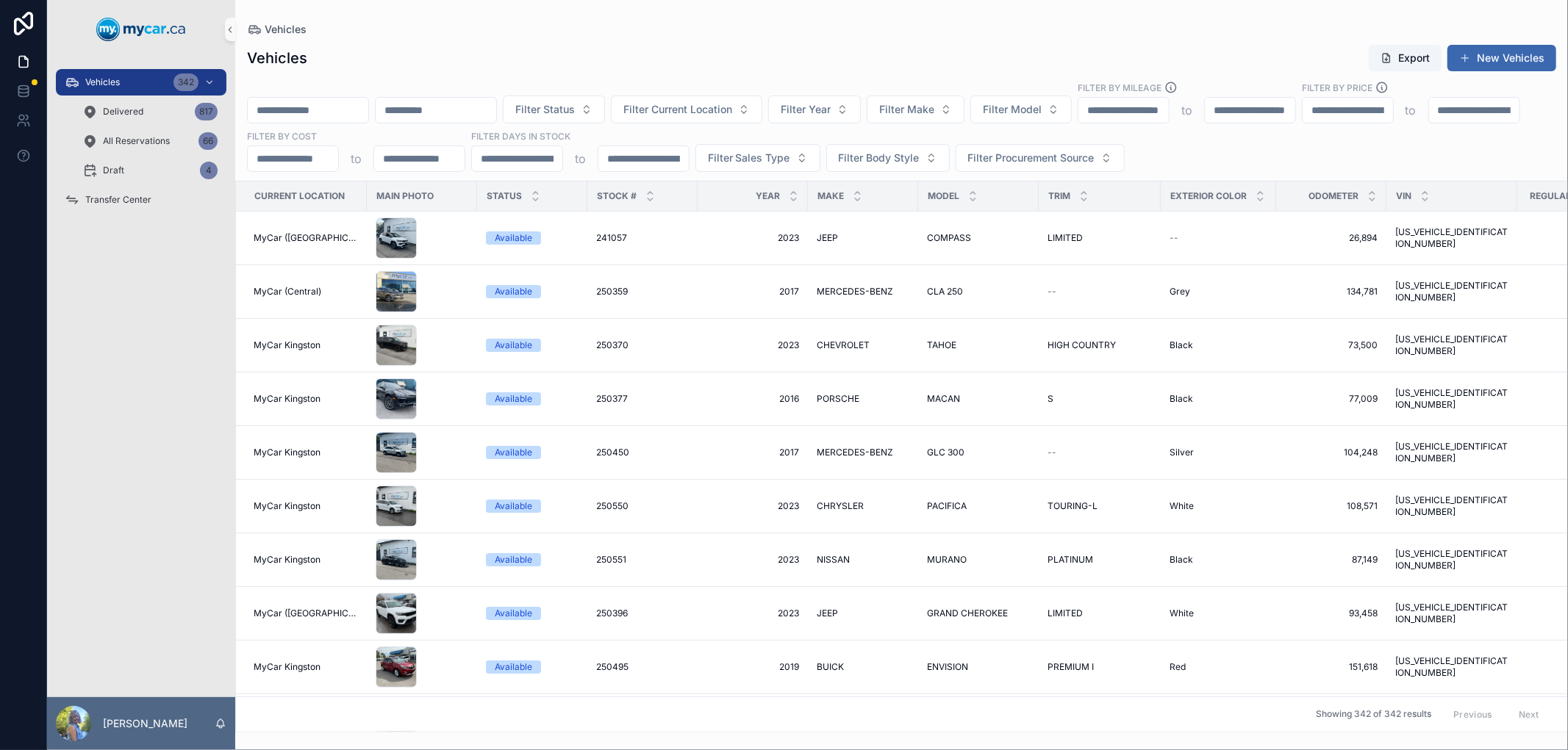
click at [340, 106] on input "scrollable content" at bounding box center [308, 110] width 121 height 20
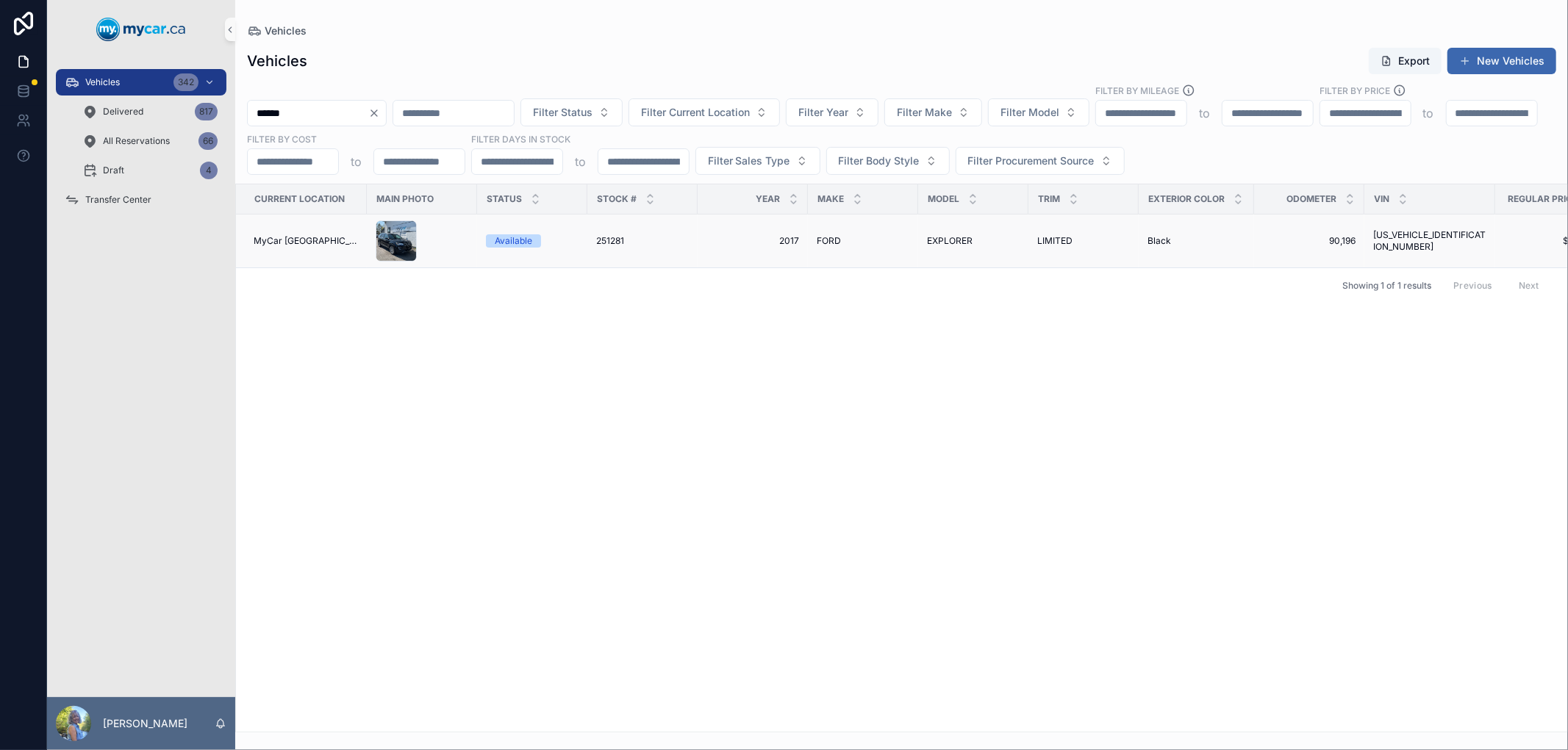
type input "******"
click at [608, 240] on span "251281" at bounding box center [610, 241] width 28 height 12
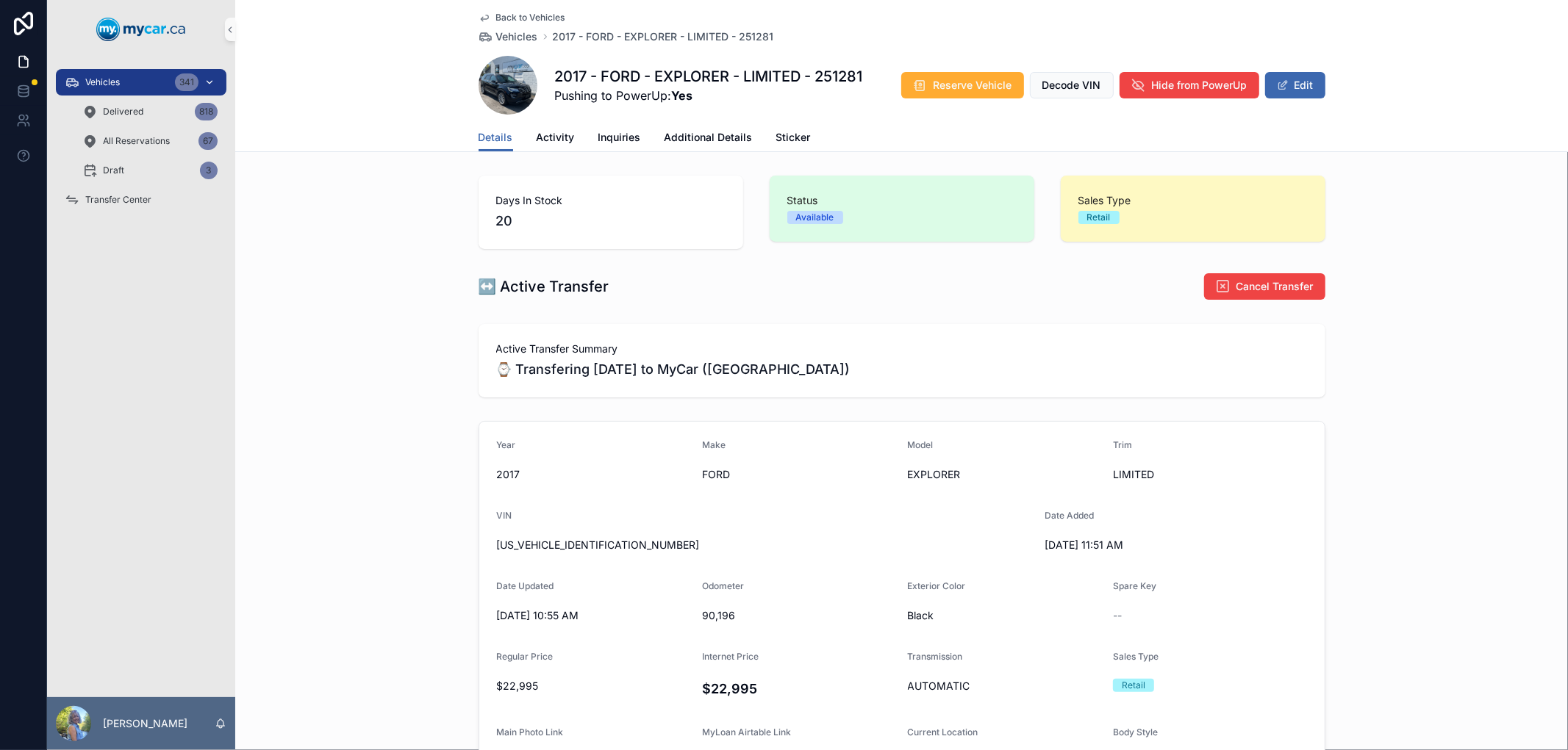
click at [123, 87] on div "Vehicles 341" at bounding box center [140, 82] width 153 height 23
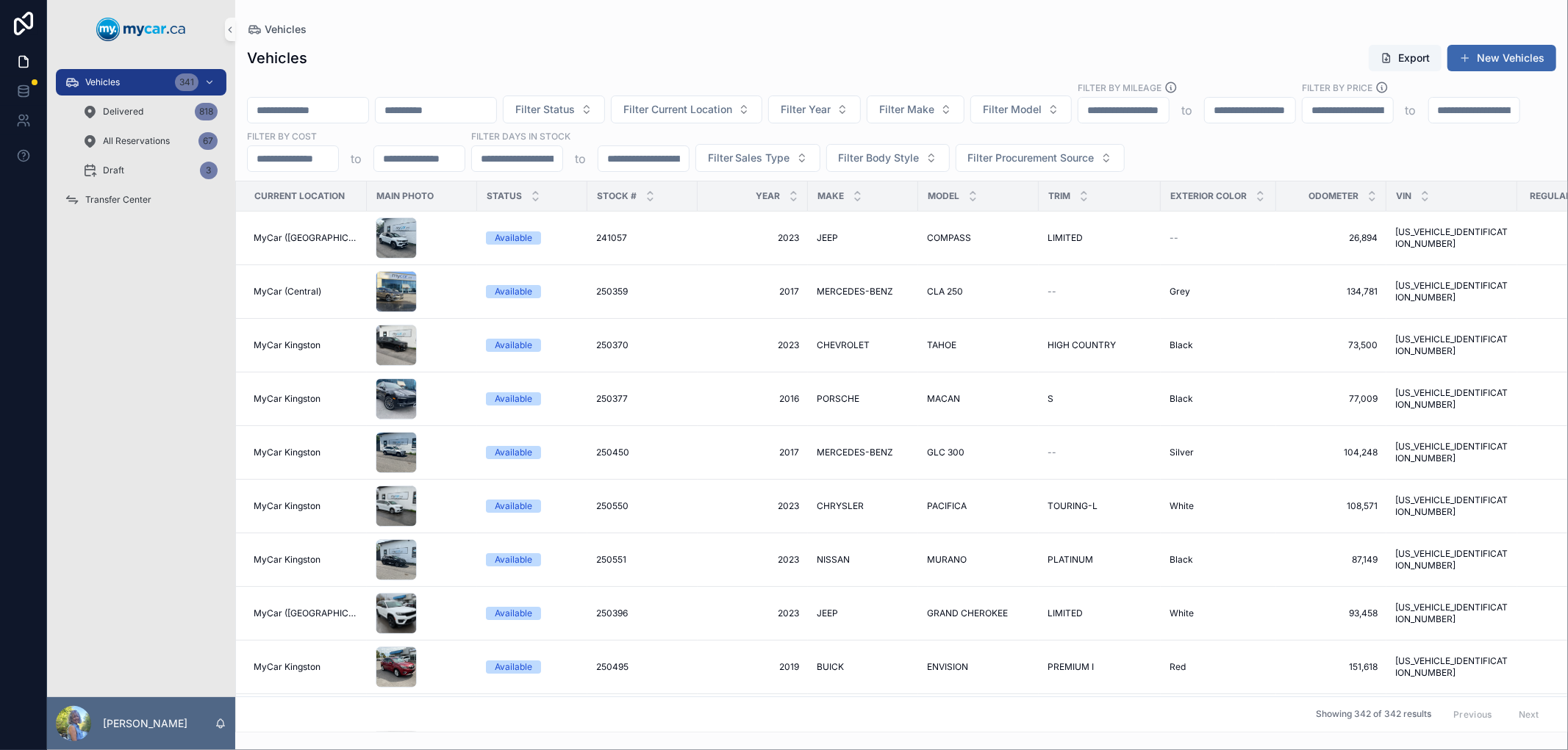
click at [312, 105] on input "scrollable content" at bounding box center [308, 110] width 121 height 20
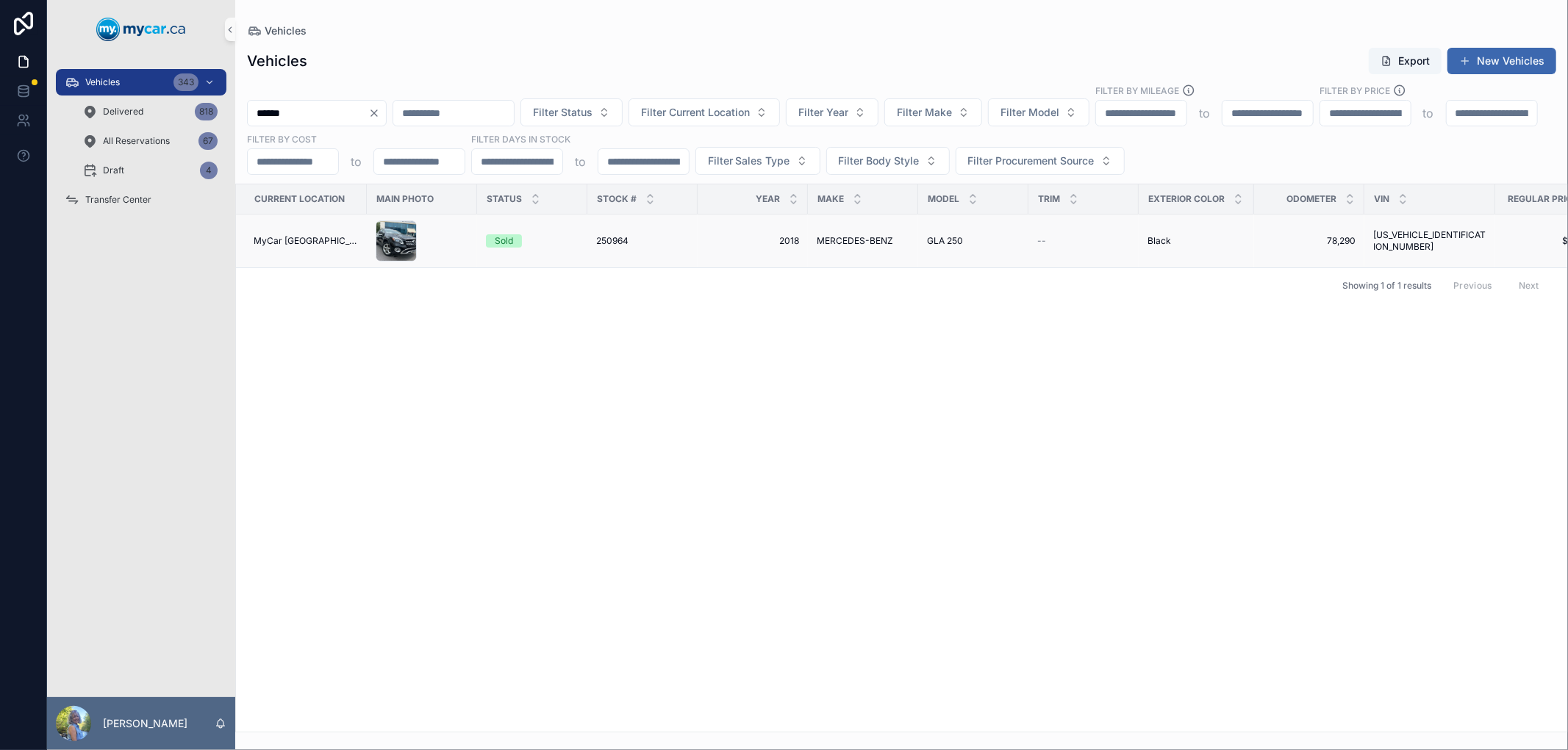
type input "******"
click at [600, 243] on span "250964" at bounding box center [612, 241] width 32 height 12
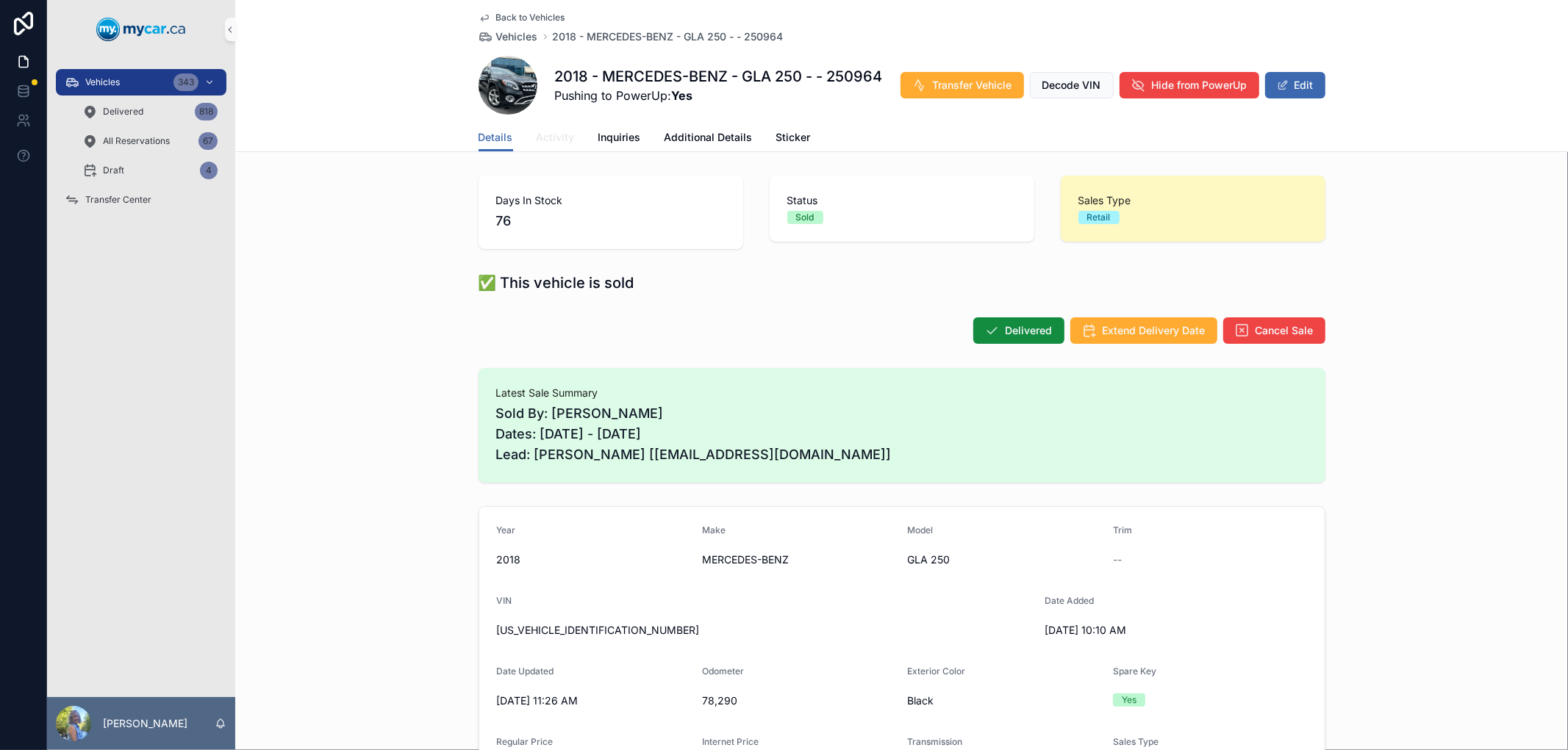
click at [546, 139] on span "Activity" at bounding box center [555, 136] width 38 height 15
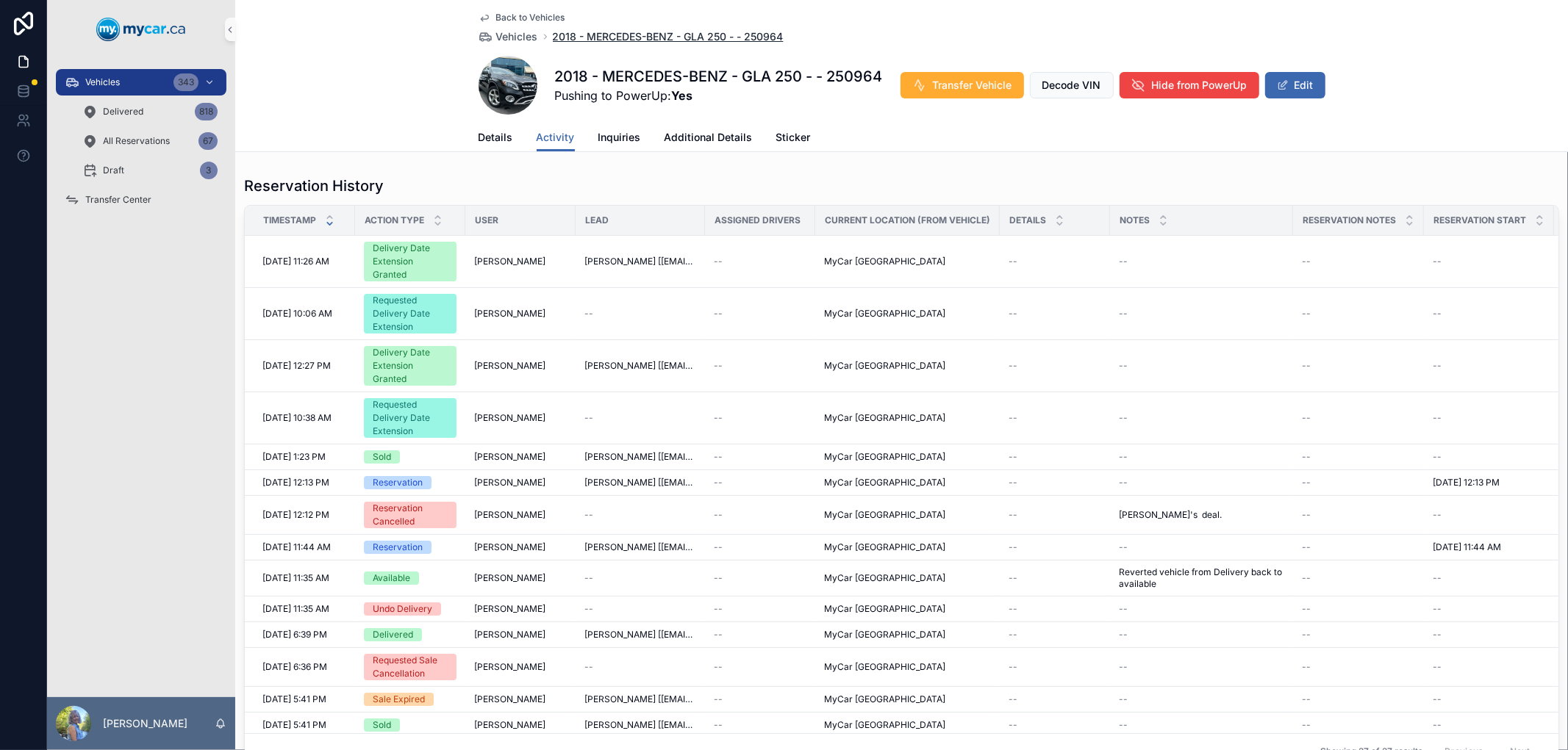
click at [644, 40] on span "2018 - MERCEDES-BENZ - GLA 250 - - 250964" at bounding box center [668, 36] width 231 height 15
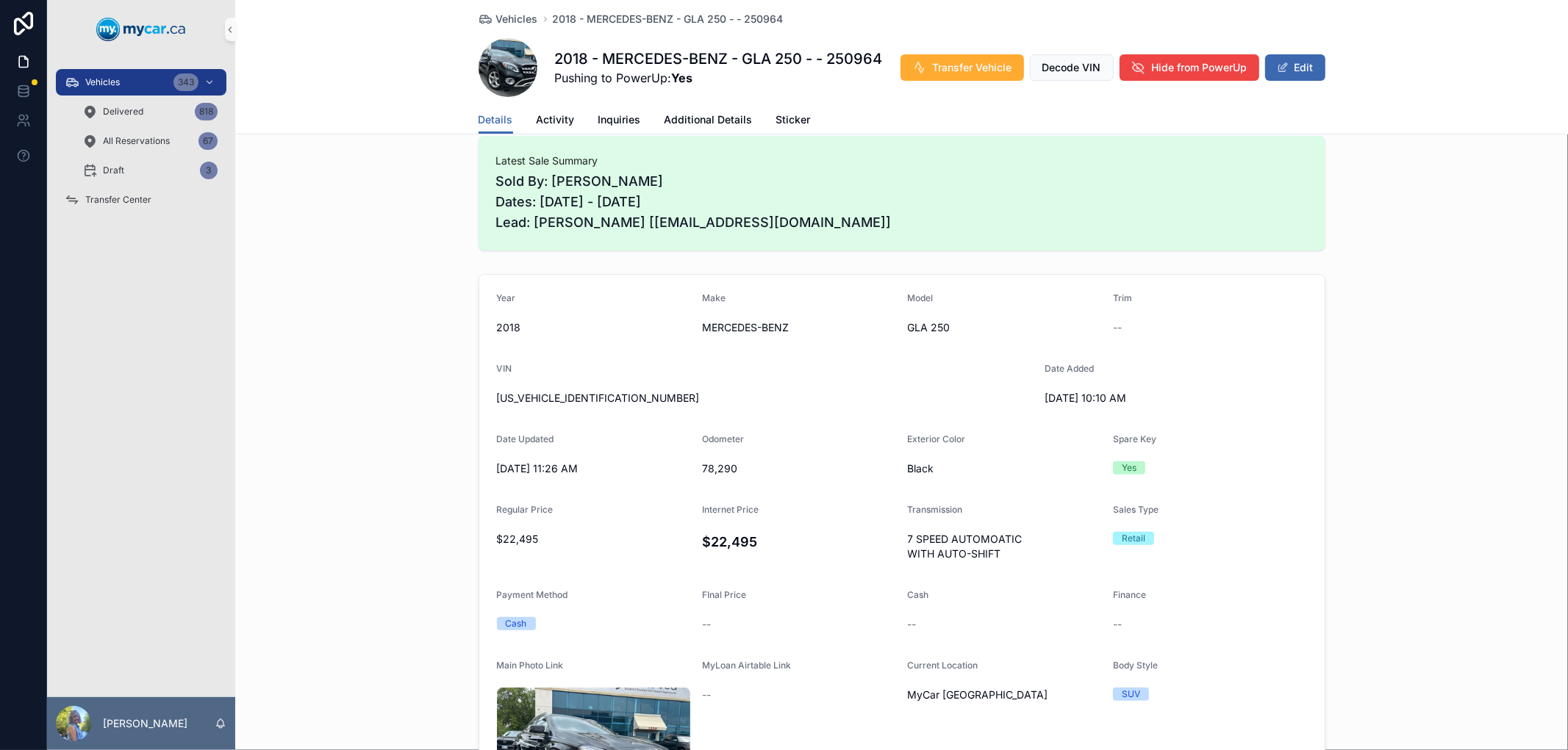
scroll to position [244, 0]
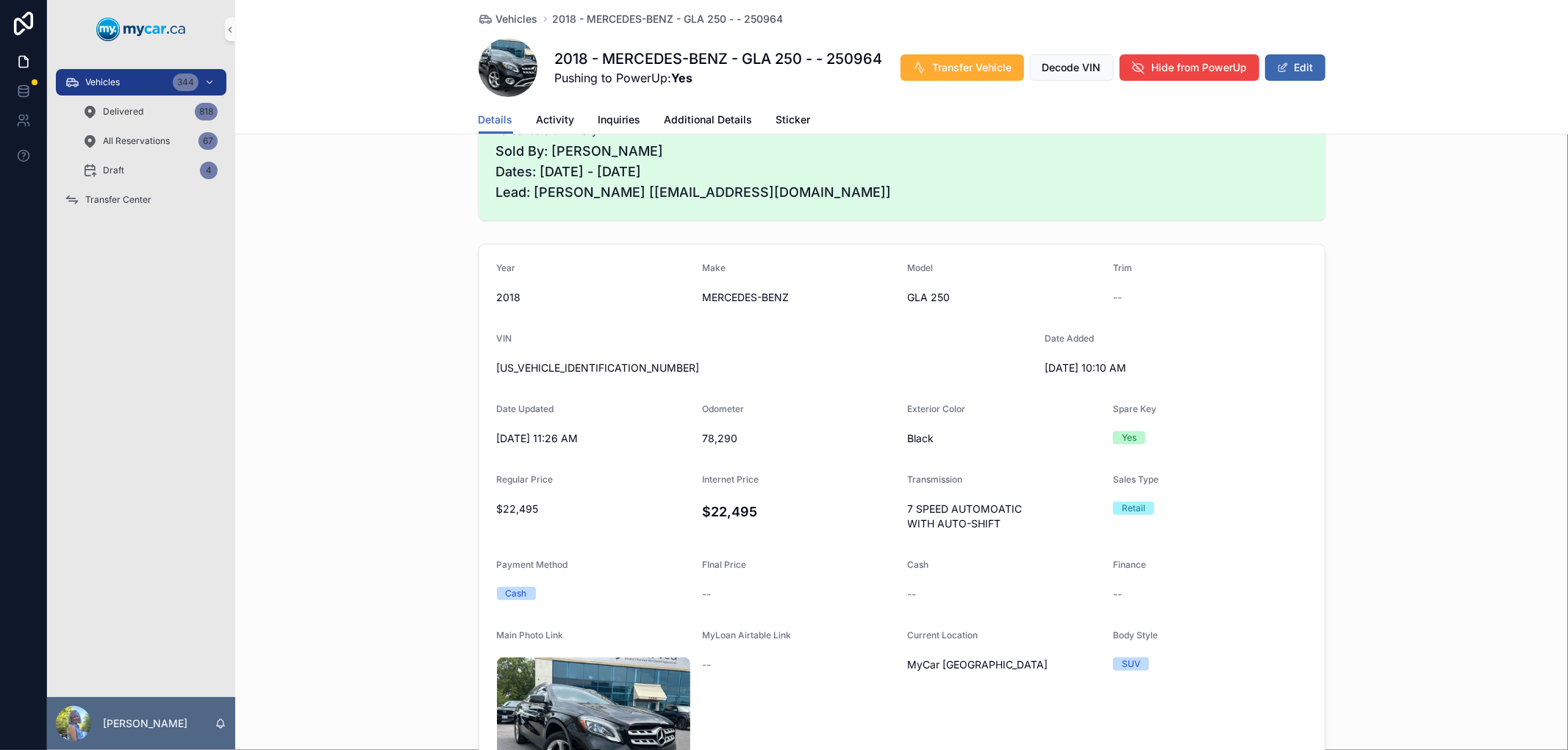
click at [277, 515] on div "Year 2018 Make MERCEDES-BENZ Model GLA 250 Trim -- VIN WDCTG4GB6JJ427003 Date A…" at bounding box center [900, 570] width 1332 height 664
click at [118, 81] on span "Vehicles" at bounding box center [101, 82] width 34 height 12
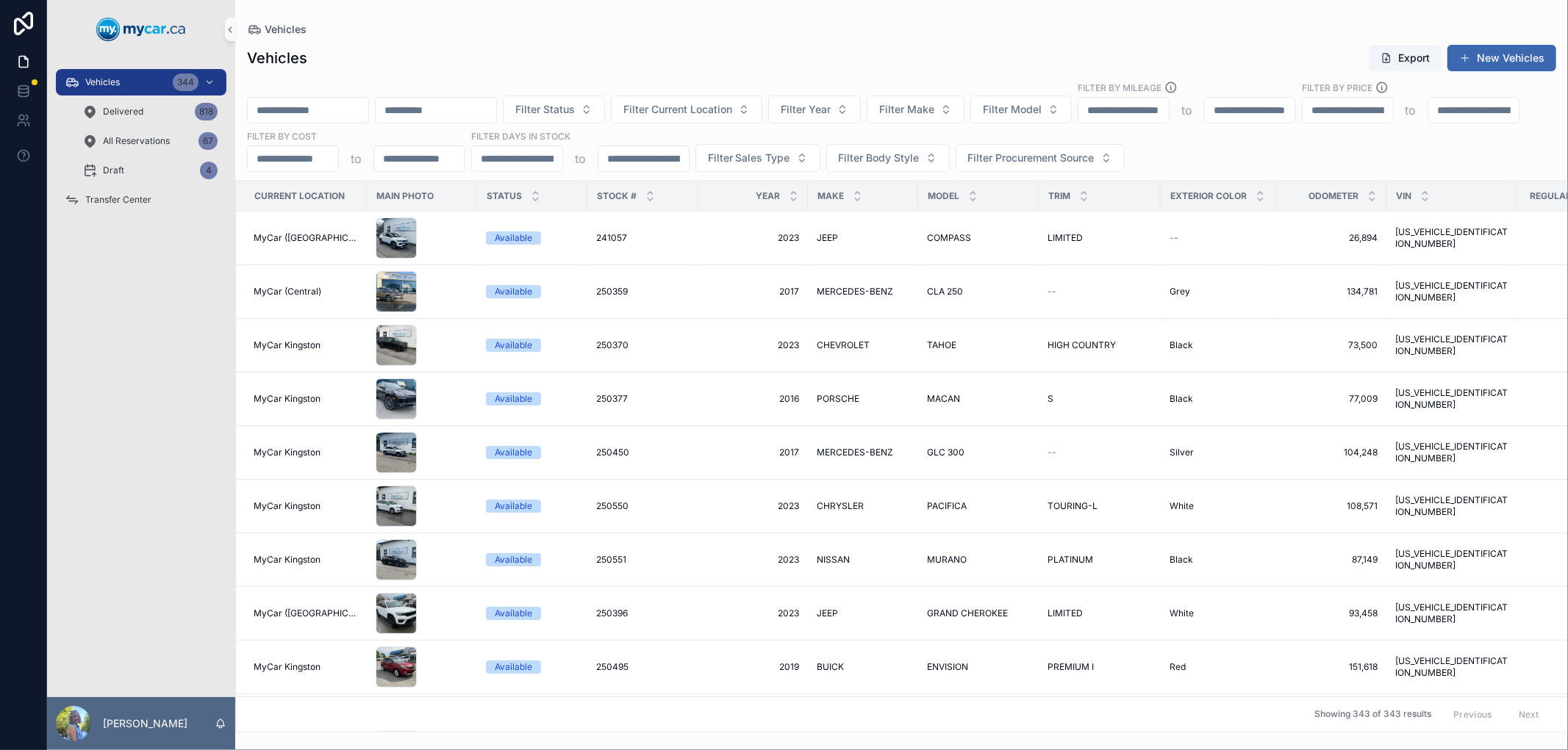
click at [345, 106] on input "scrollable content" at bounding box center [308, 110] width 121 height 20
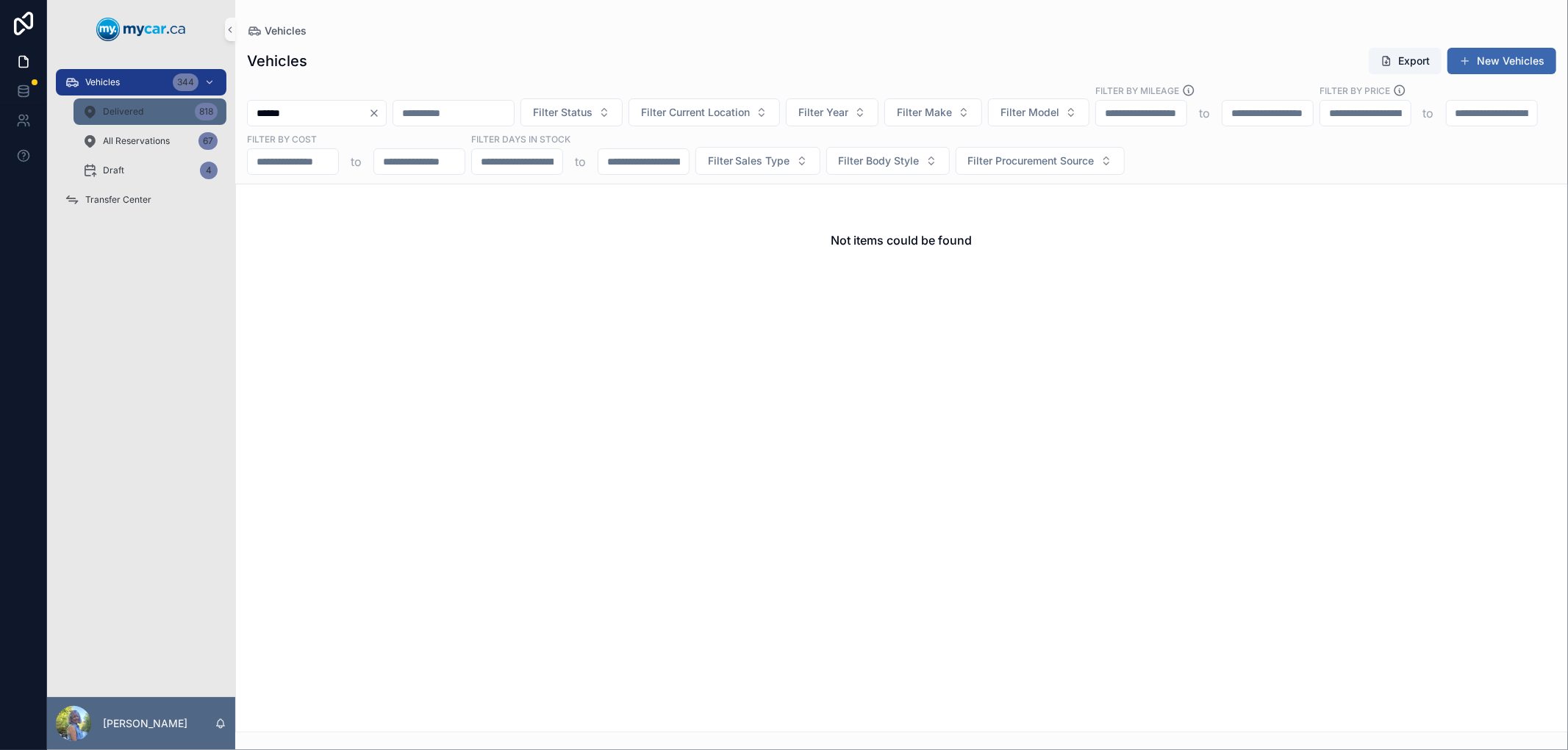
type input "******"
click at [114, 106] on span "Delivered" at bounding box center [123, 112] width 40 height 12
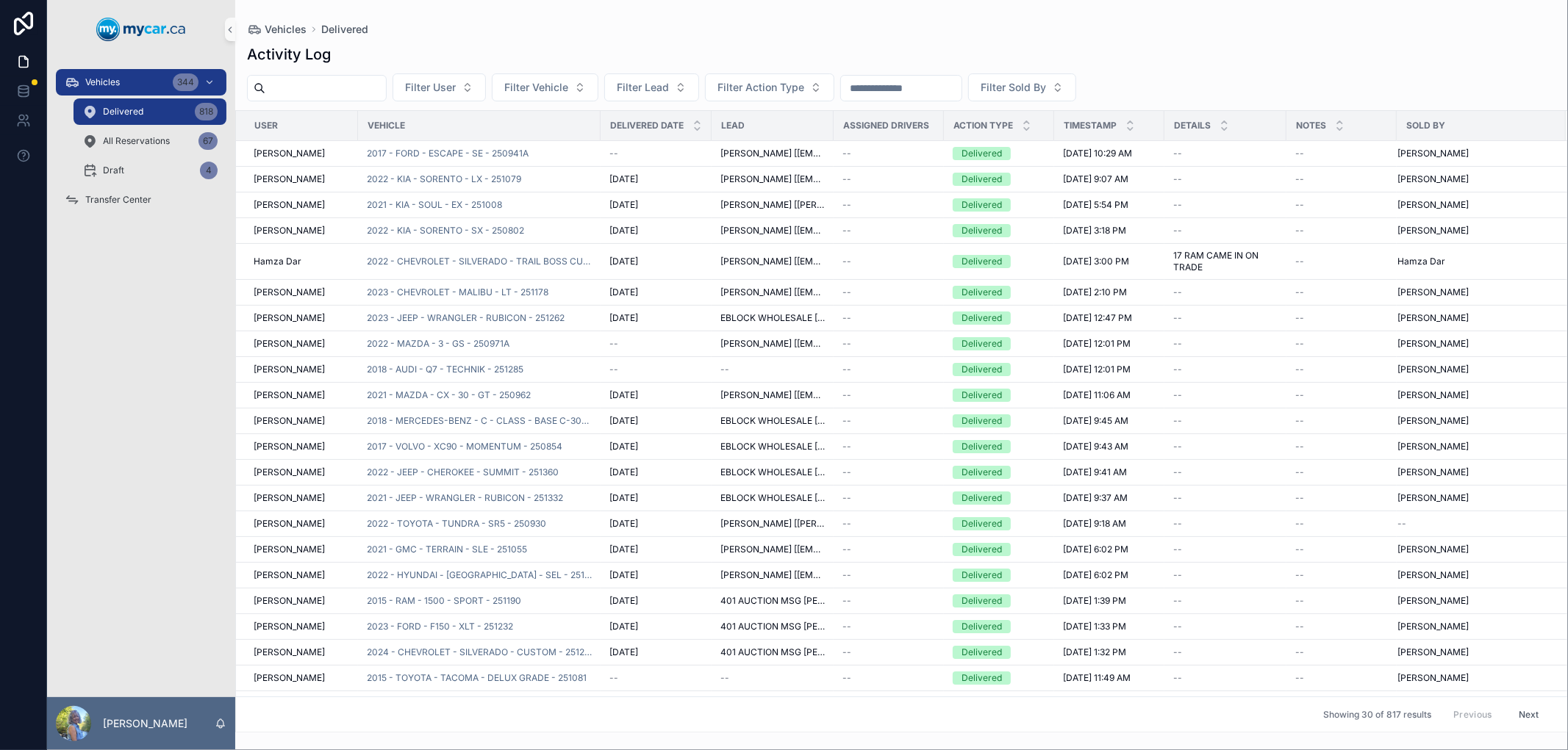
click at [342, 85] on input "scrollable content" at bounding box center [325, 88] width 121 height 20
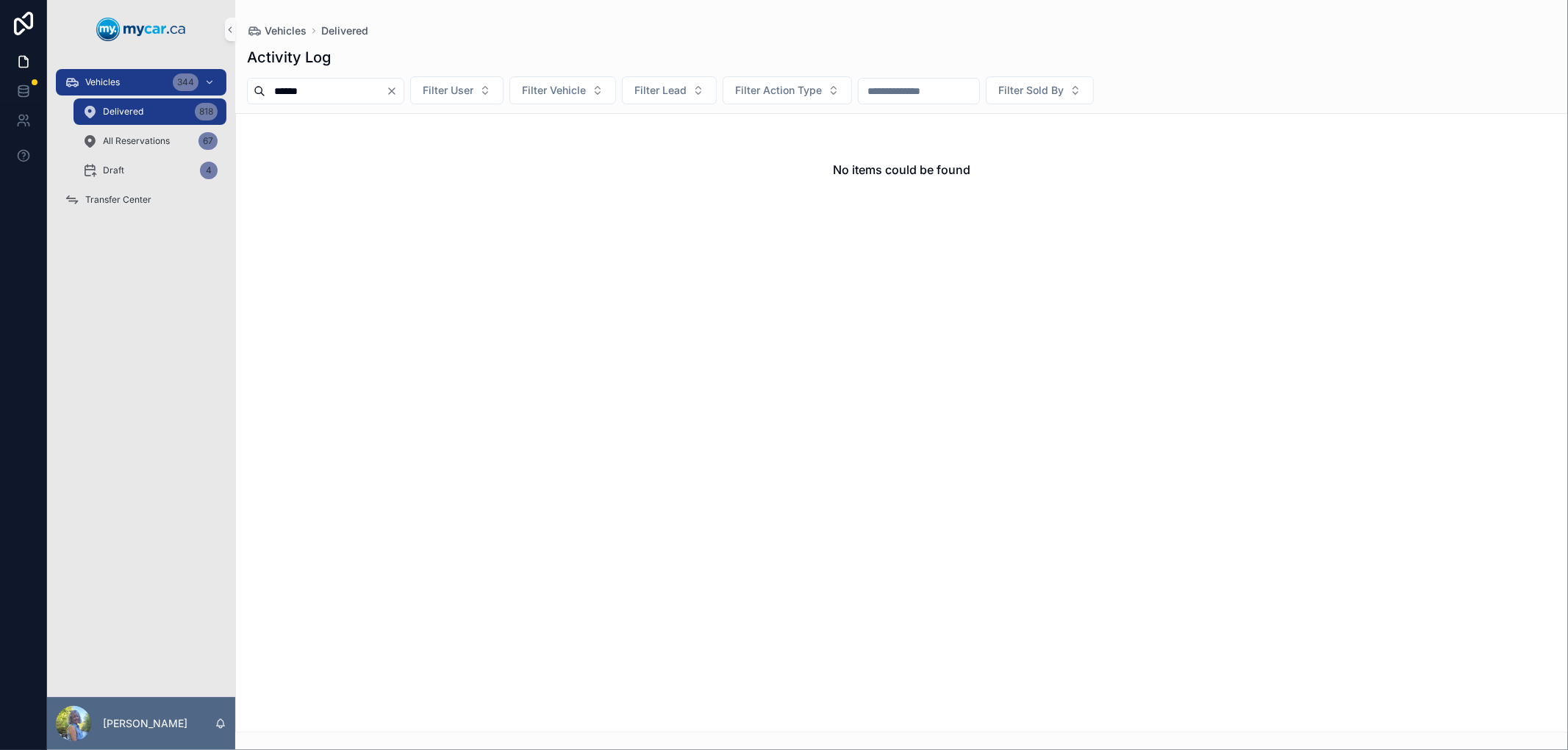
drag, startPoint x: 333, startPoint y: 91, endPoint x: 231, endPoint y: 84, distance: 102.2
click at [231, 84] on div "Vehicles 344 Delivered 818 All Reservations 67 Draft 4 Transfer Center Laurie S…" at bounding box center [807, 375] width 1520 height 750
type input "******"
click at [92, 82] on span "Vehicles" at bounding box center [101, 82] width 34 height 12
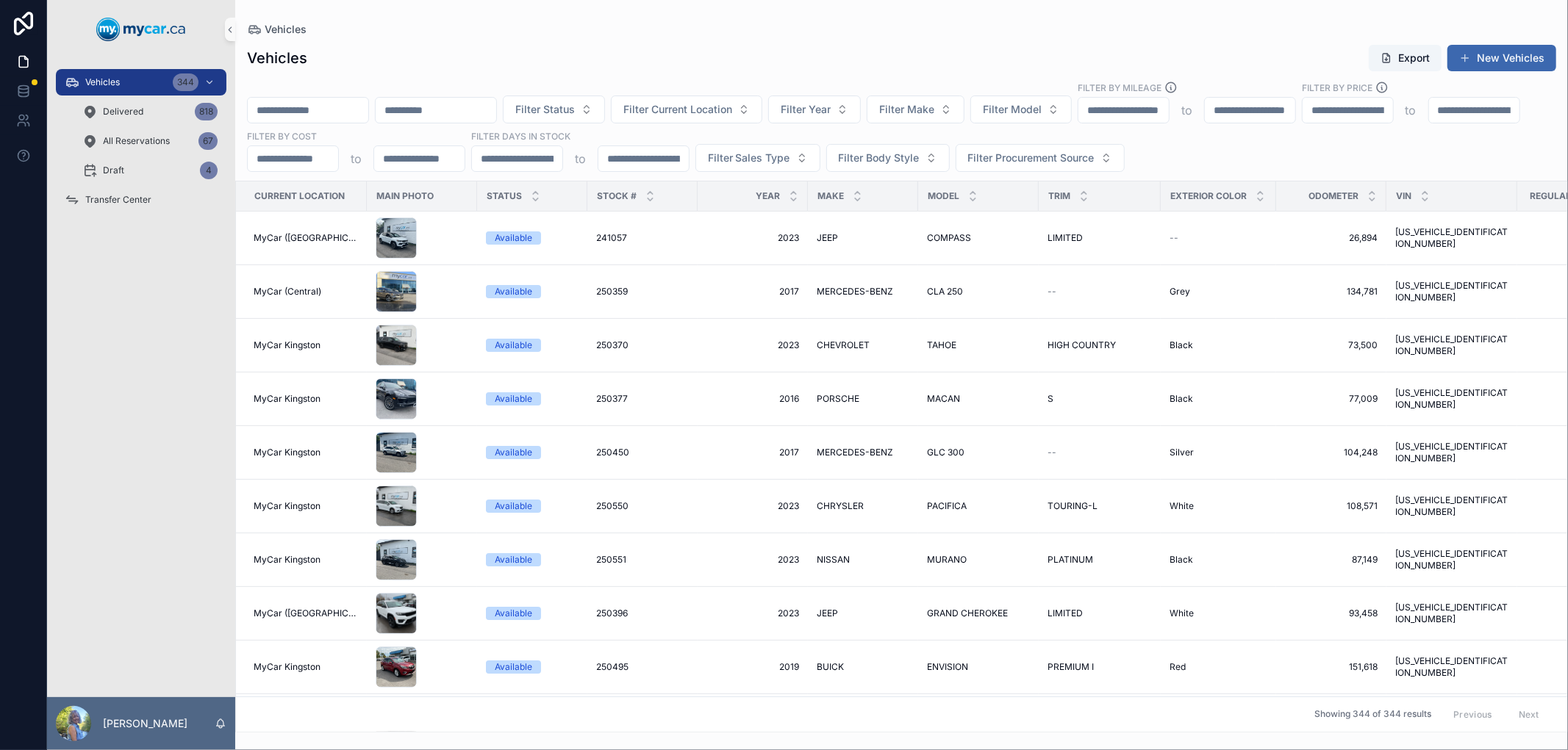
click at [348, 97] on div "scrollable content" at bounding box center [307, 110] width 122 height 26
click at [342, 120] on input "scrollable content" at bounding box center [308, 110] width 121 height 20
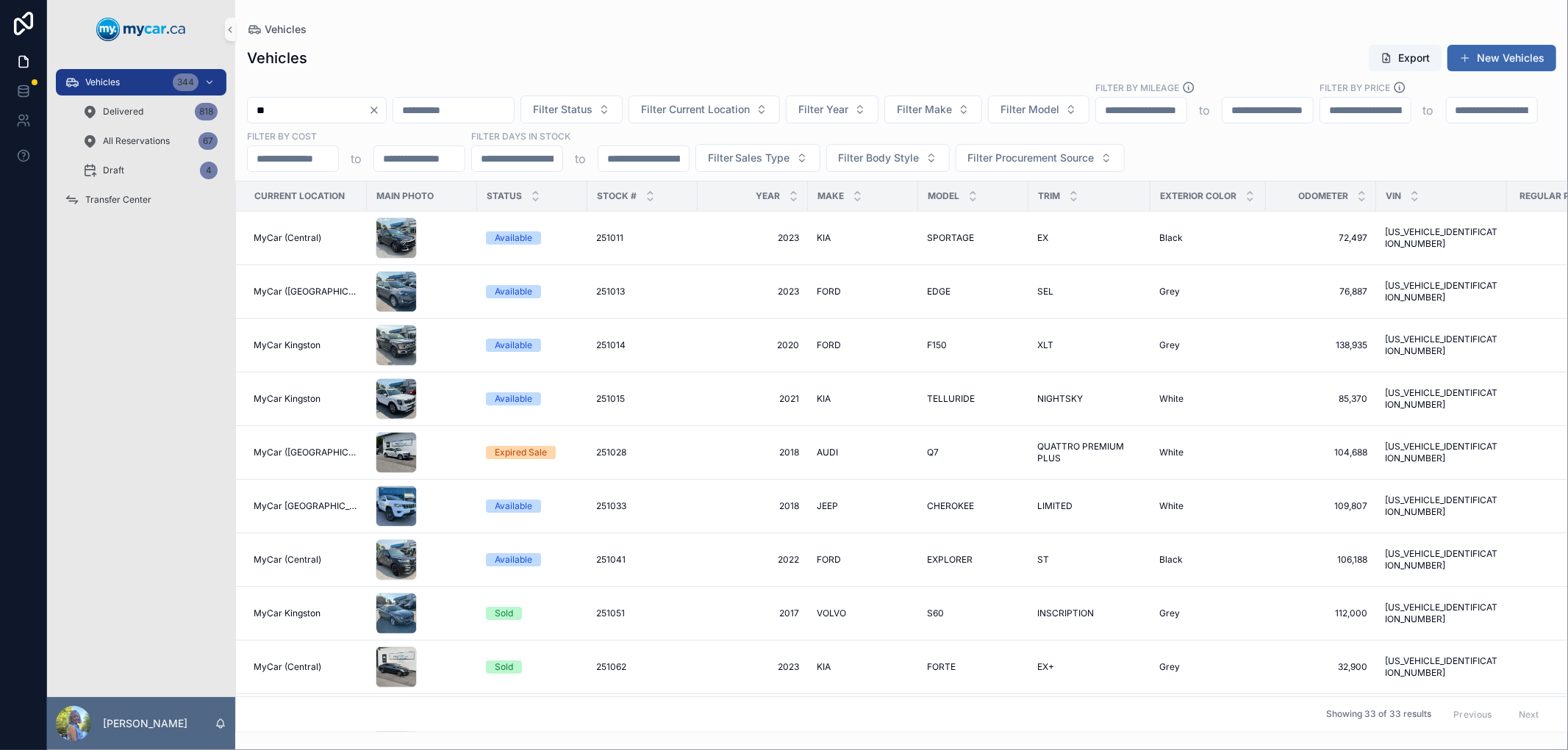
type input "*"
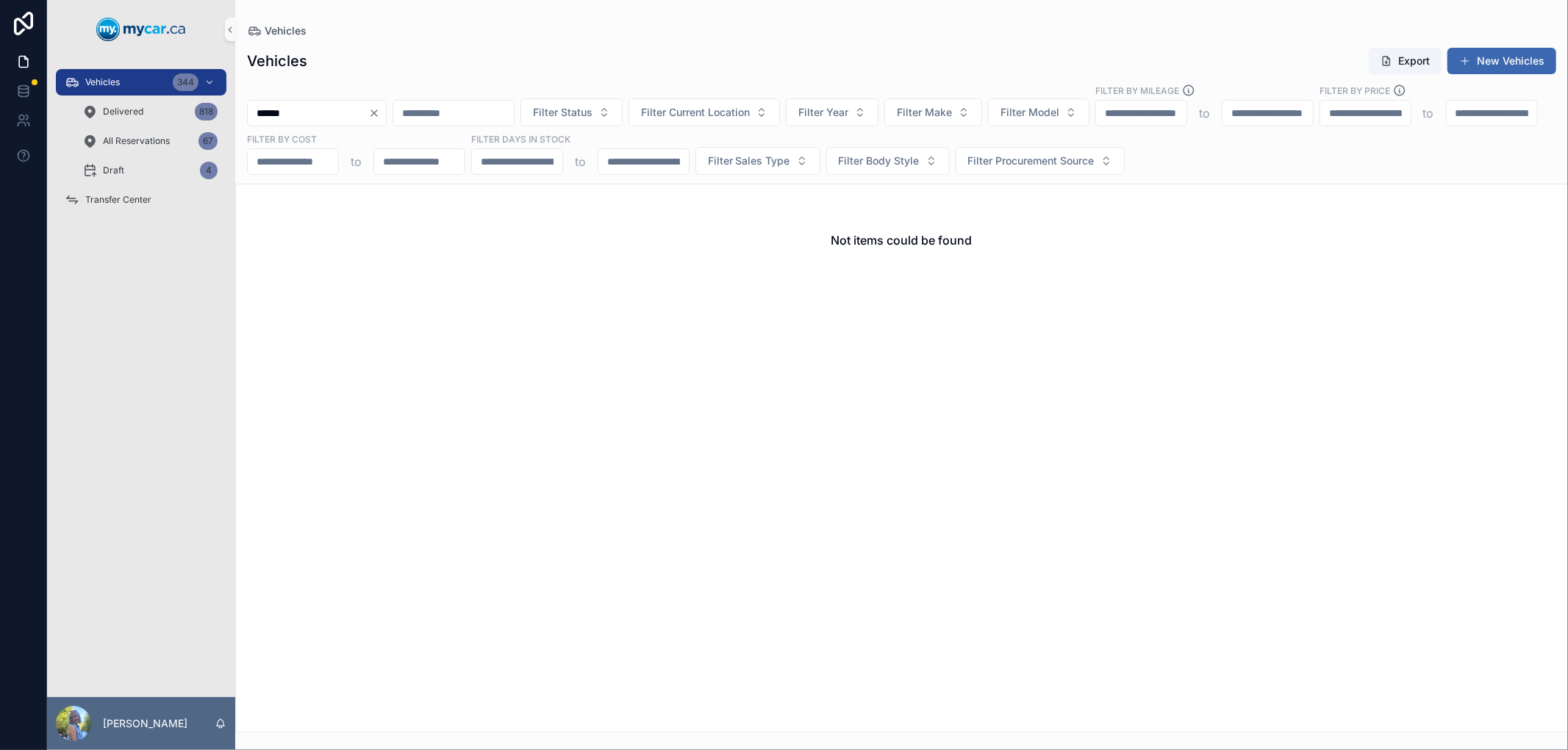
drag, startPoint x: 316, startPoint y: 119, endPoint x: 235, endPoint y: 110, distance: 81.5
click at [235, 110] on div "****** Filter Status Filter Current Location Filter Year Filter Make Filter Mod…" at bounding box center [900, 130] width 1332 height 92
type input "******"
click at [127, 115] on span "Delivered" at bounding box center [123, 112] width 40 height 12
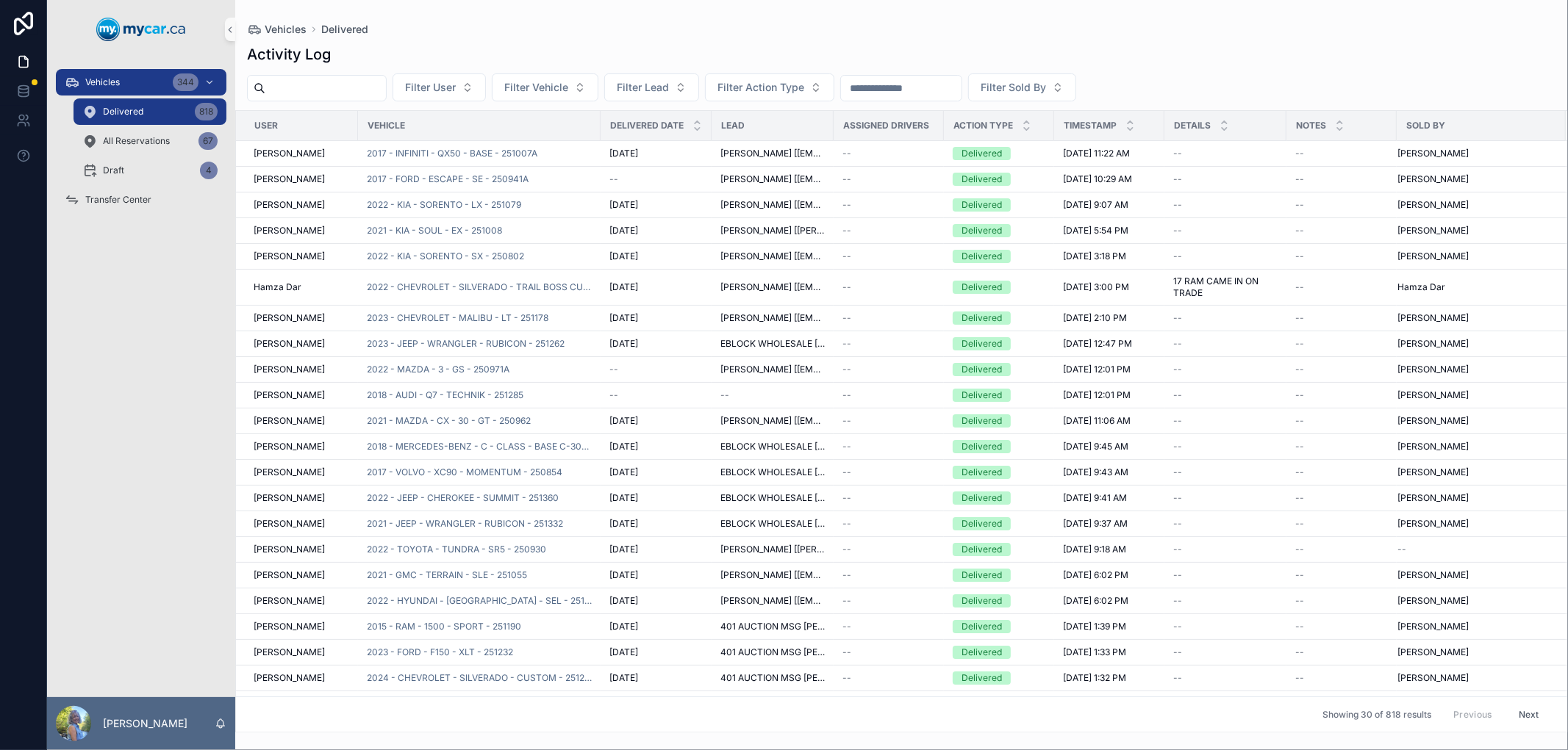
click at [363, 87] on input "scrollable content" at bounding box center [325, 88] width 121 height 20
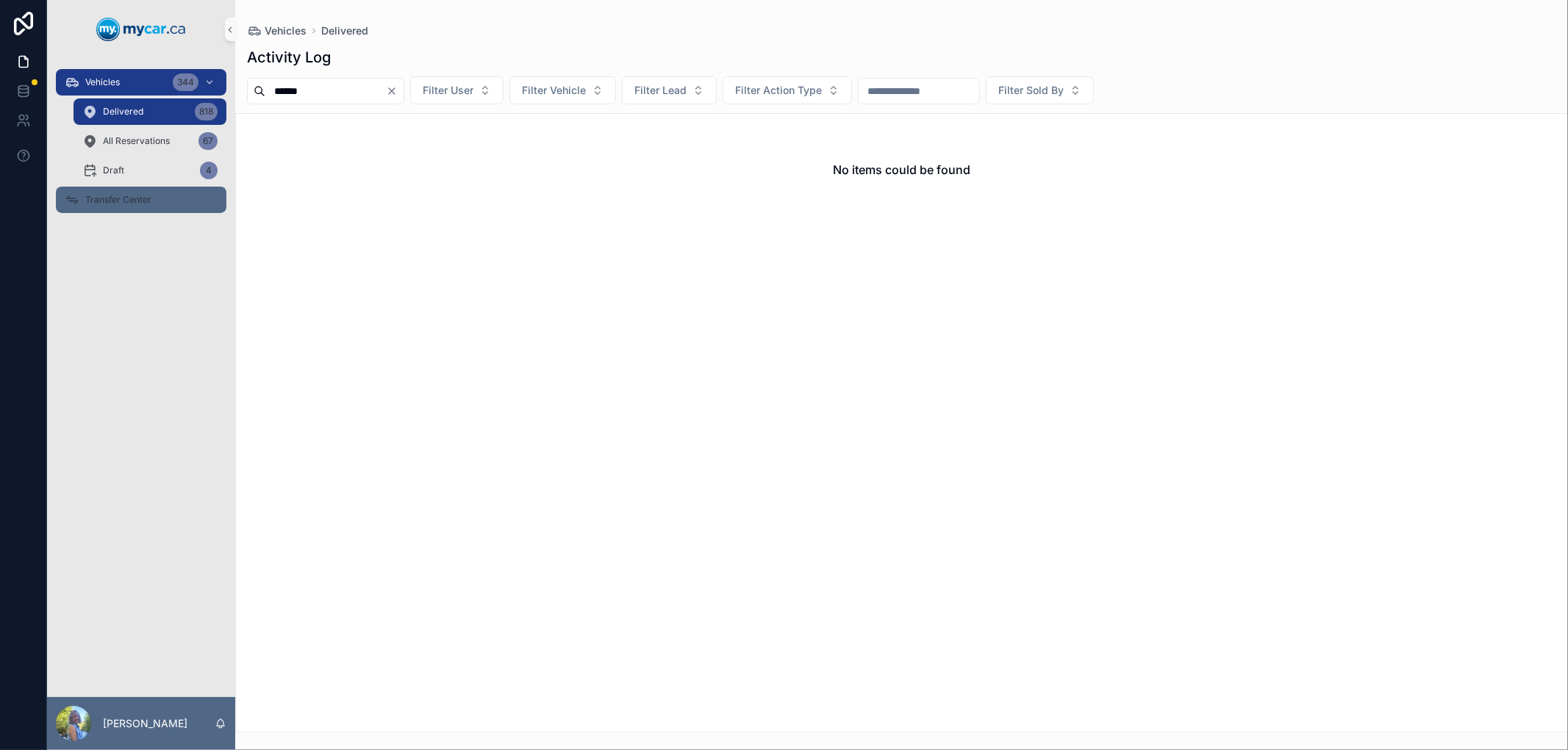
type input "******"
click at [149, 201] on span "Transfer Center" at bounding box center [118, 200] width 66 height 12
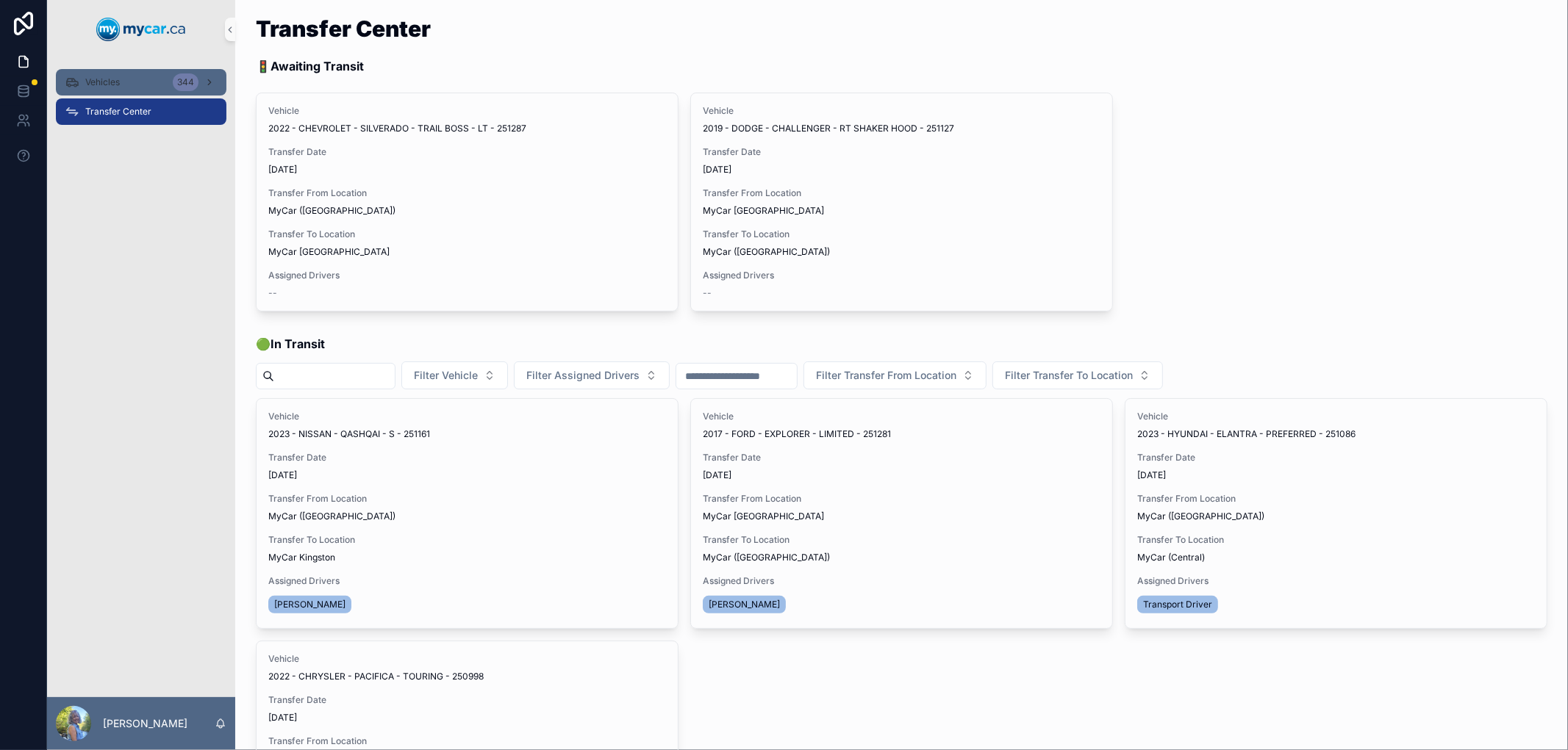
click at [99, 90] on div "Vehicles 344" at bounding box center [140, 82] width 153 height 23
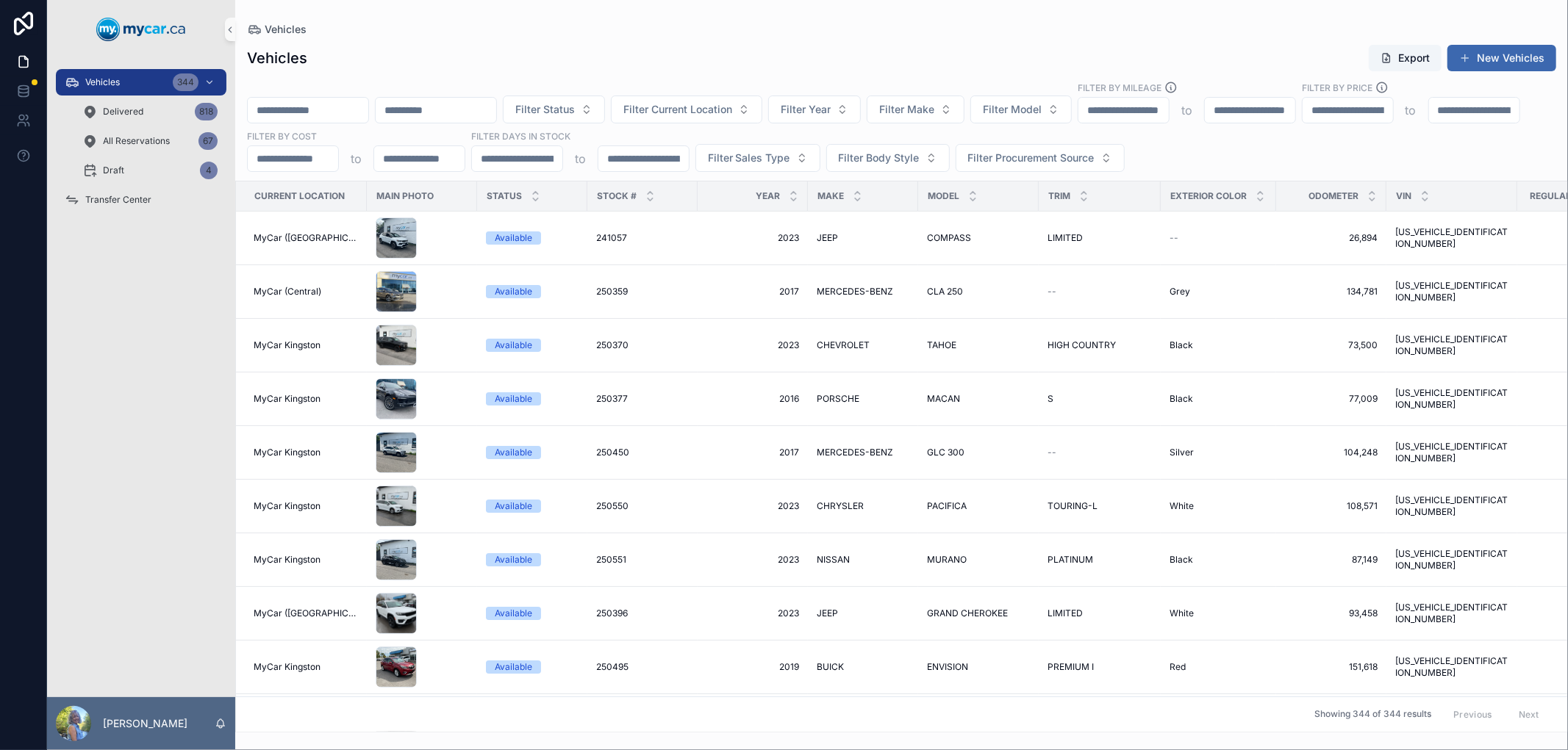
click at [268, 111] on input "scrollable content" at bounding box center [308, 110] width 121 height 20
paste input "******"
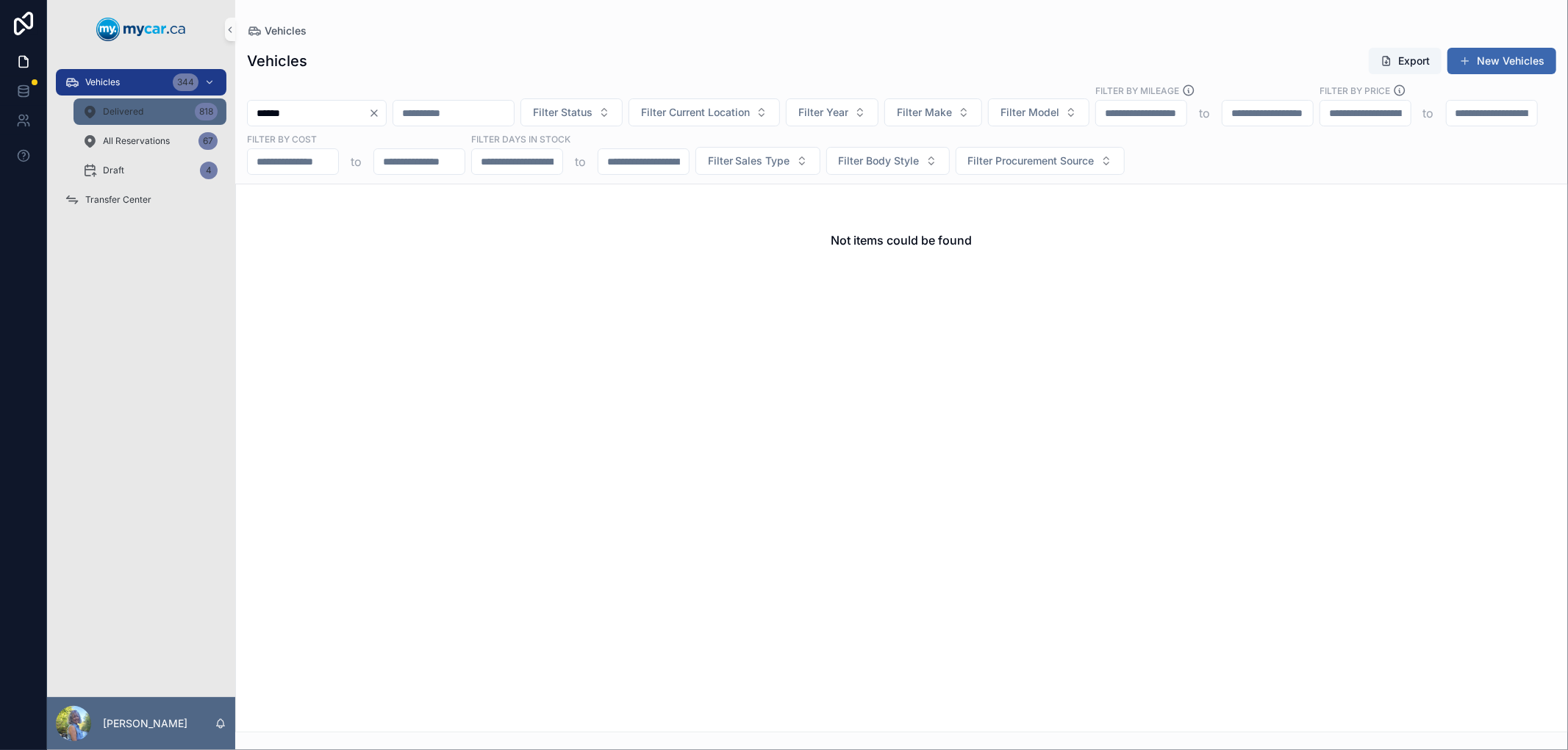
type input "******"
click at [137, 104] on div "Delivered 818" at bounding box center [149, 112] width 135 height 23
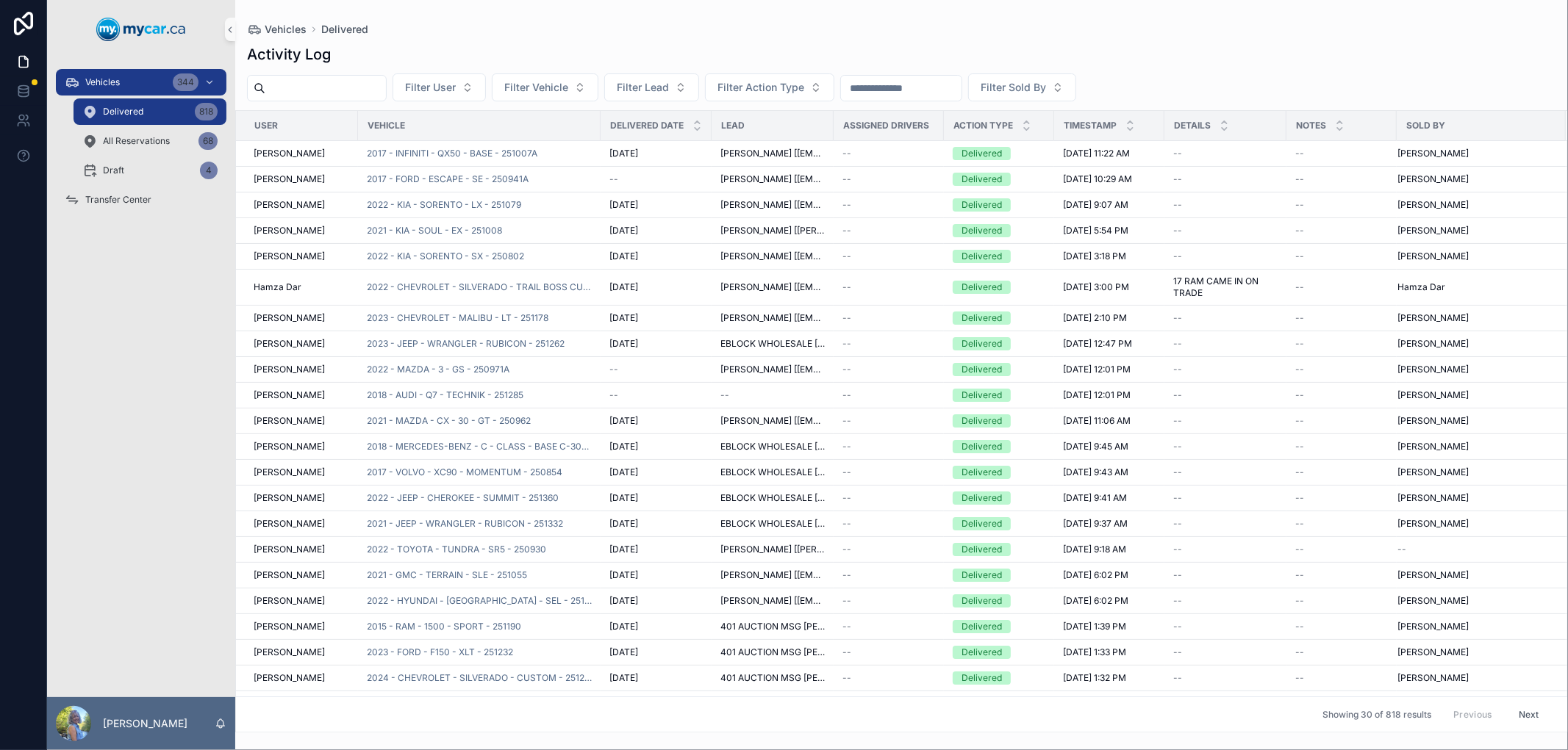
click at [961, 85] on input "scrollable content" at bounding box center [901, 88] width 121 height 20
paste input "******"
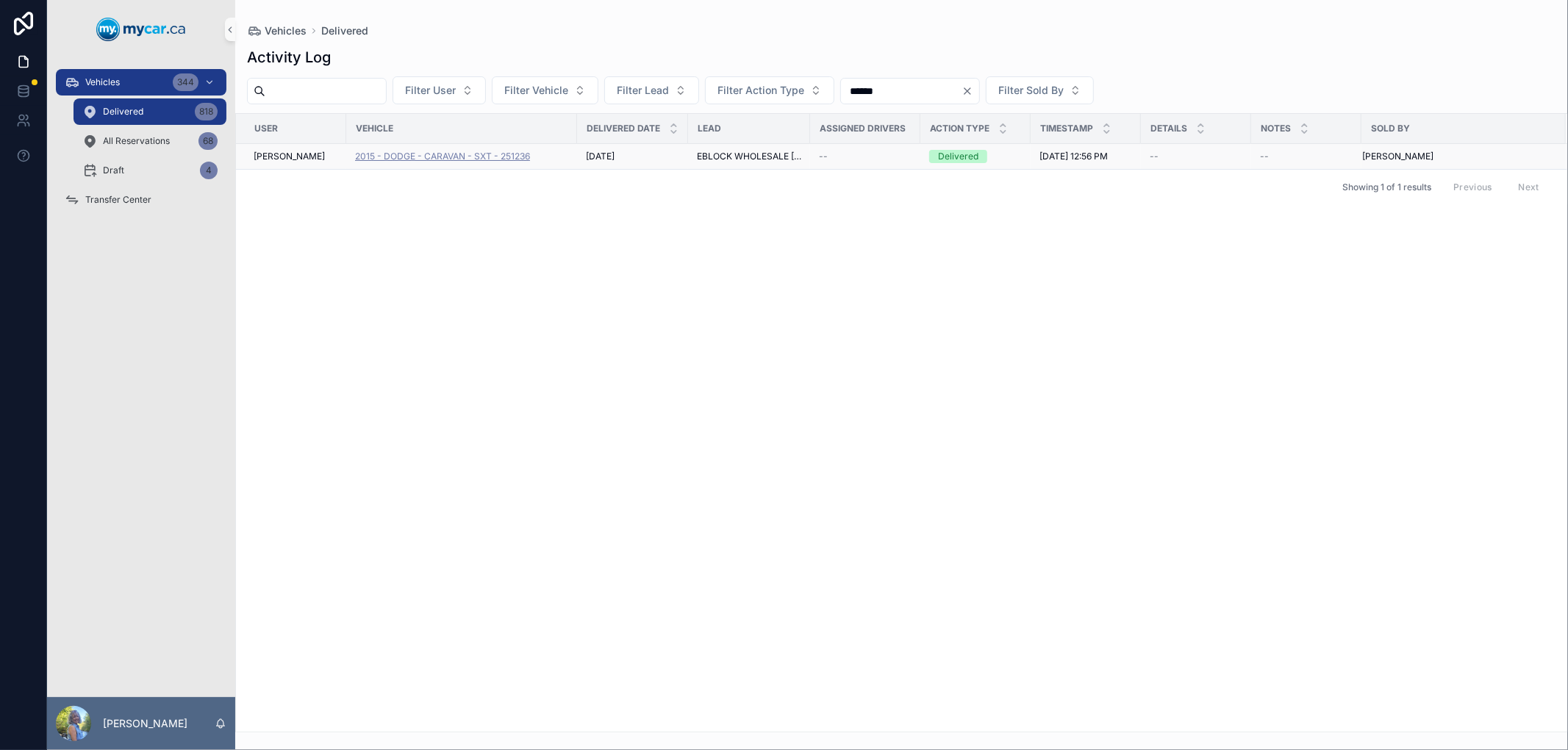
type input "******"
click at [505, 153] on span "2015 - DODGE - CARAVAN - SXT - 251236" at bounding box center [441, 157] width 174 height 12
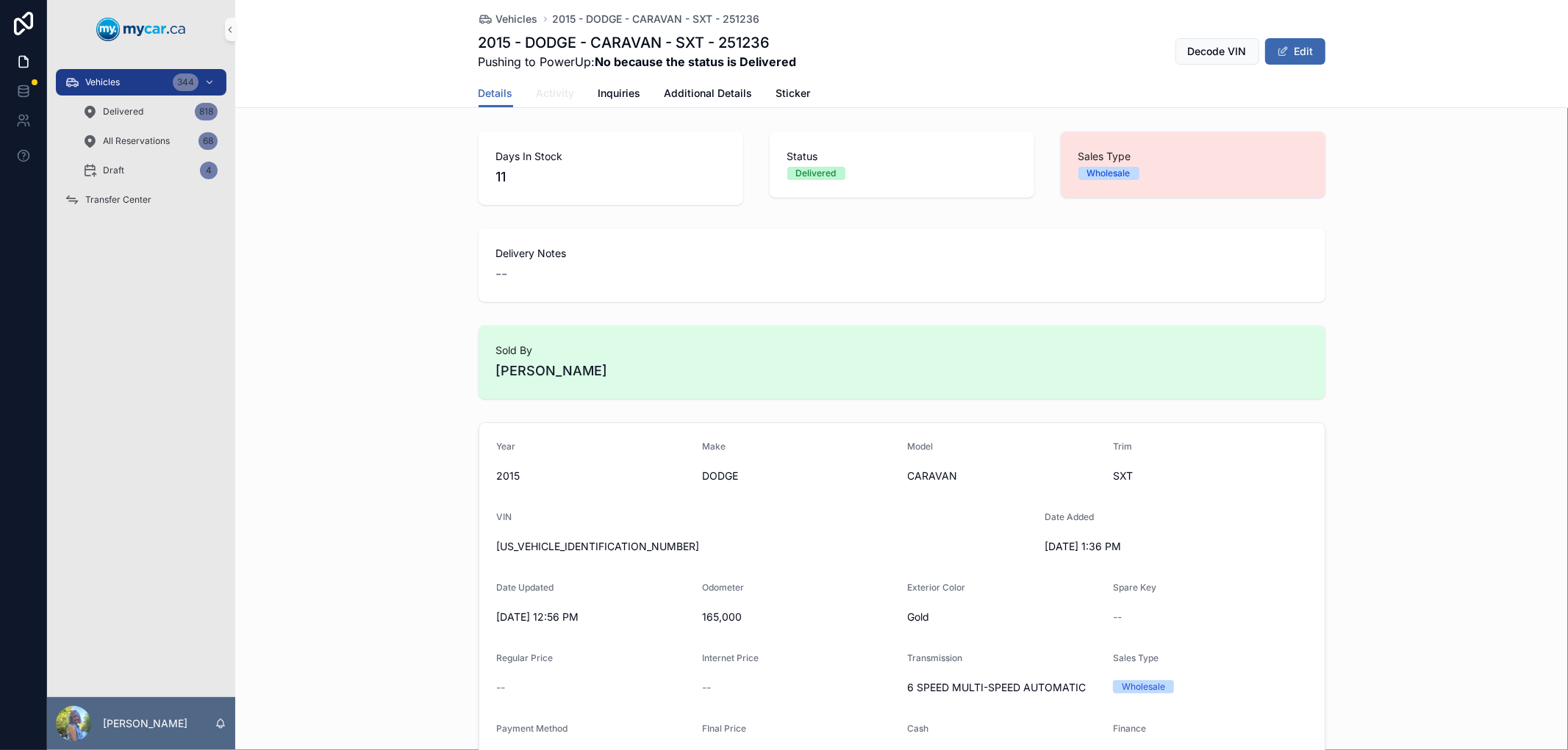
click at [559, 90] on span "Activity" at bounding box center [555, 93] width 38 height 15
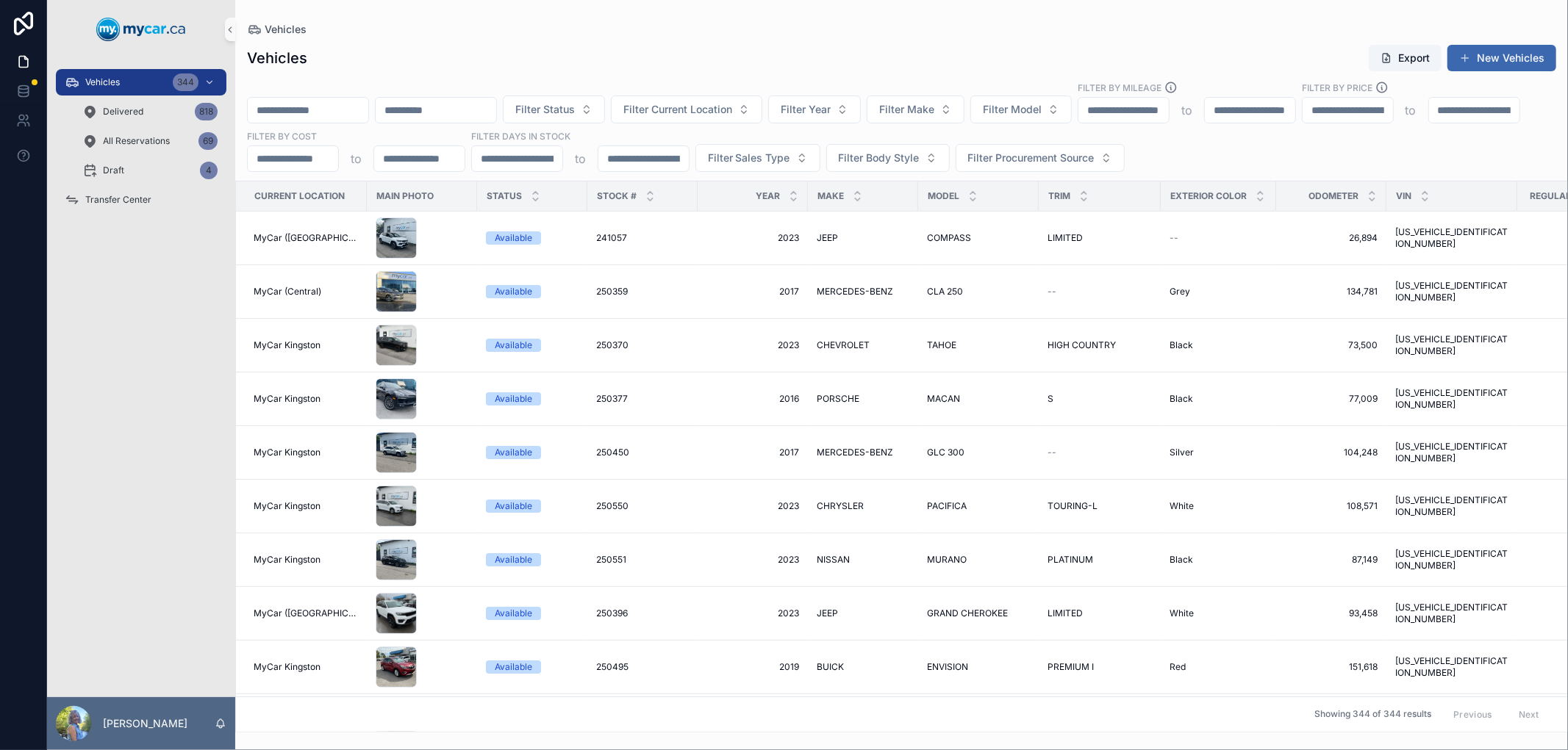
click at [368, 106] on input "scrollable content" at bounding box center [308, 110] width 121 height 20
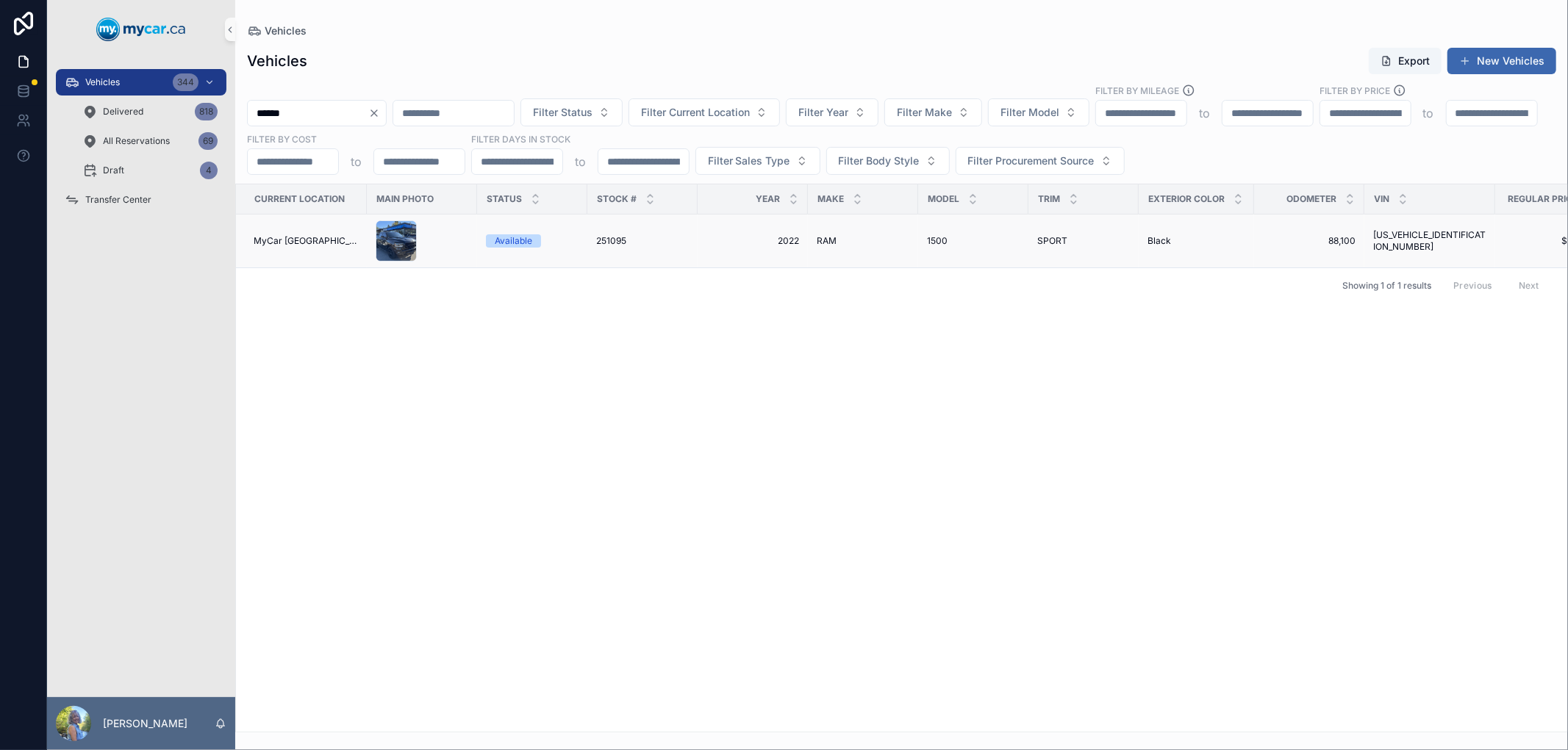
type input "******"
click at [599, 239] on span "251095" at bounding box center [611, 241] width 30 height 12
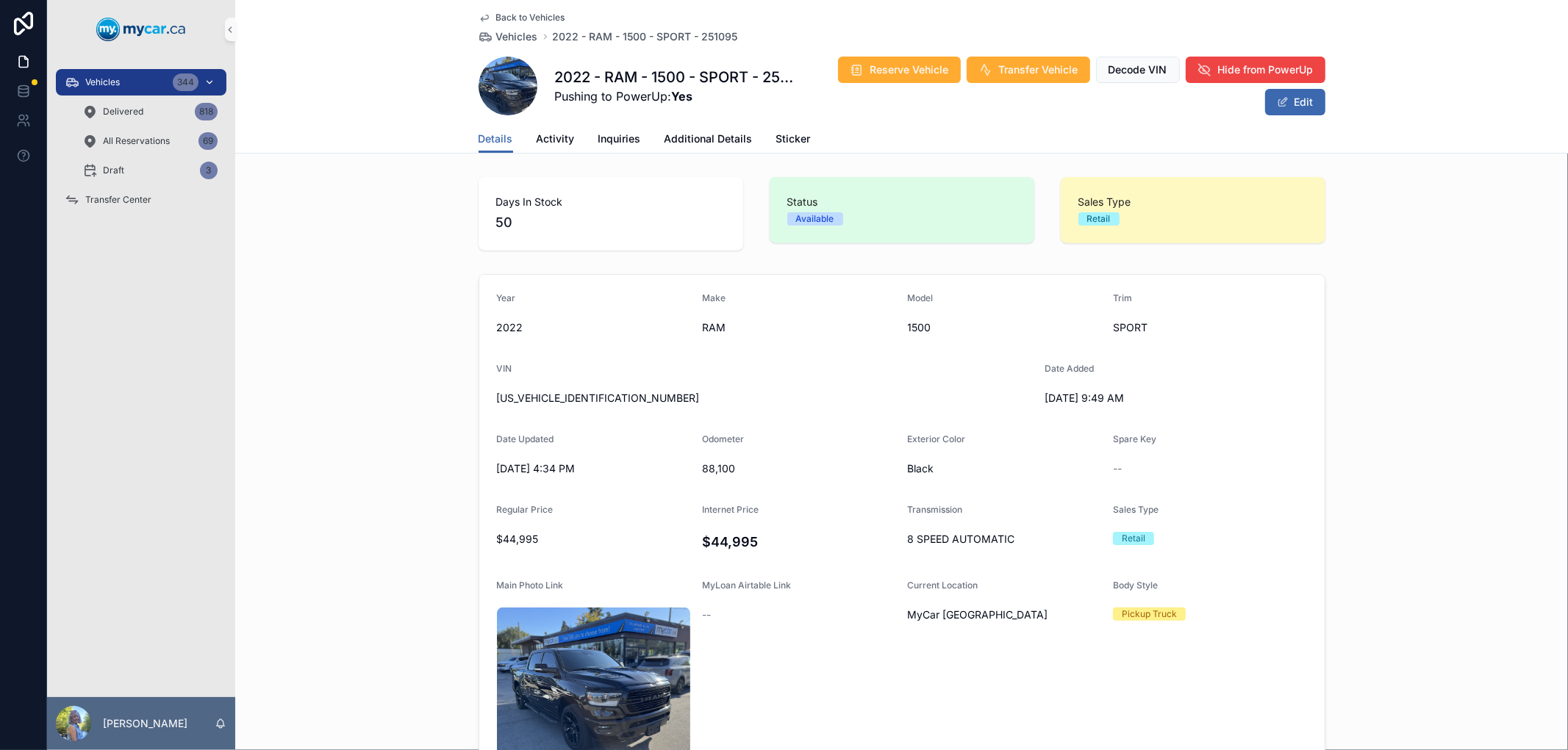
click at [87, 71] on div "Vehicles 344" at bounding box center [140, 82] width 153 height 23
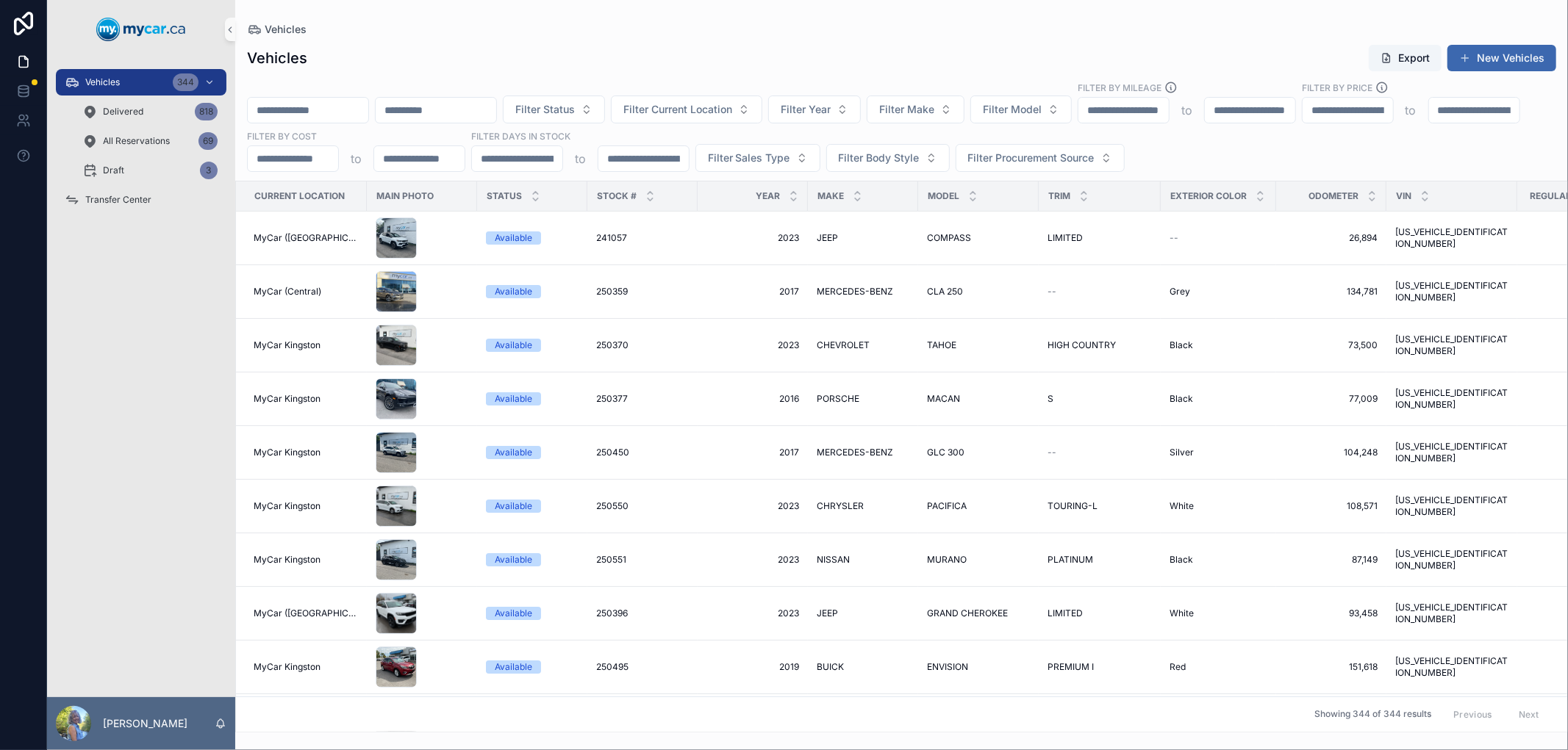
click at [368, 103] on input "scrollable content" at bounding box center [308, 110] width 121 height 20
paste input "*******"
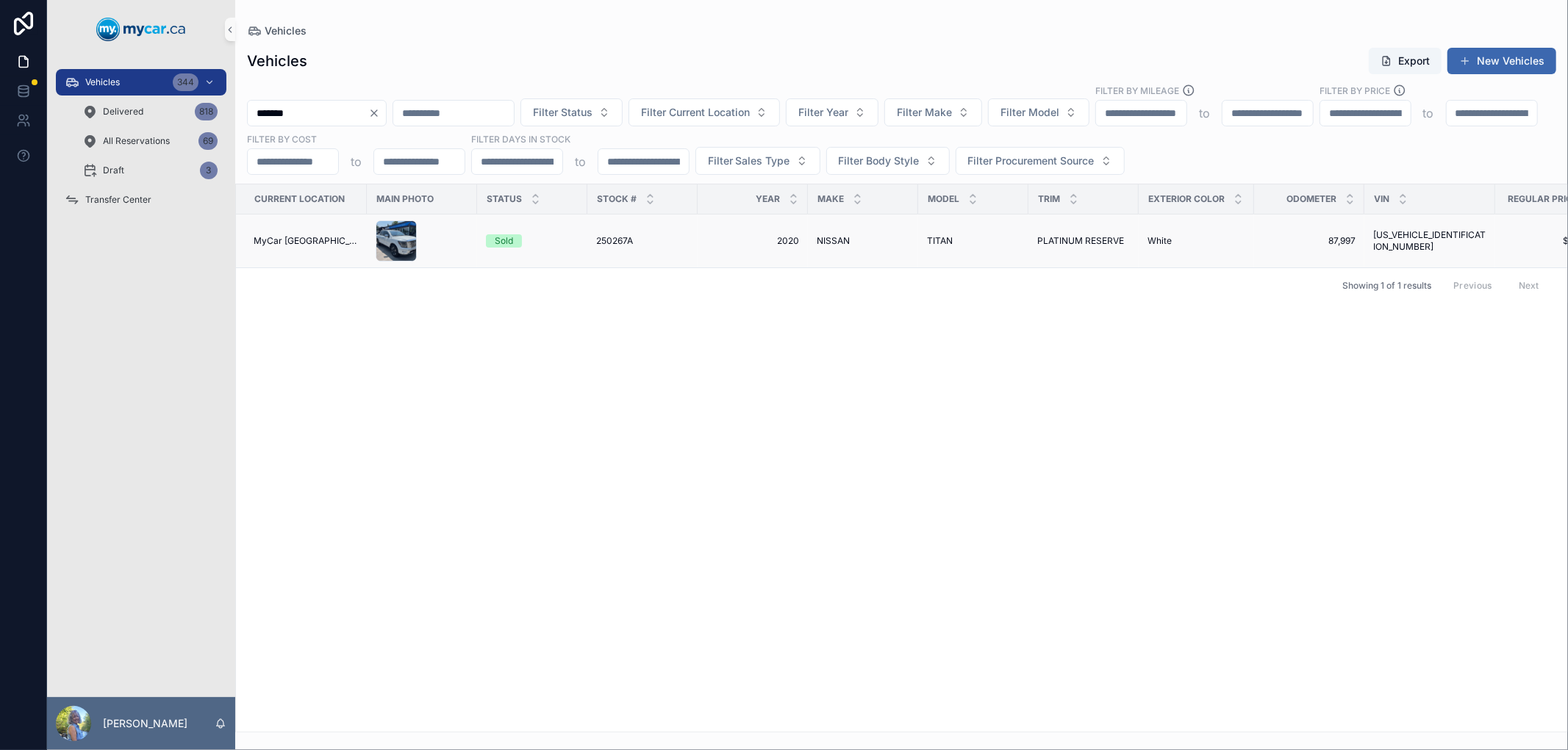
type input "*******"
click at [596, 237] on span "250267A" at bounding box center [615, 241] width 37 height 12
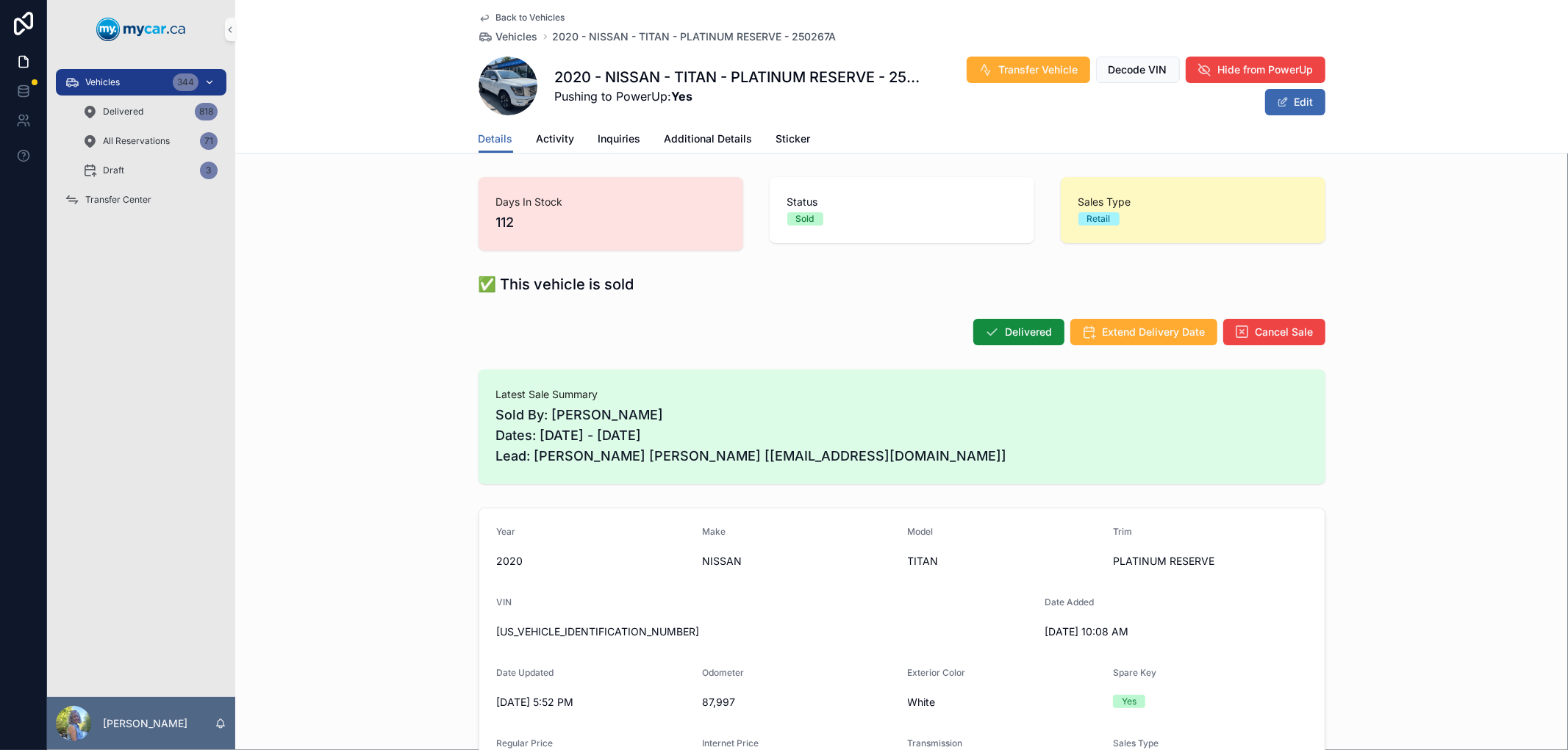
click at [134, 74] on div "Vehicles 344" at bounding box center [140, 82] width 153 height 23
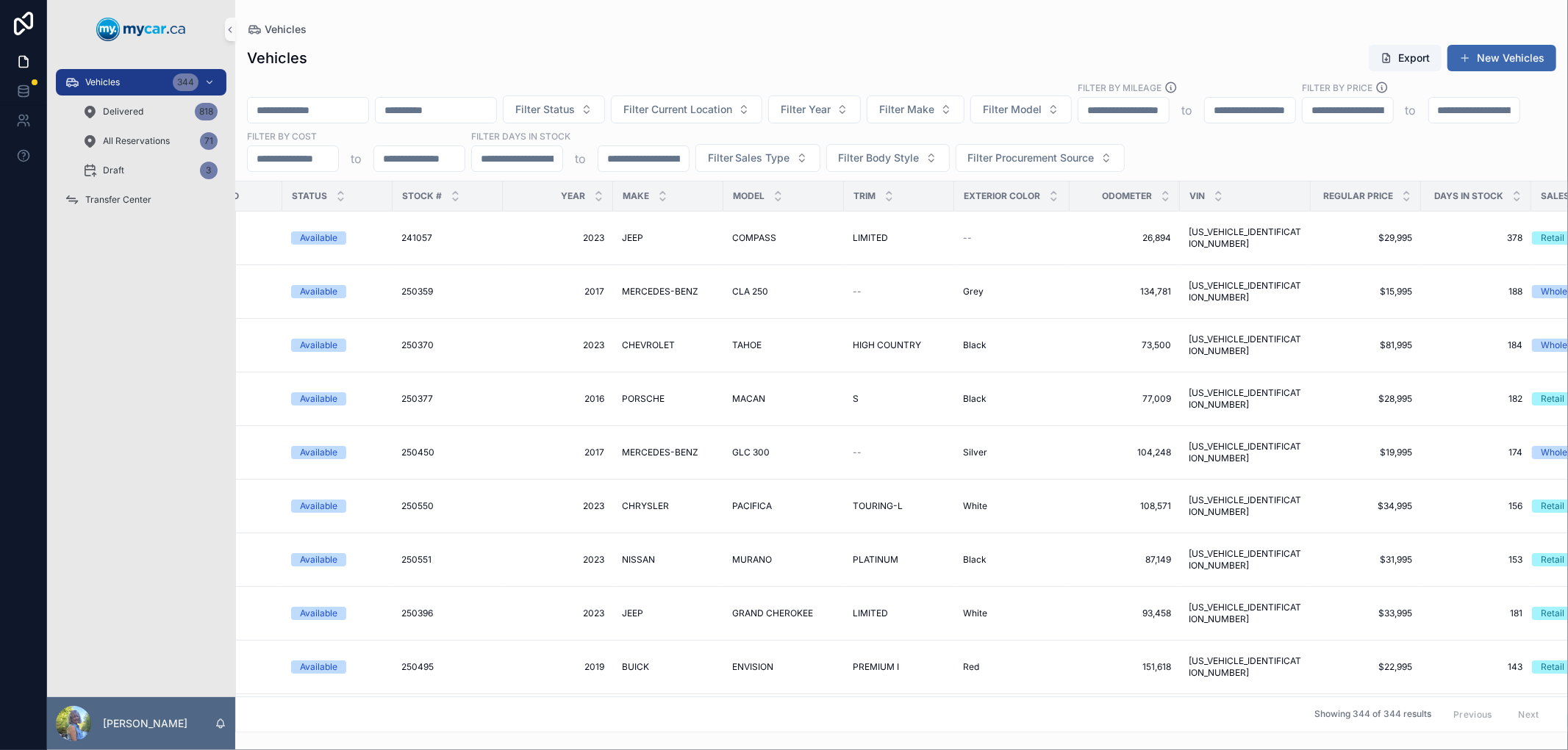
scroll to position [0, 249]
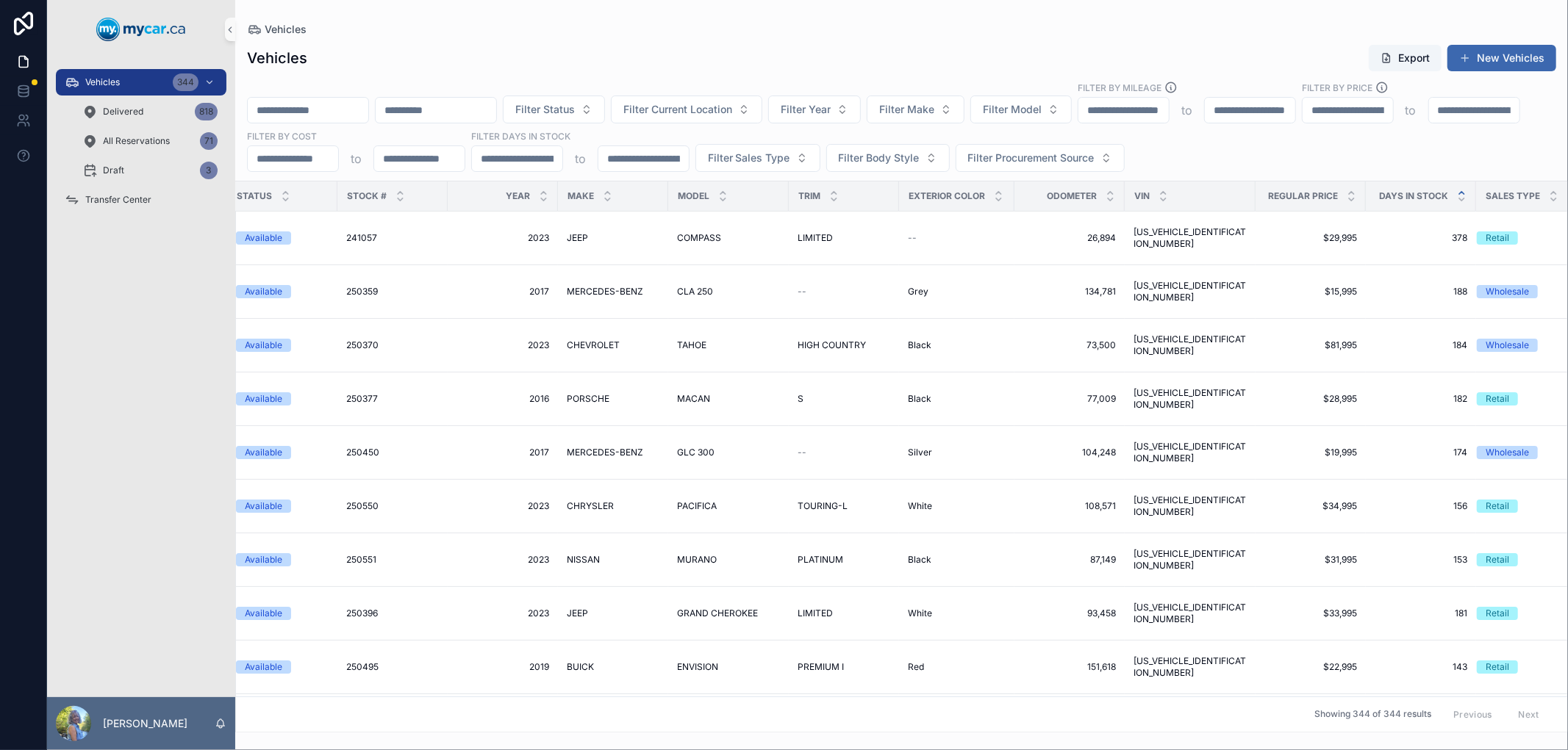
click at [1457, 193] on icon "scrollable content" at bounding box center [1462, 193] width 10 height 10
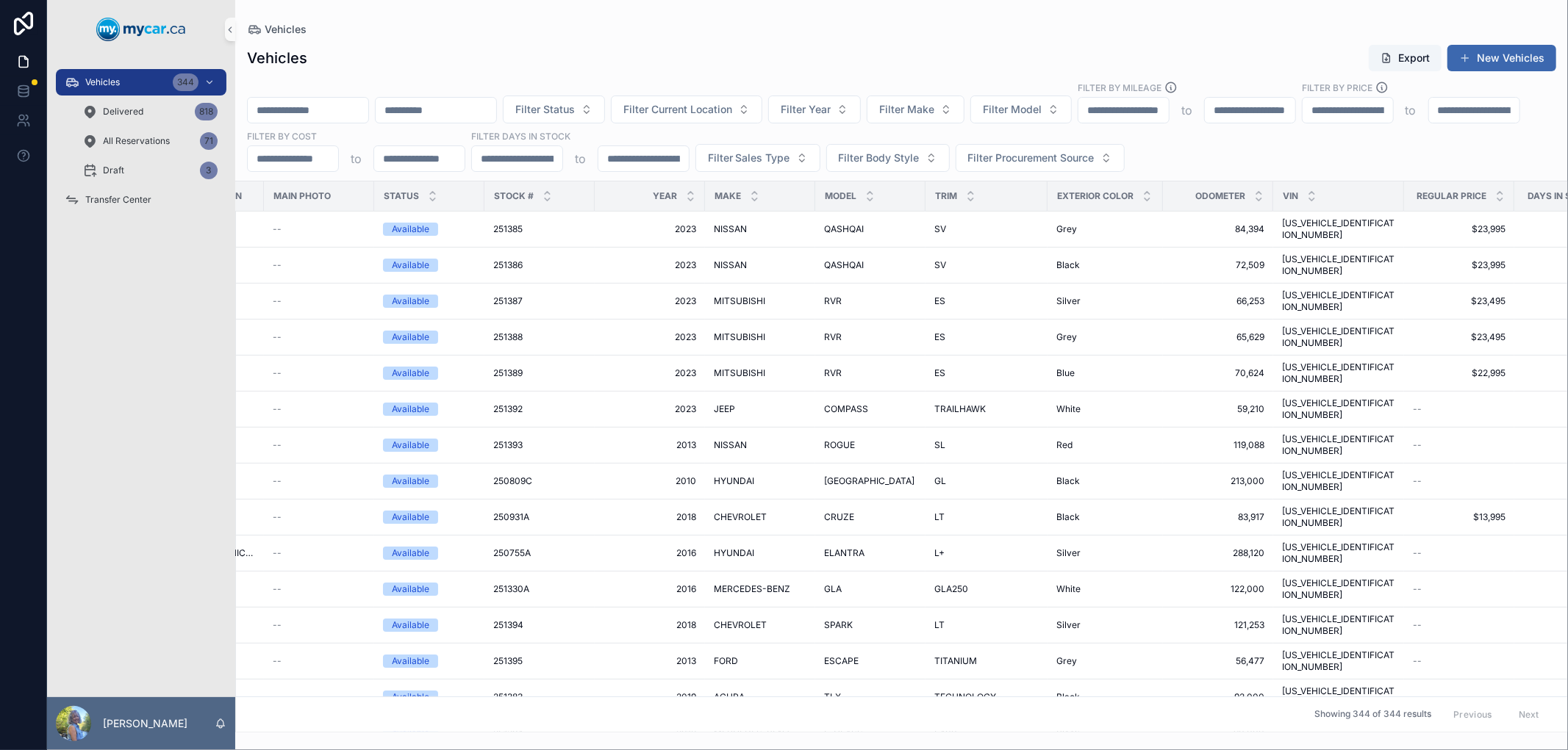
scroll to position [0, 261]
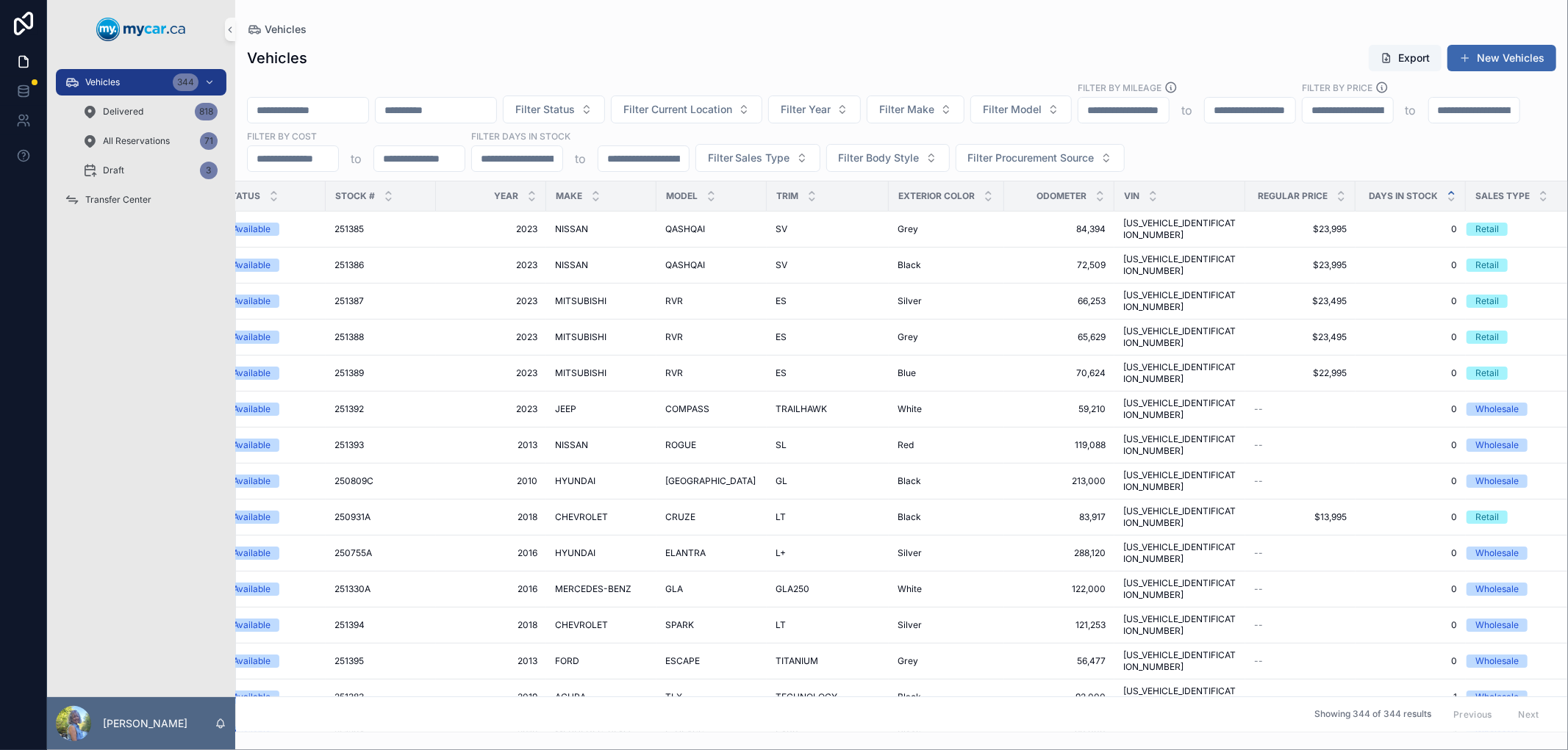
click at [1449, 193] on icon "scrollable content" at bounding box center [1451, 193] width 5 height 2
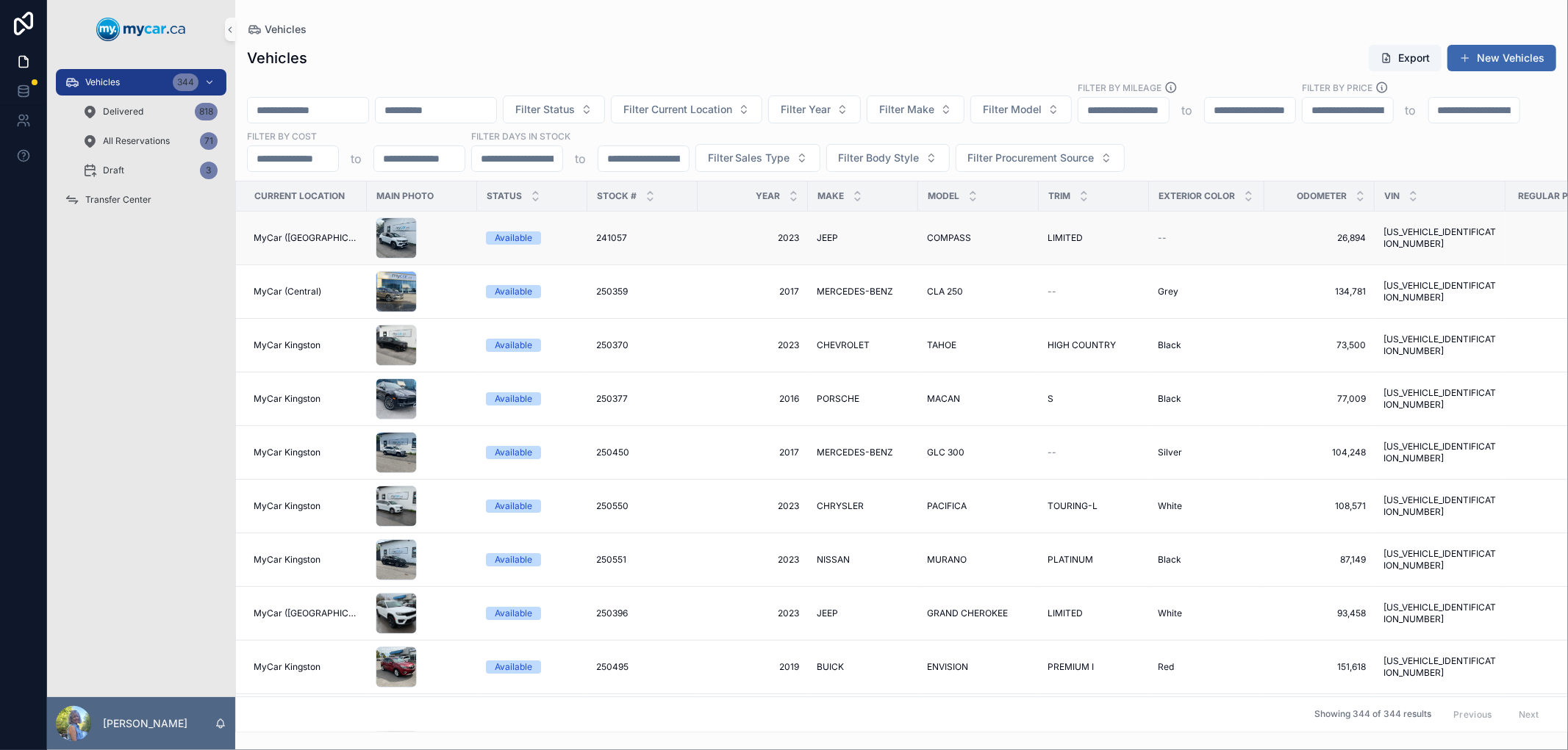
click at [605, 233] on span "241057" at bounding box center [612, 238] width 31 height 12
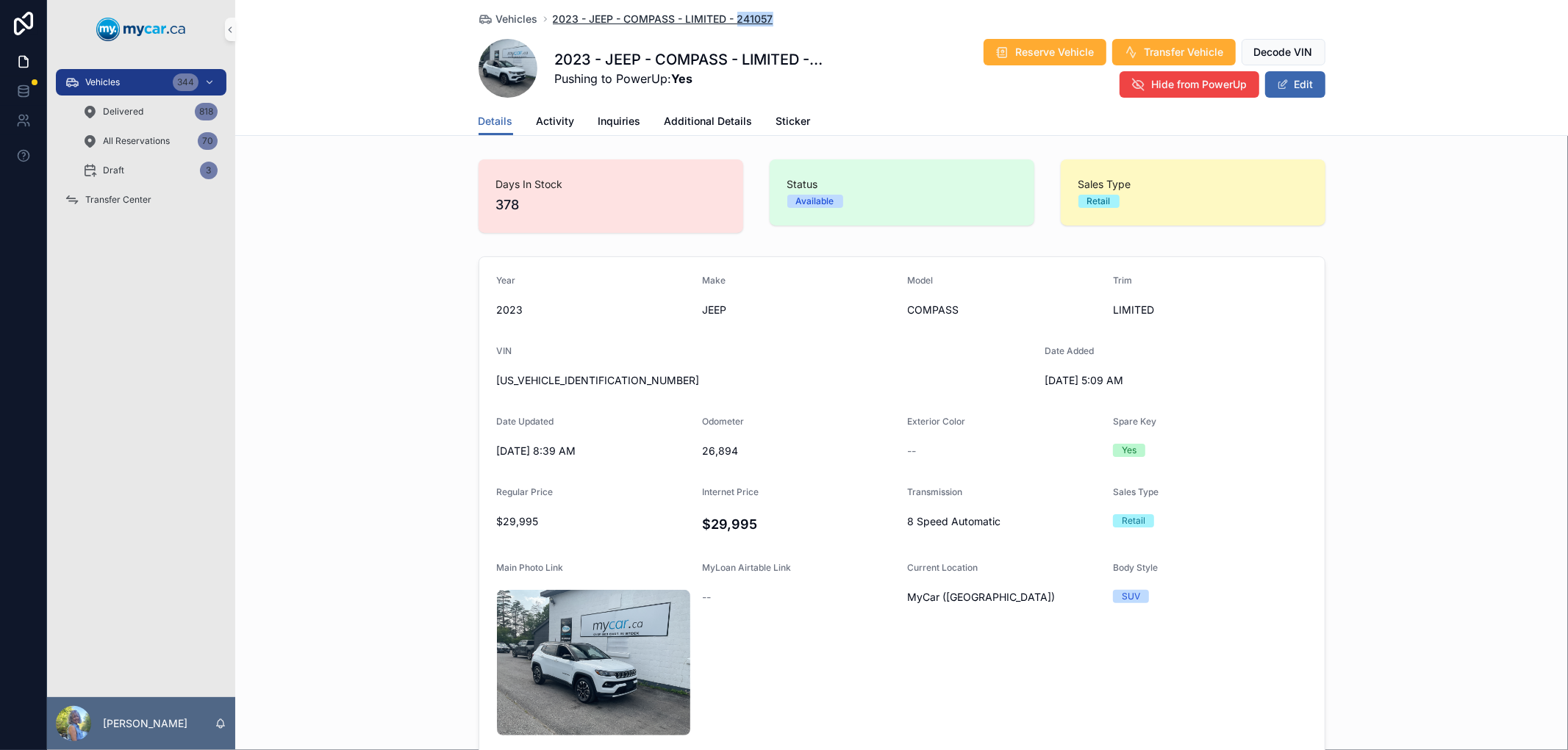
drag, startPoint x: 770, startPoint y: 17, endPoint x: 732, endPoint y: 19, distance: 38.1
click at [732, 19] on div "Vehicles 2023 - JEEP - COMPASS - LIMITED - 241057" at bounding box center [901, 19] width 847 height 15
copy span "241057"
click at [387, 164] on div "Days In Stock 378 Status Available Sales Type Retail" at bounding box center [900, 196] width 1332 height 85
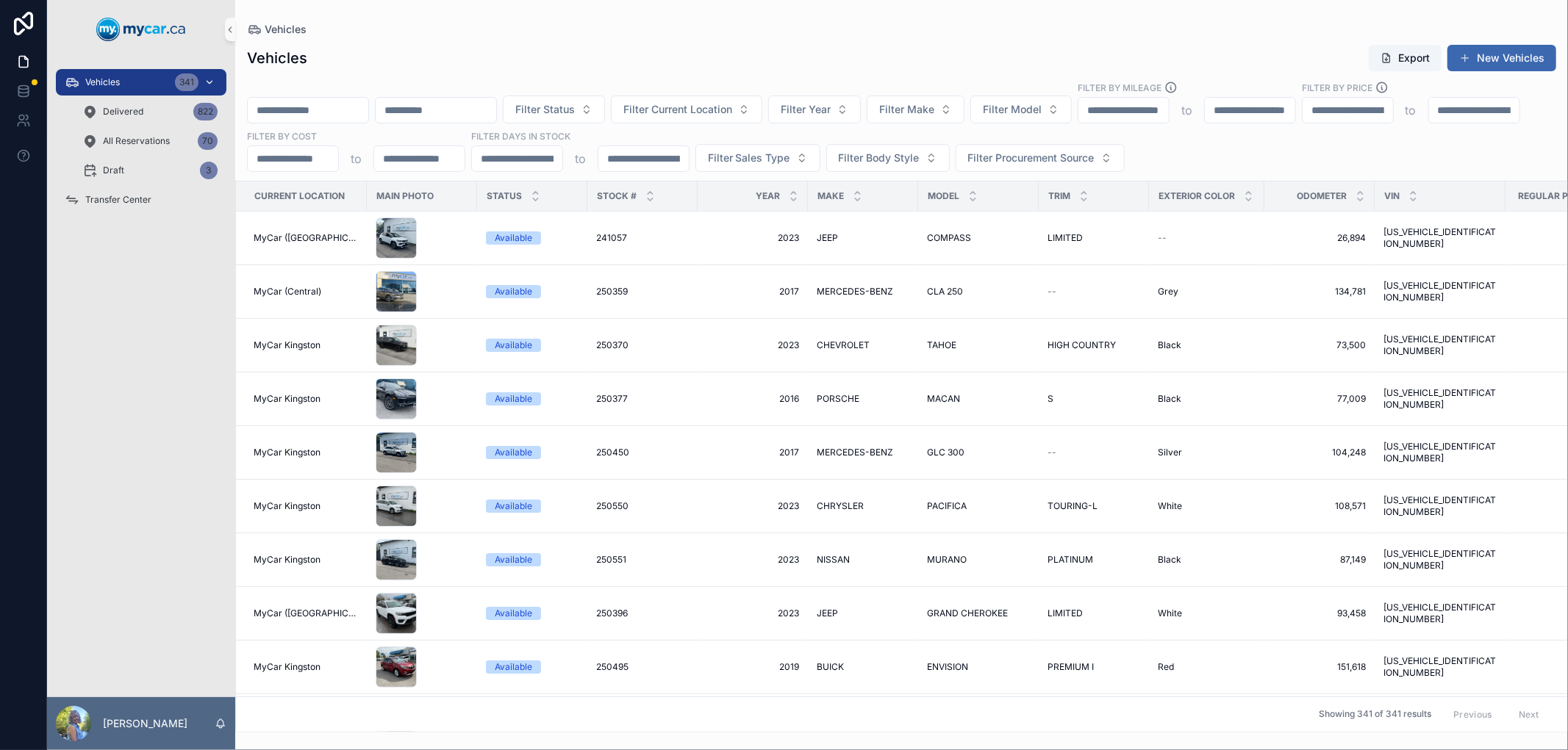
click at [134, 84] on div "Vehicles 341" at bounding box center [140, 82] width 153 height 23
click at [533, 199] on icon "scrollable content" at bounding box center [535, 200] width 5 height 2
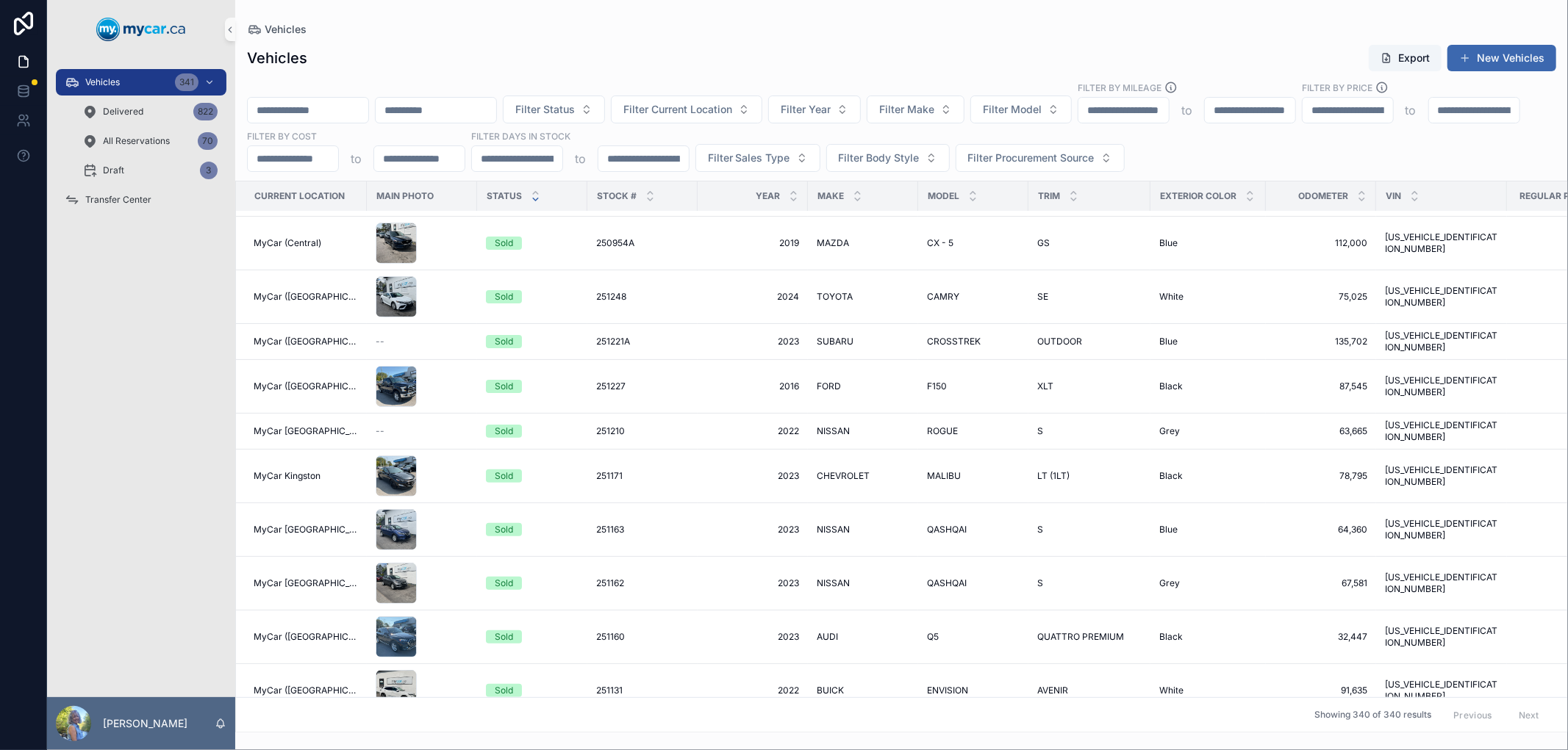
scroll to position [571, 0]
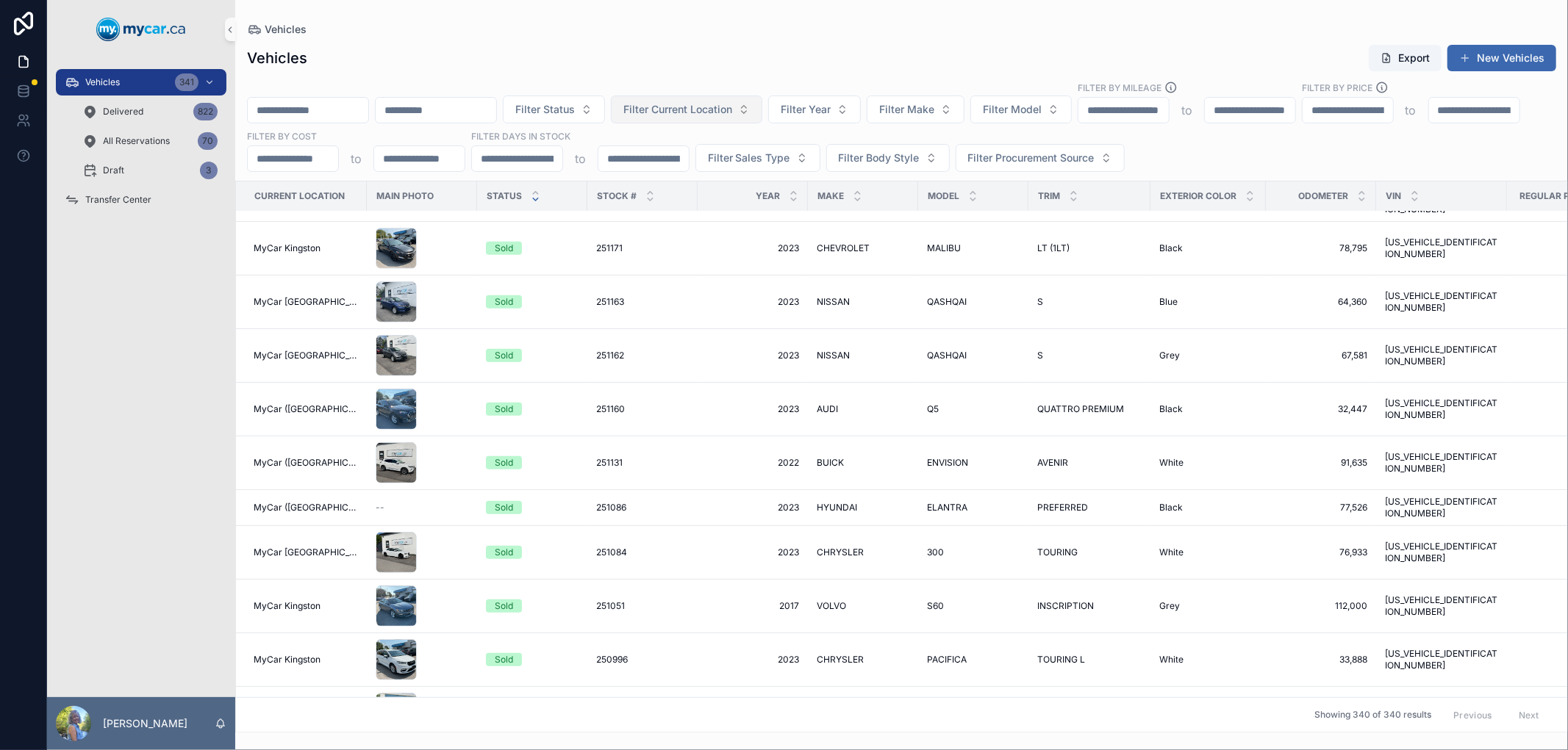
click at [762, 115] on button "Filter Current Location" at bounding box center [686, 109] width 151 height 28
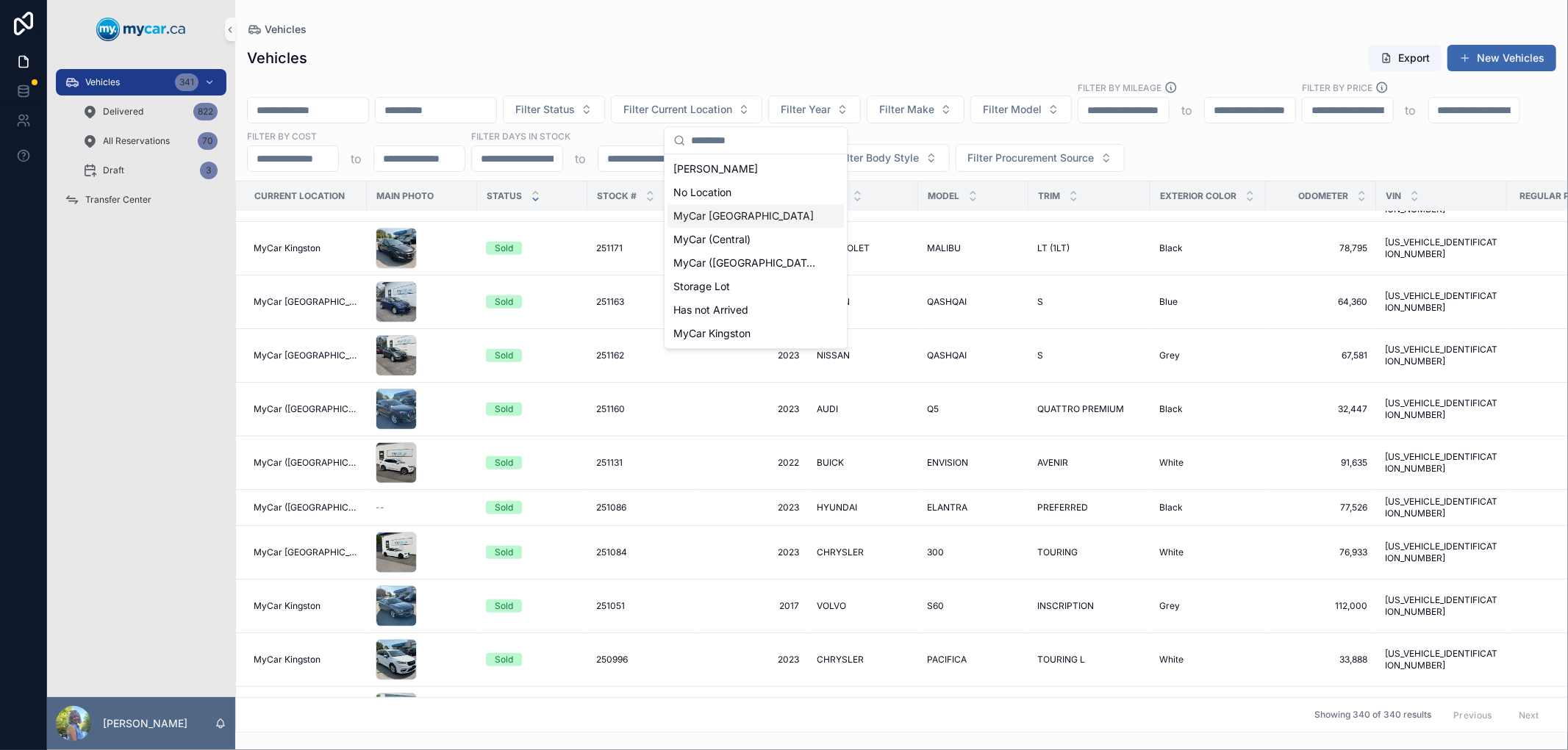
click at [772, 208] on div "MyCar [GEOGRAPHIC_DATA]" at bounding box center [755, 216] width 176 height 23
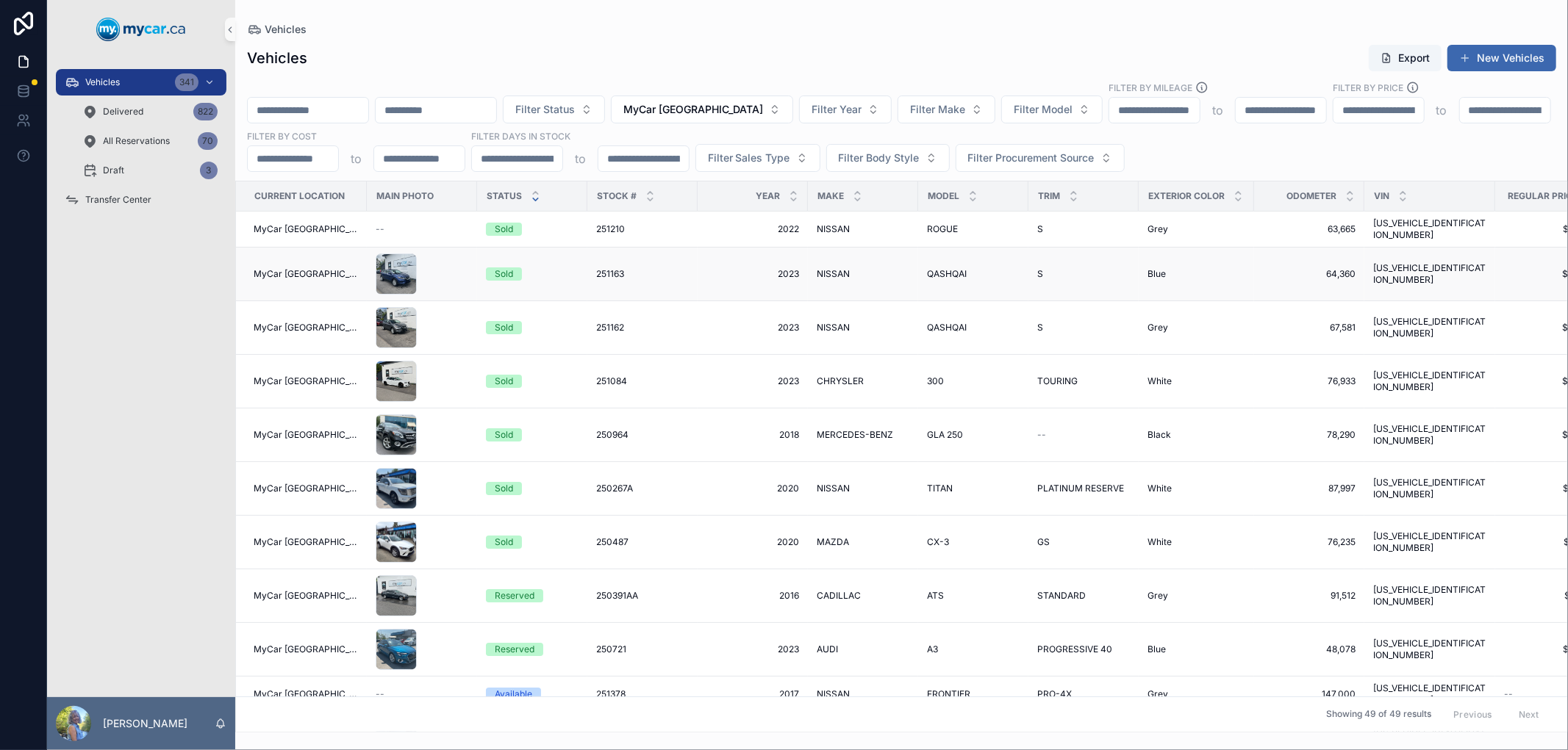
scroll to position [163, 0]
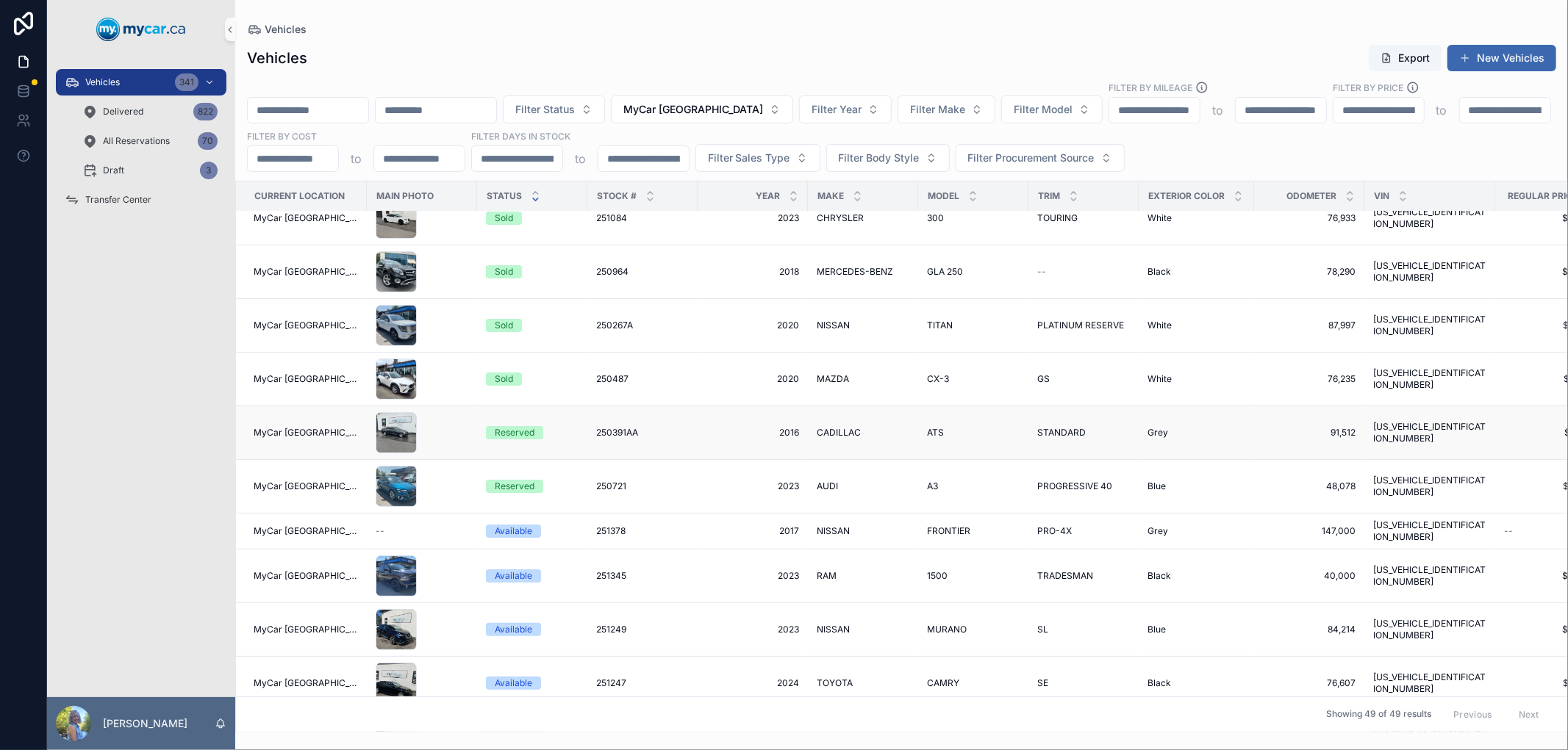
click at [600, 427] on span "250391AA" at bounding box center [617, 432] width 42 height 12
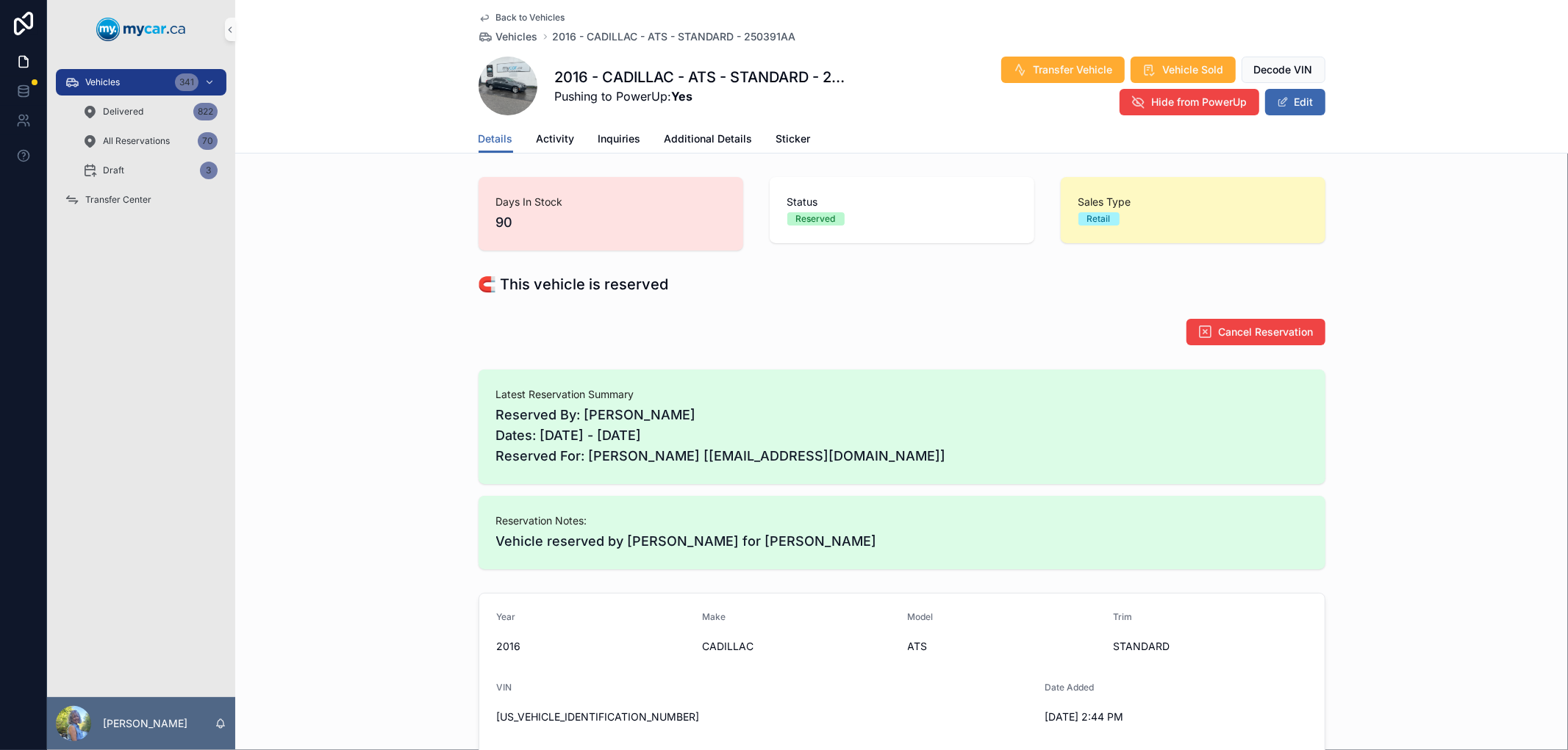
click at [893, 321] on div "Cancel Reservation" at bounding box center [901, 332] width 847 height 28
click at [140, 76] on div "Vehicles 341" at bounding box center [140, 82] width 153 height 23
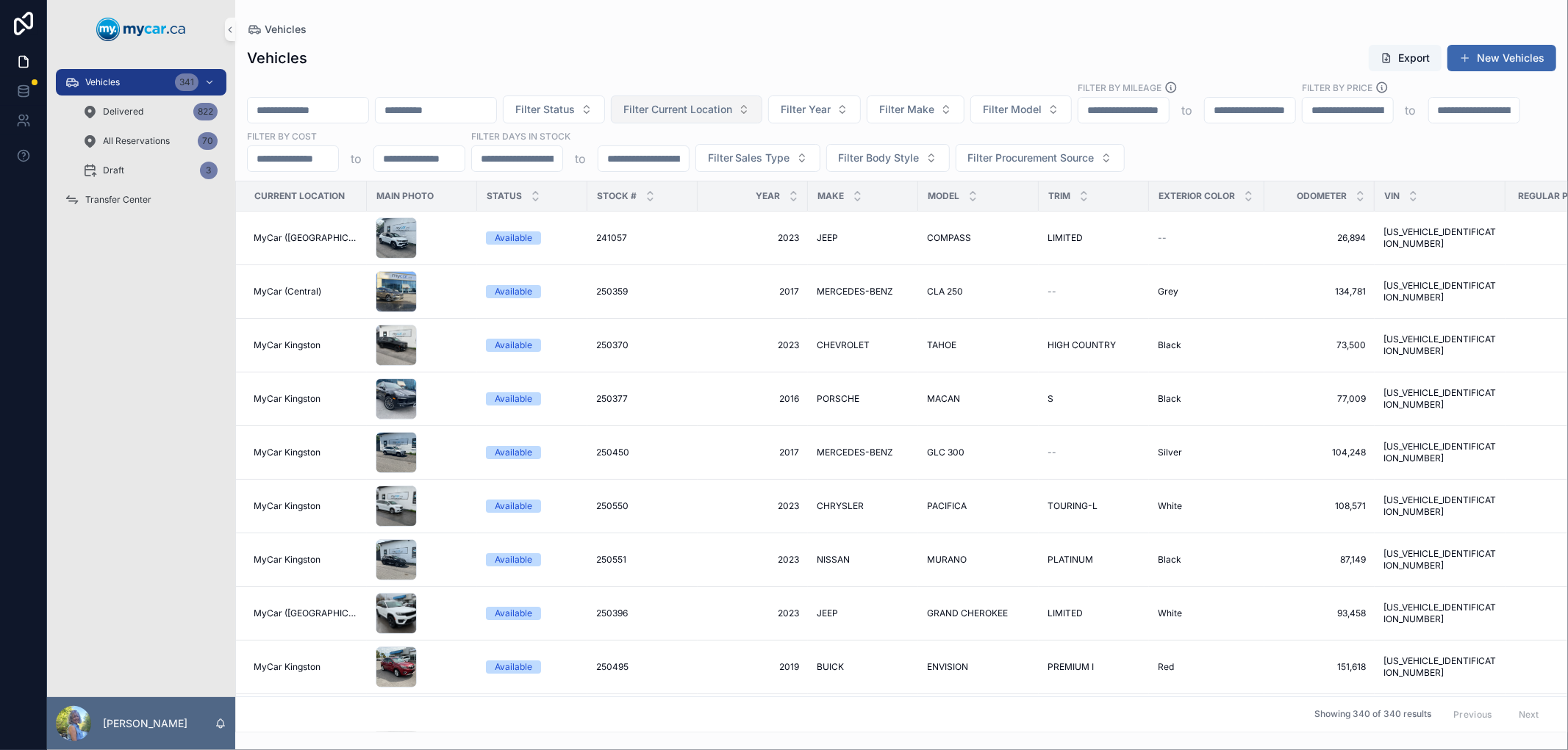
click at [732, 110] on span "Filter Current Location" at bounding box center [678, 109] width 109 height 15
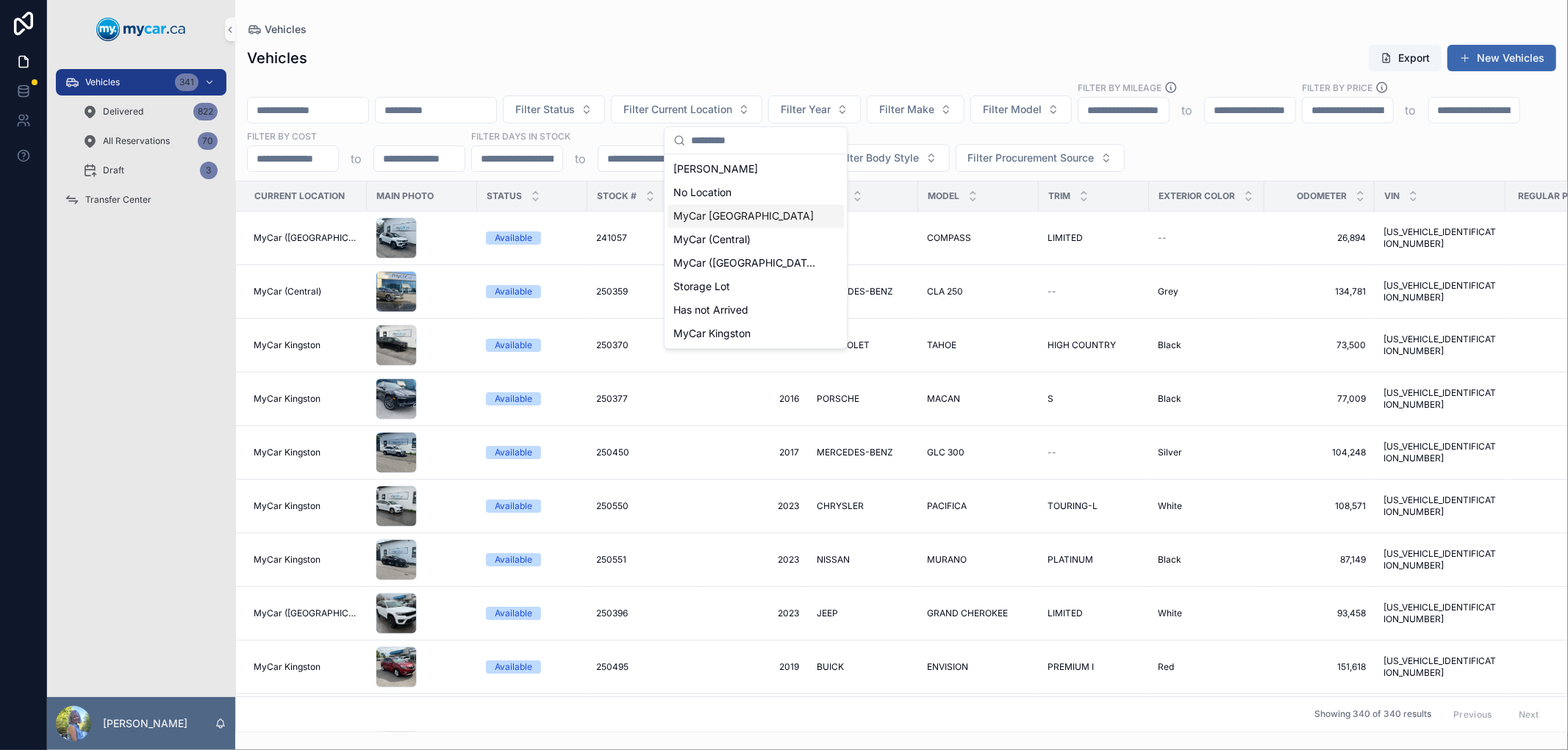
click at [719, 220] on span "MyCar [GEOGRAPHIC_DATA]" at bounding box center [744, 215] width 140 height 15
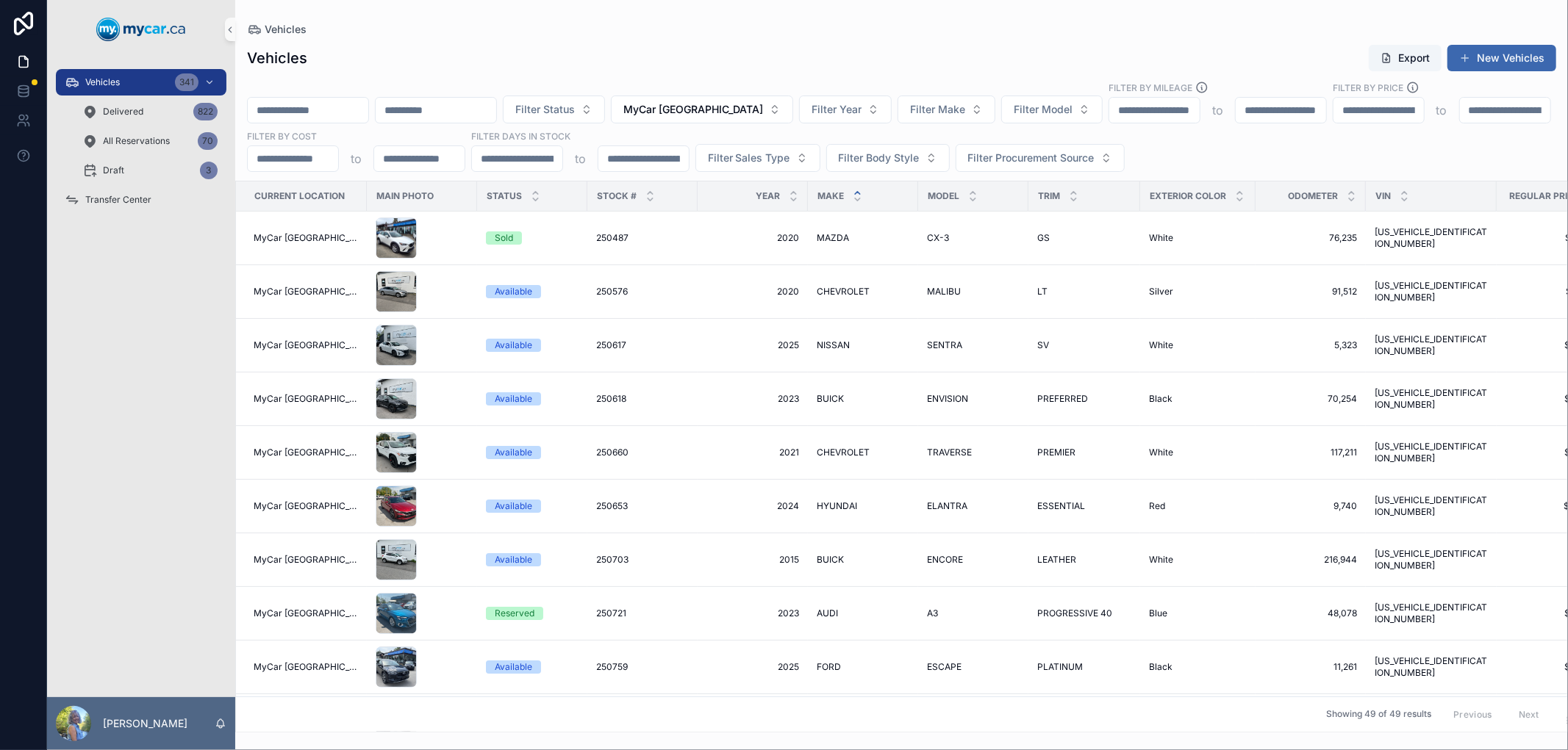
click at [853, 196] on div "scrollable content" at bounding box center [858, 196] width 10 height 17
click at [853, 191] on icon "scrollable content" at bounding box center [858, 193] width 10 height 10
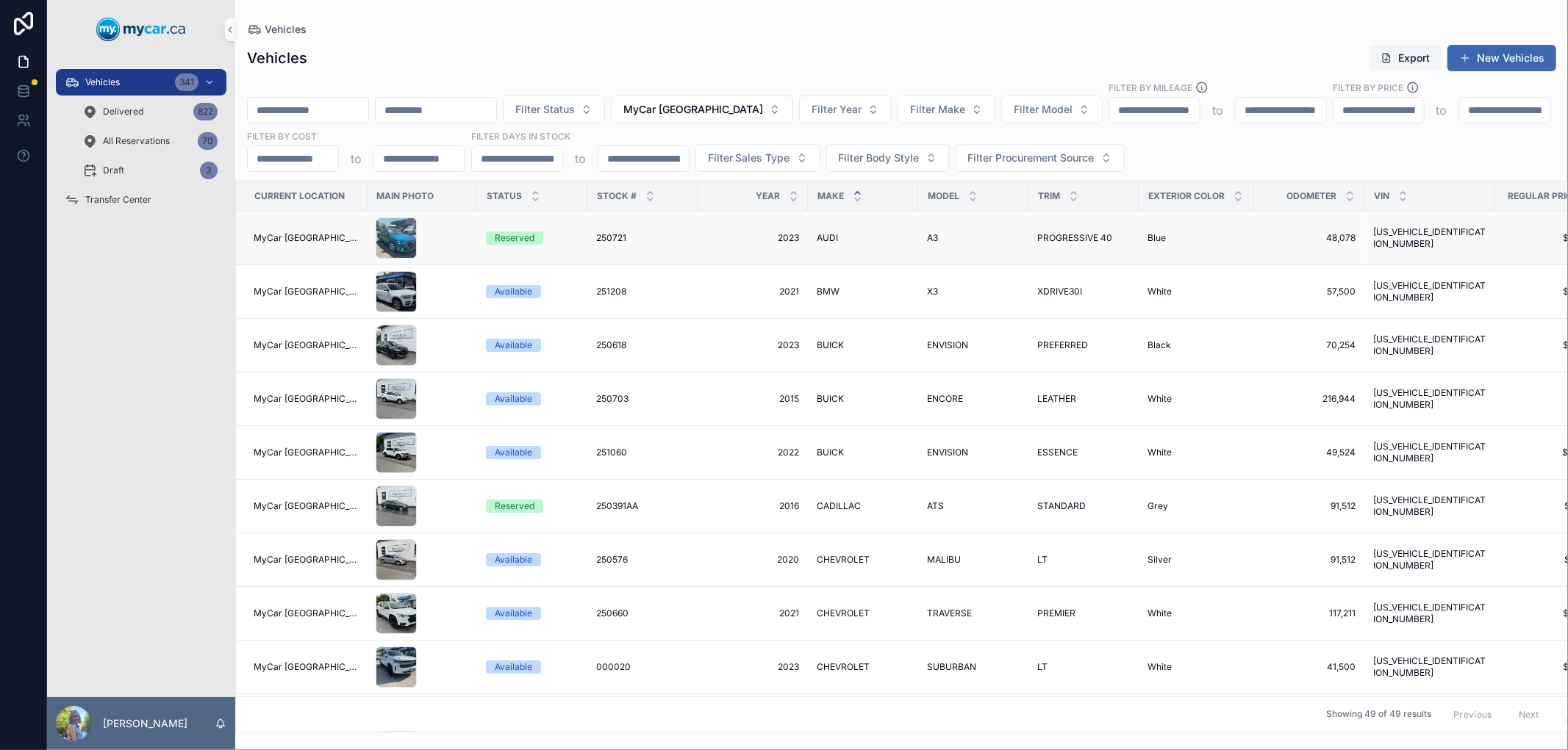
click at [607, 232] on span "250721" at bounding box center [611, 238] width 30 height 12
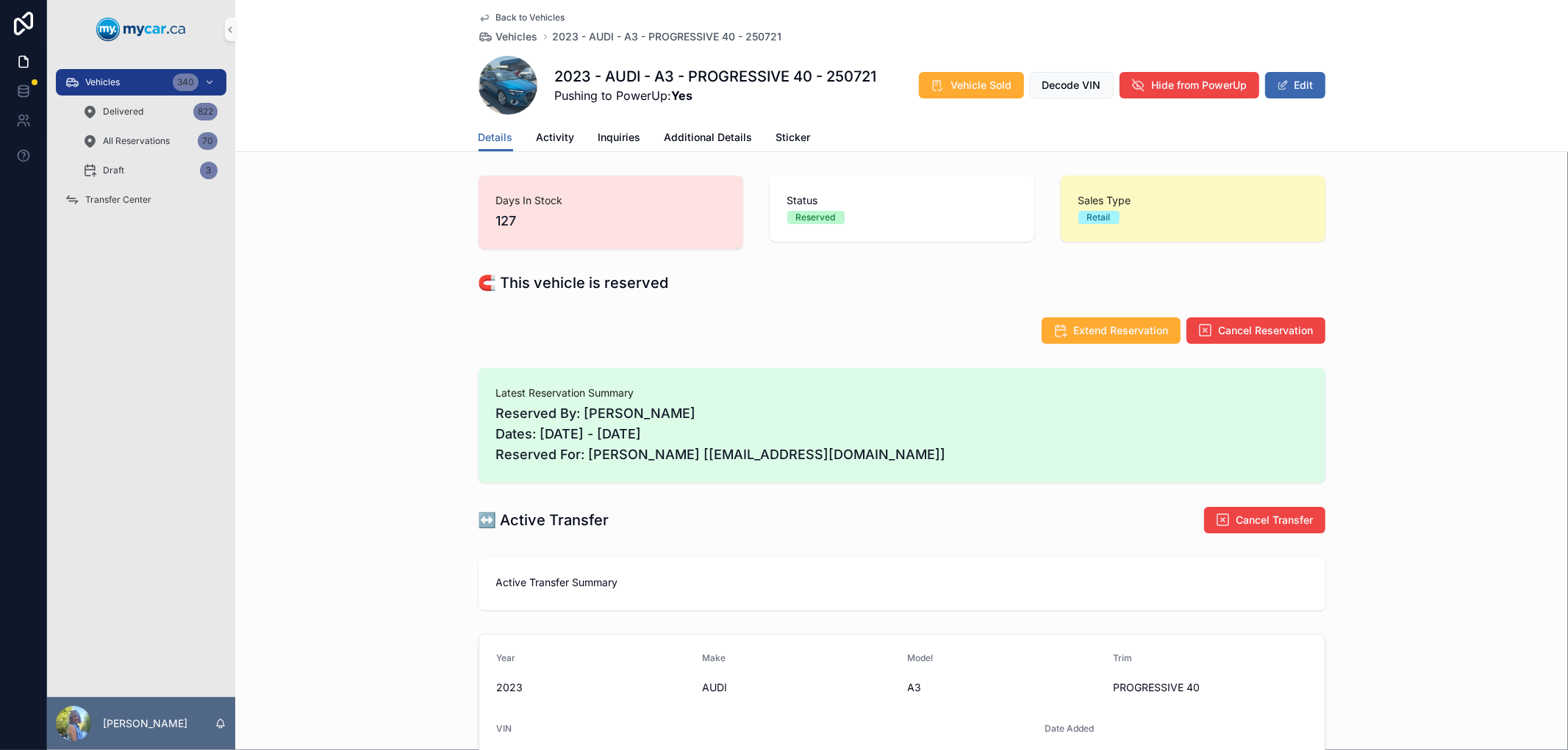
click at [347, 101] on div "Back to Vehicles Vehicles 2023 - AUDI - A3 - PROGRESSIVE 40 - 250721 2023 - AUD…" at bounding box center [900, 76] width 1332 height 152
click at [149, 76] on div "Vehicles 339" at bounding box center [140, 82] width 153 height 23
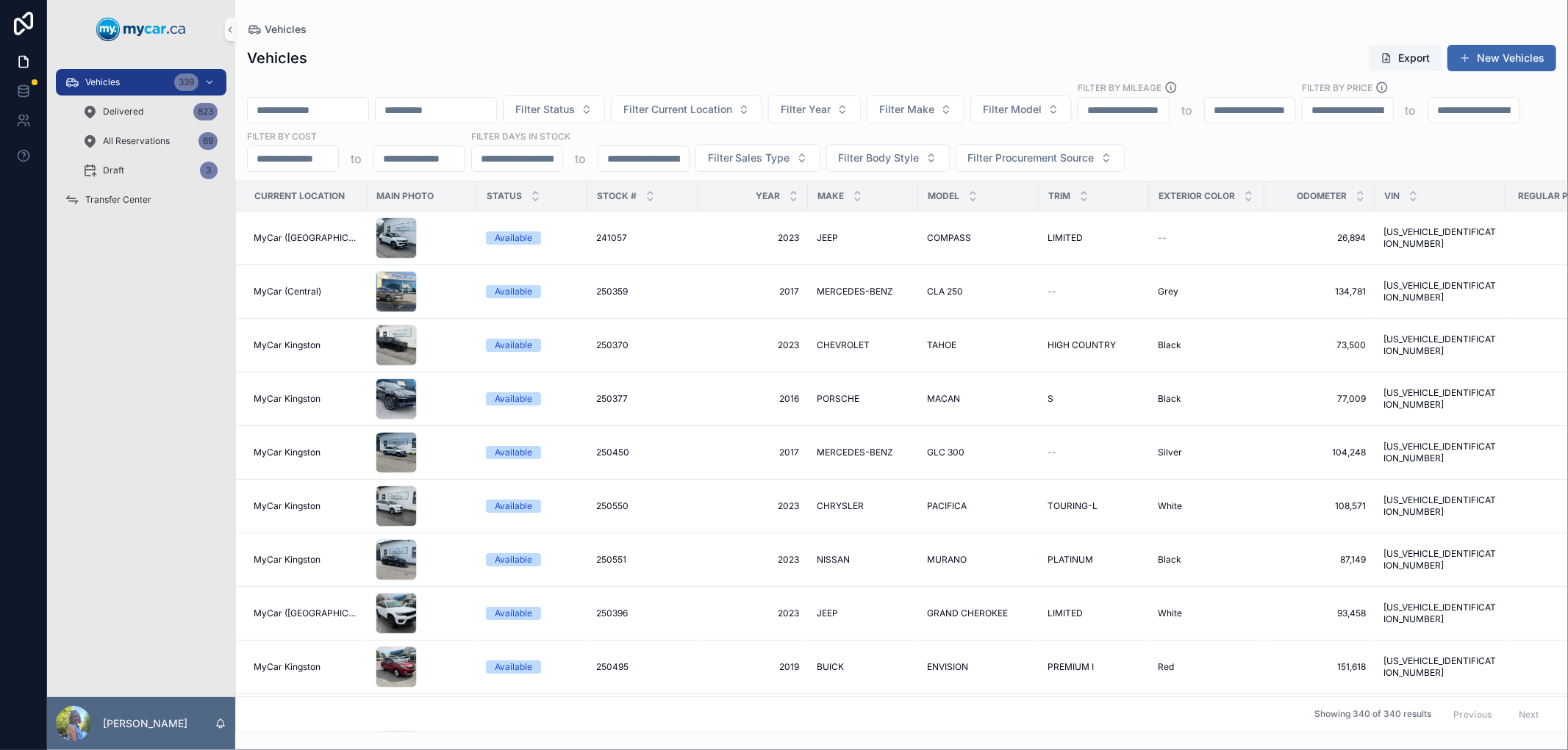
click at [282, 109] on input "scrollable content" at bounding box center [308, 110] width 121 height 20
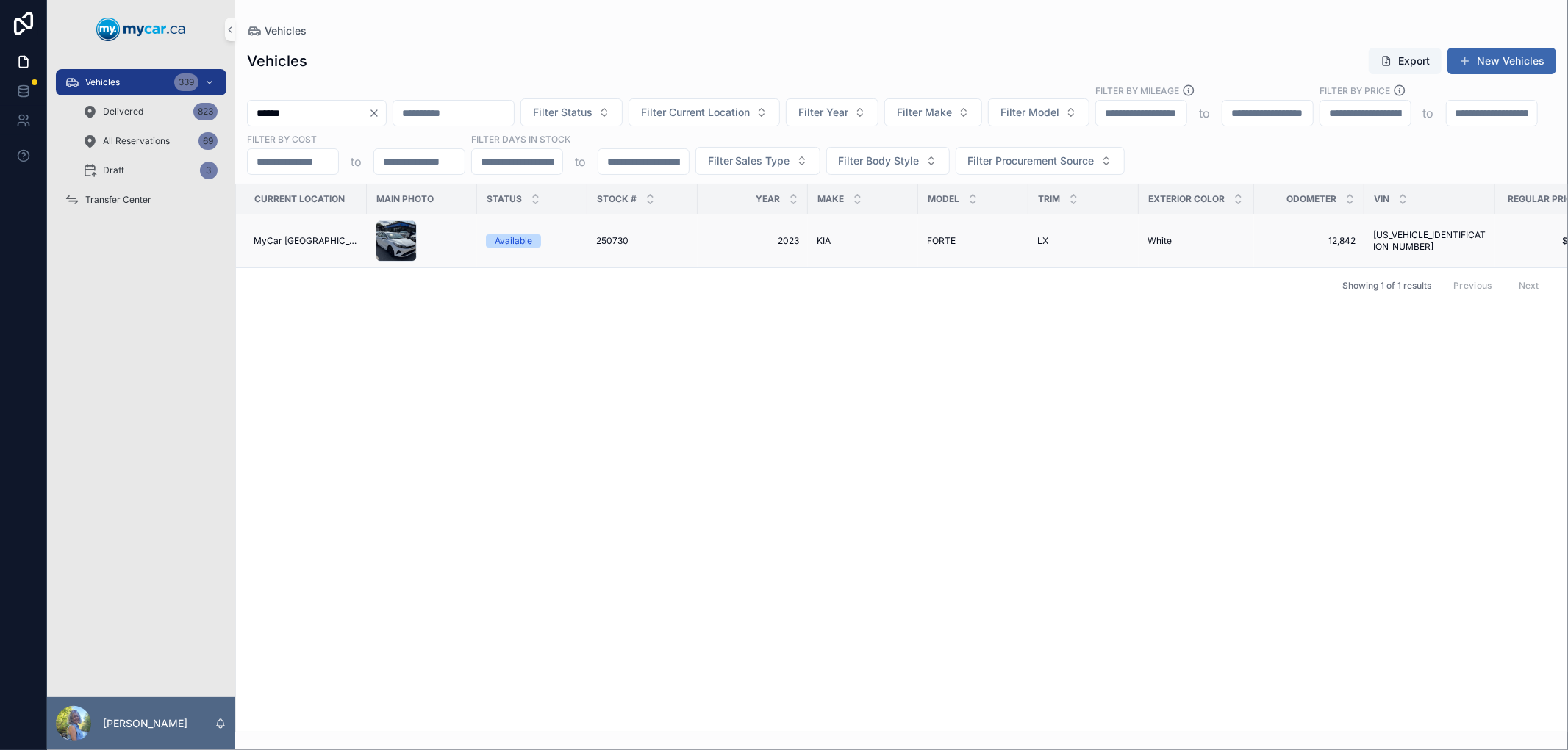
type input "******"
click at [616, 239] on div "250730 250730" at bounding box center [642, 241] width 93 height 12
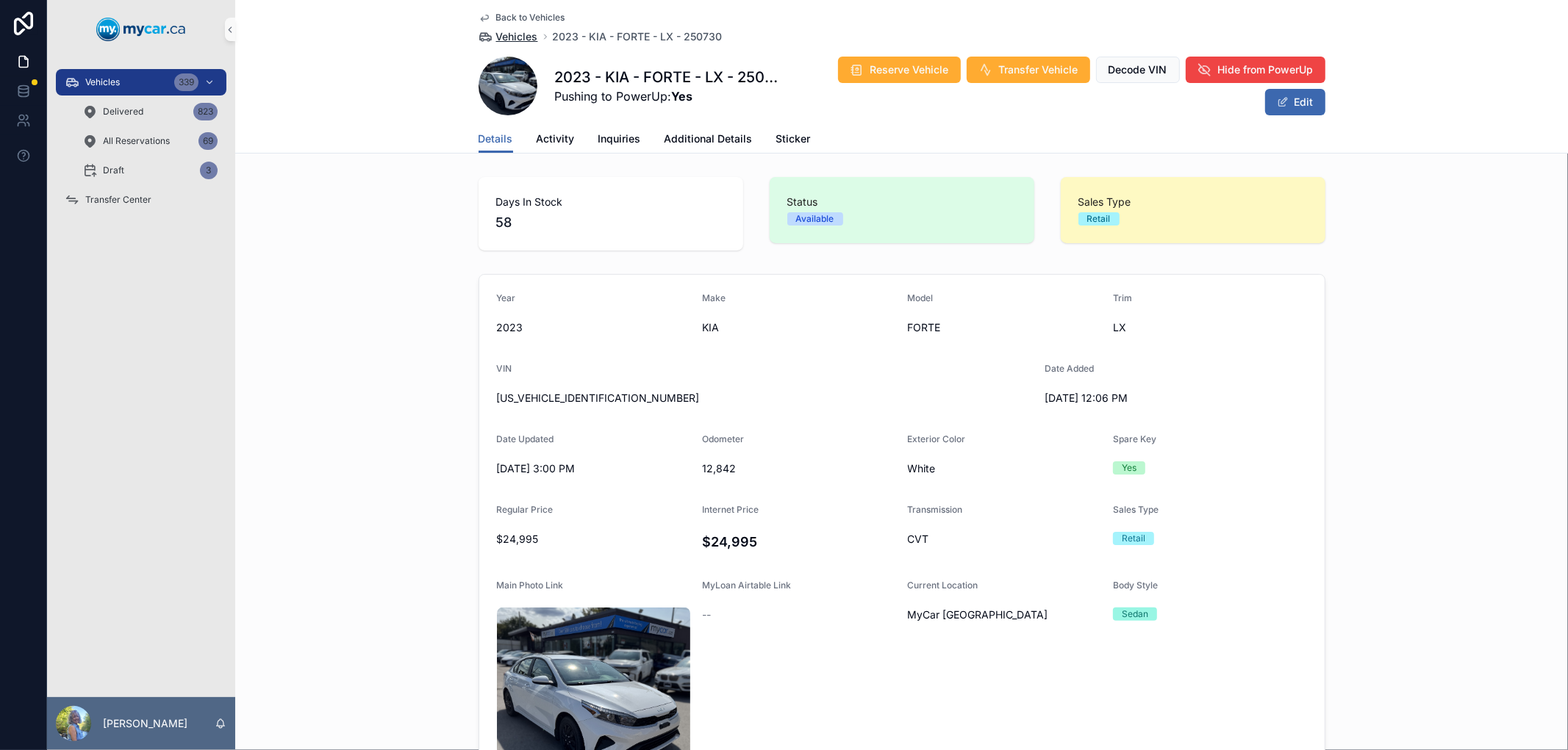
click at [504, 31] on span "Vehicles" at bounding box center [516, 36] width 42 height 15
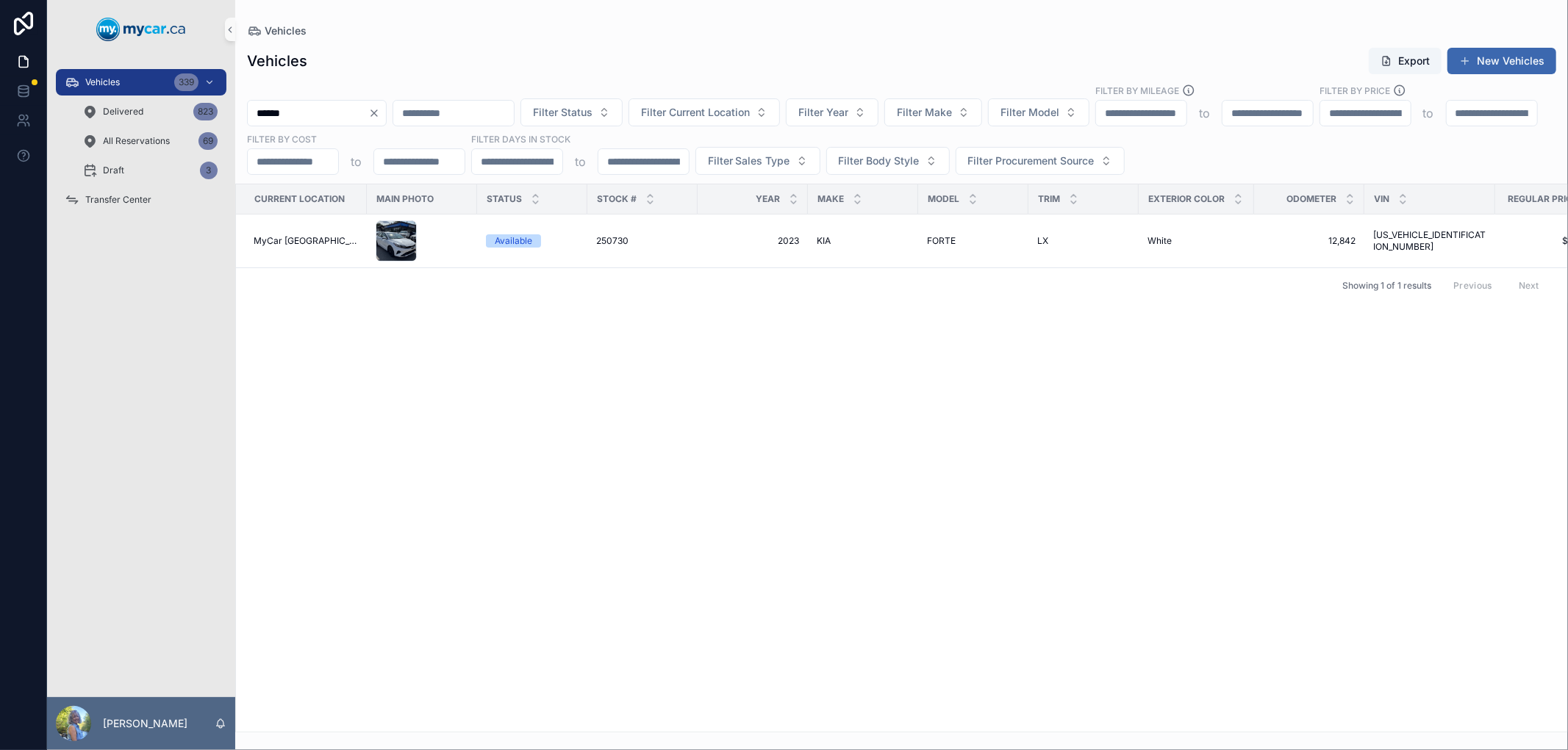
click at [328, 114] on input "******" at bounding box center [308, 113] width 121 height 20
type input "******"
click at [610, 240] on span "250703" at bounding box center [612, 241] width 32 height 12
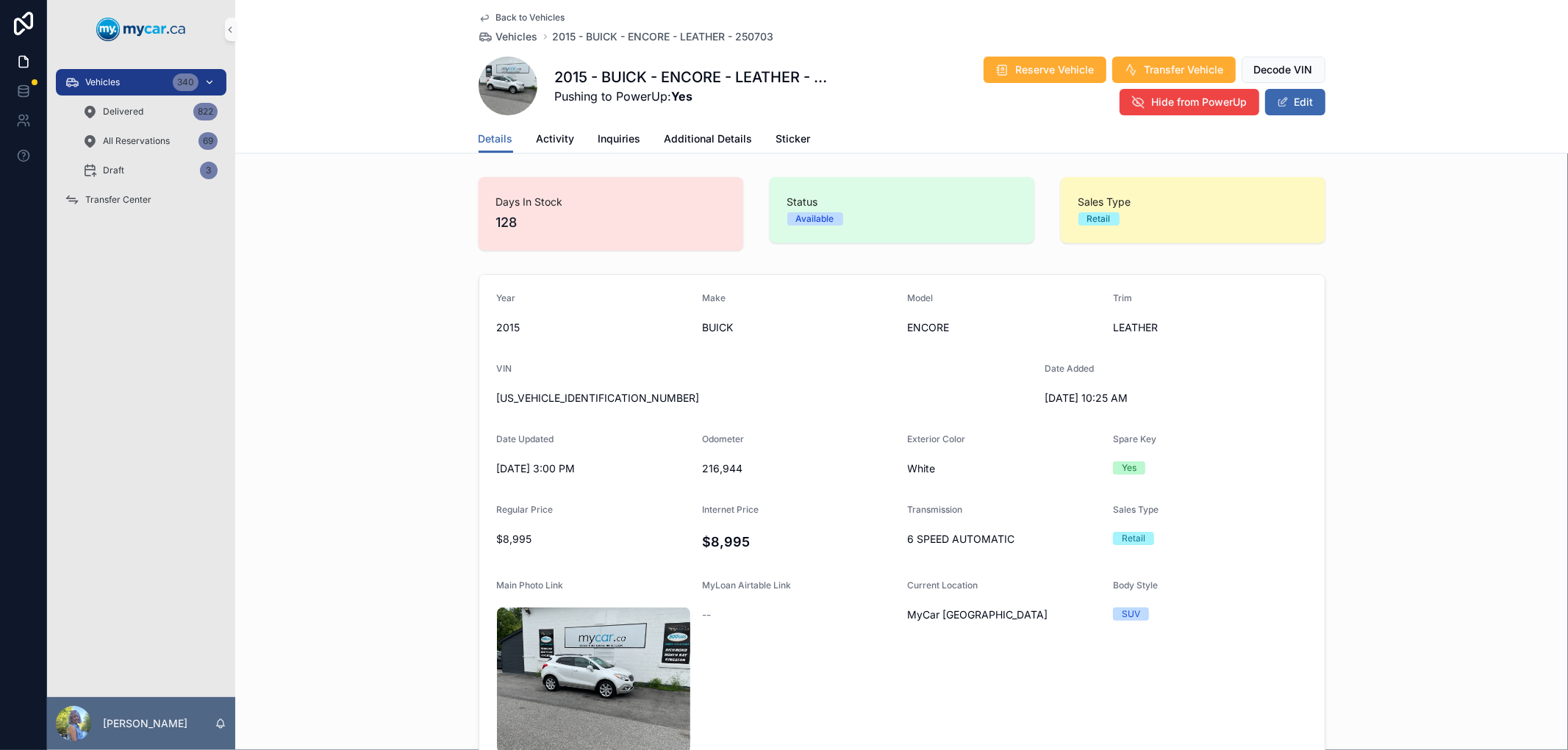
click at [134, 86] on div "Vehicles 340" at bounding box center [140, 82] width 153 height 23
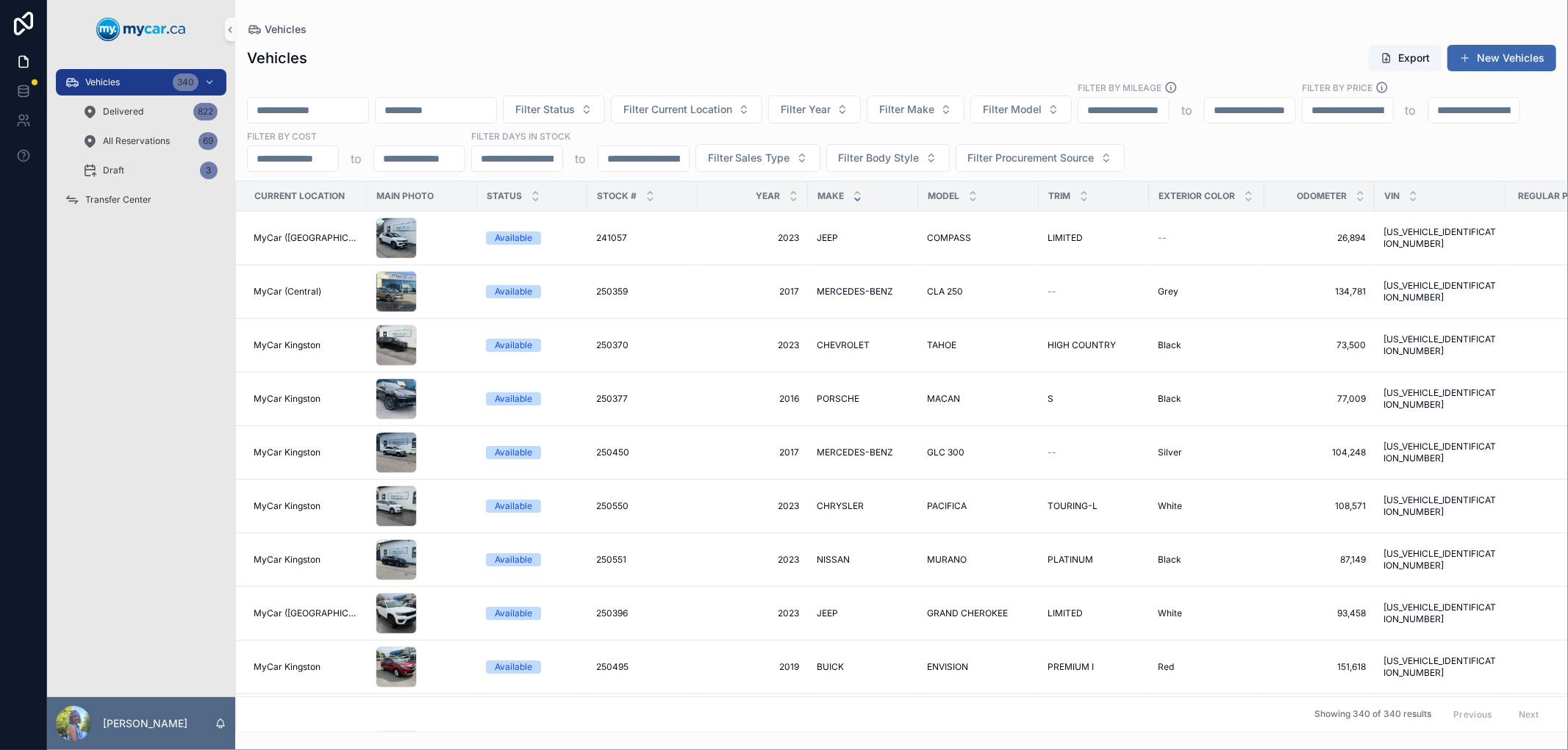
click at [853, 202] on icon "scrollable content" at bounding box center [858, 200] width 10 height 10
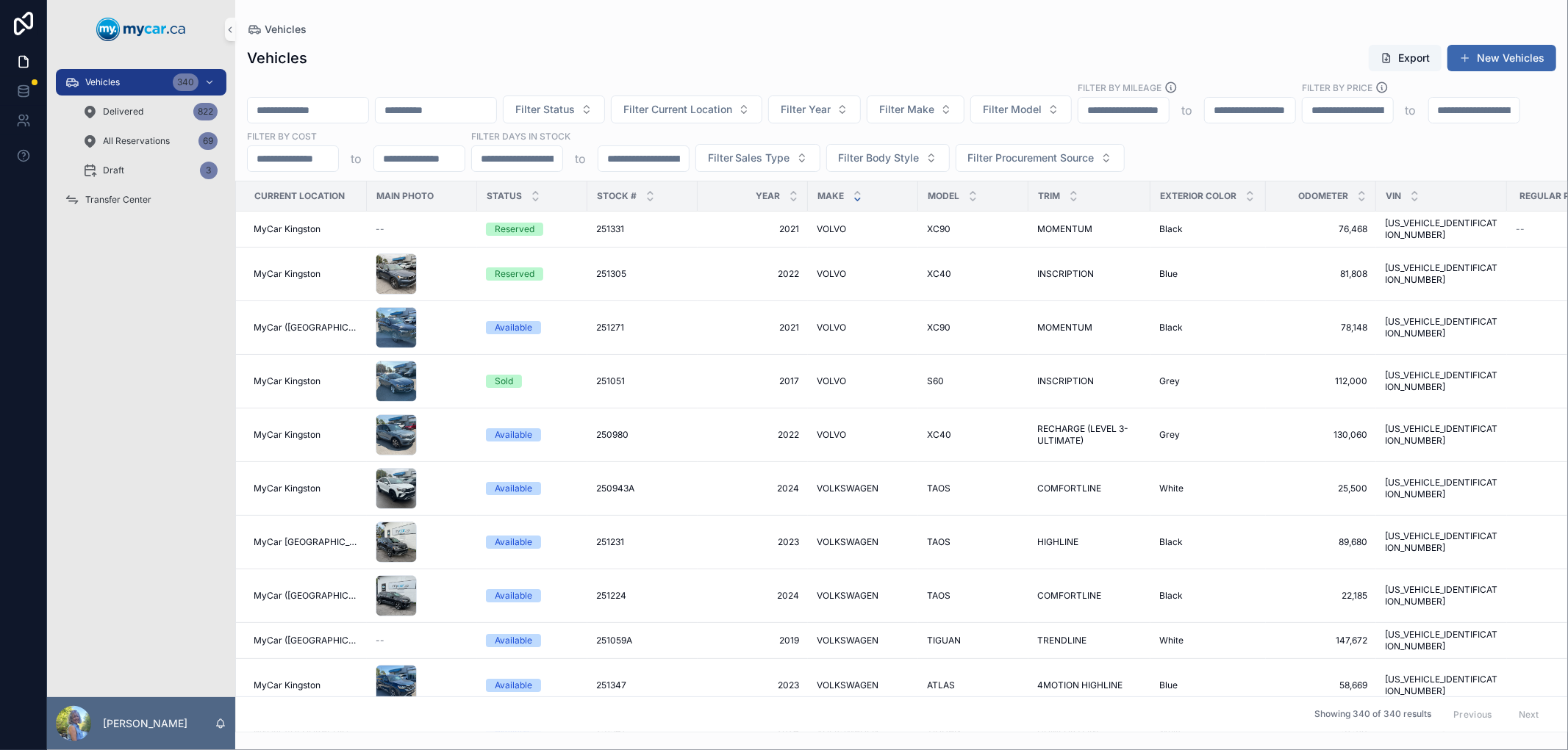
click at [853, 199] on icon "scrollable content" at bounding box center [858, 200] width 10 height 10
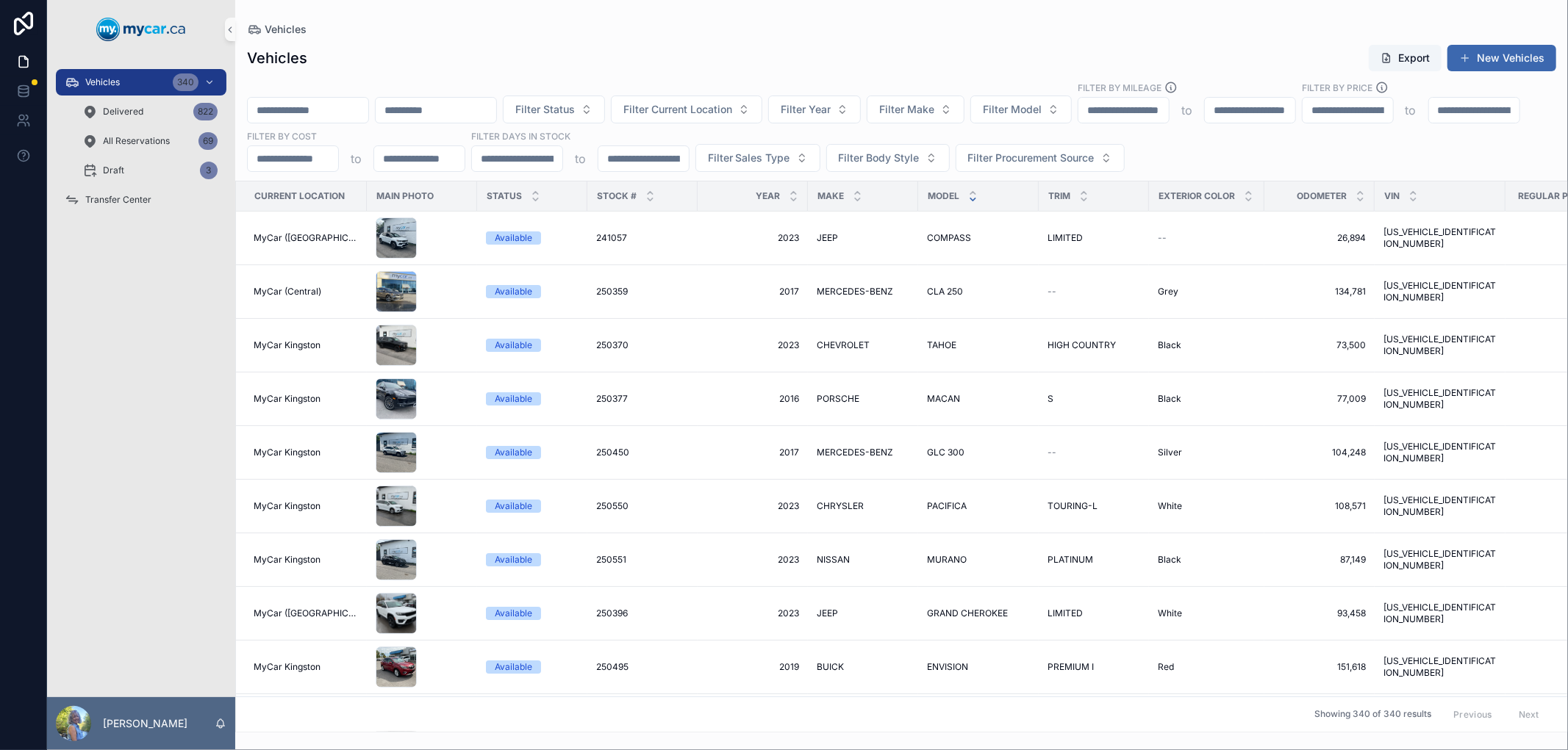
click at [968, 196] on div "scrollable content" at bounding box center [973, 196] width 10 height 17
click at [968, 199] on icon "scrollable content" at bounding box center [973, 200] width 10 height 10
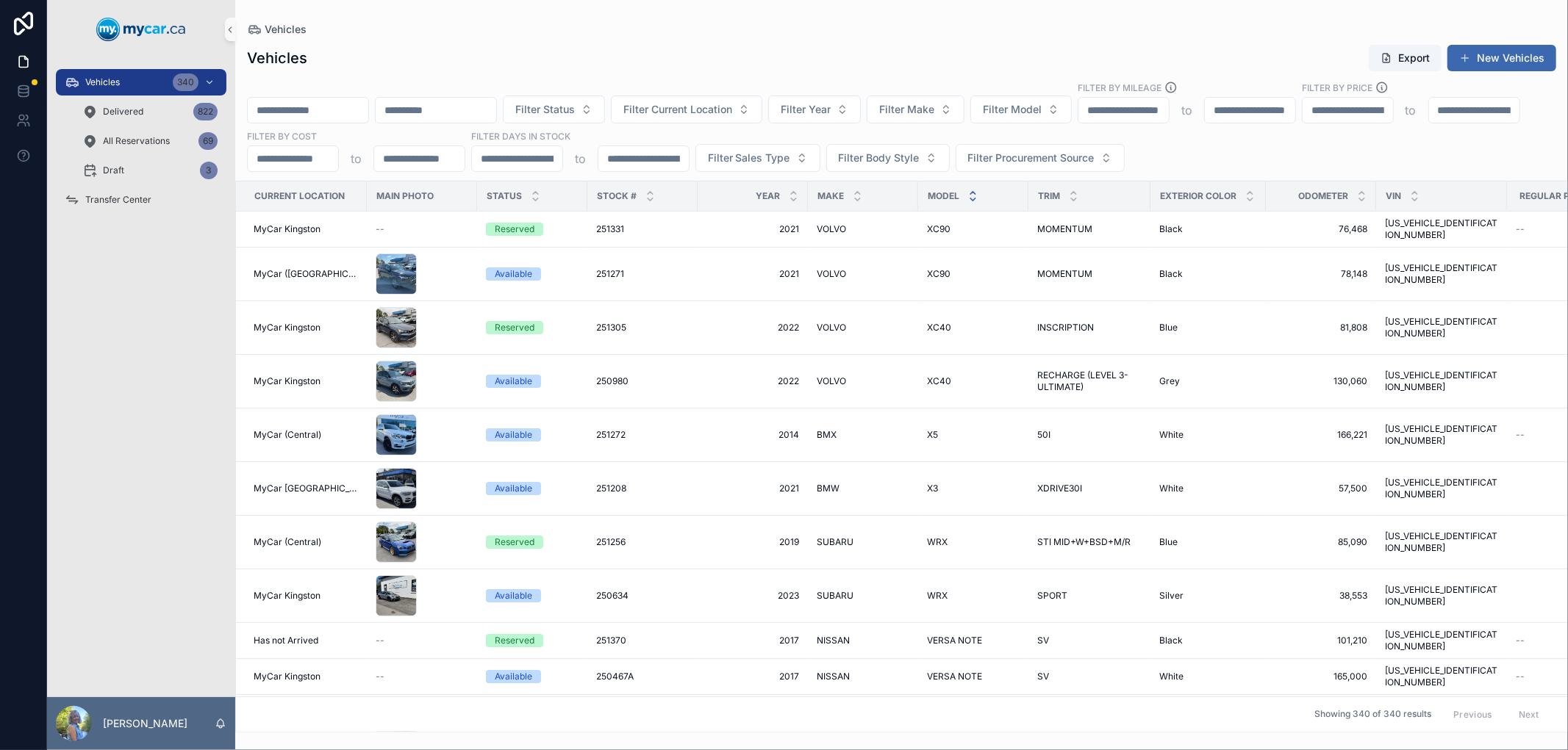
click at [968, 196] on icon "scrollable content" at bounding box center [973, 200] width 10 height 10
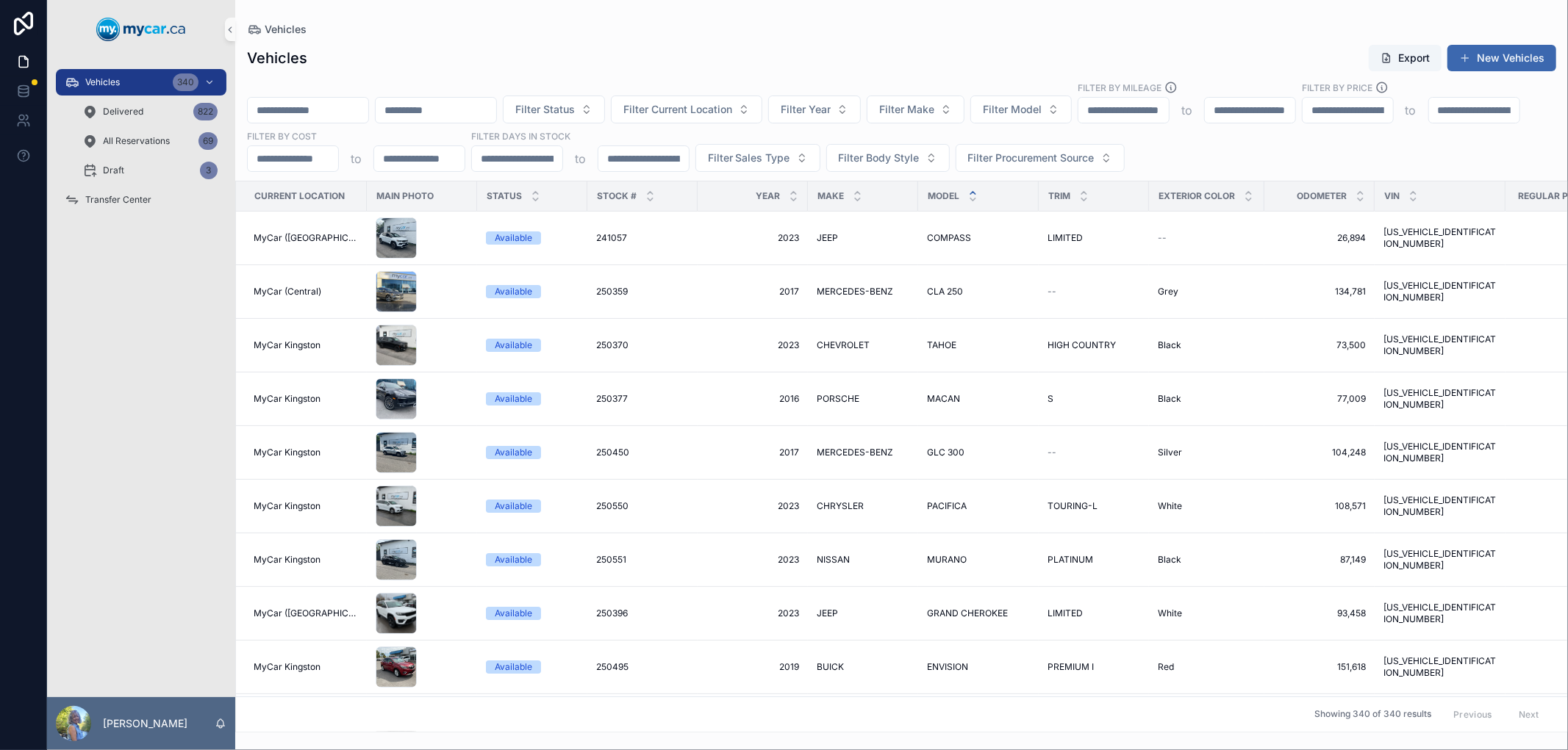
click at [971, 193] on icon "scrollable content" at bounding box center [973, 193] width 5 height 2
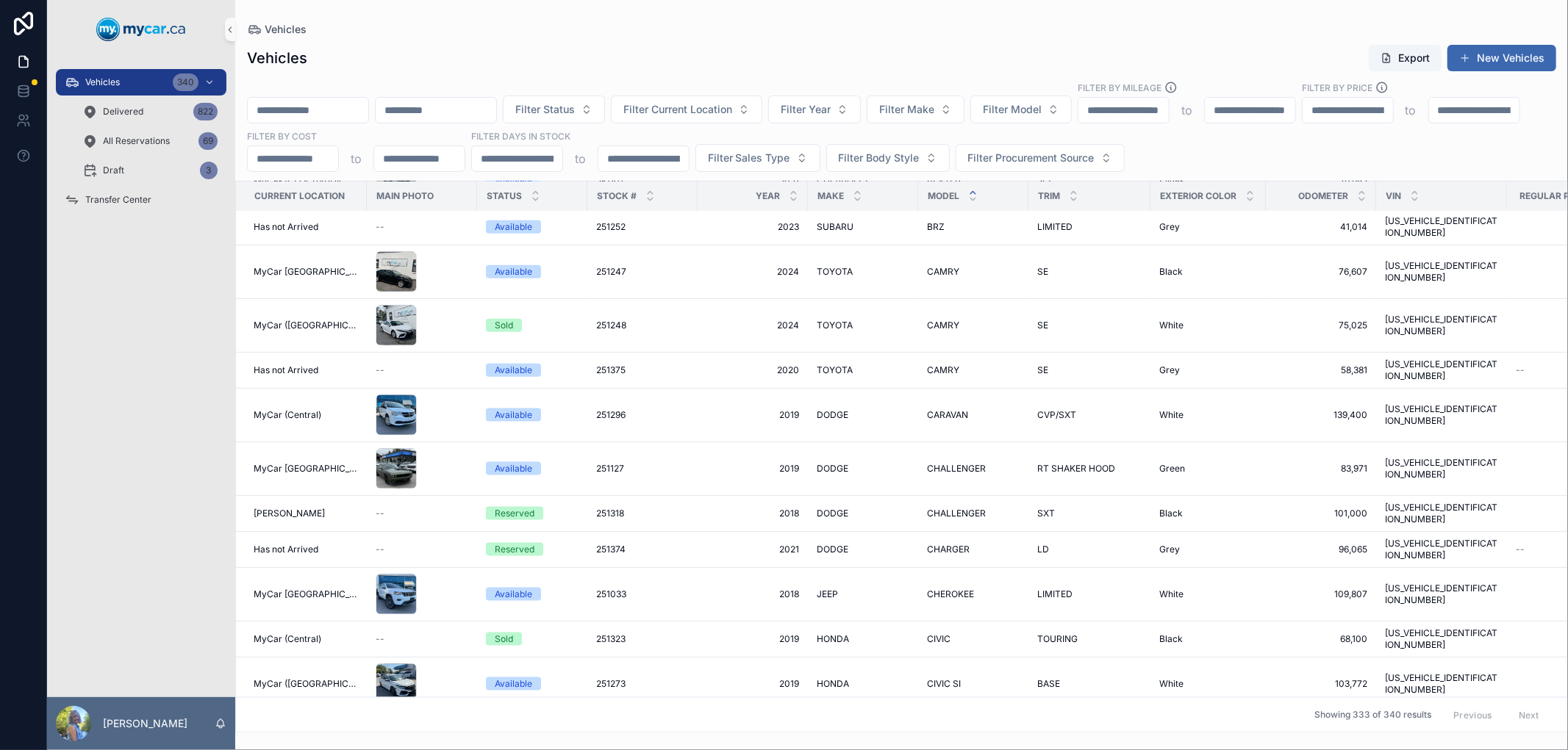
scroll to position [1522, 0]
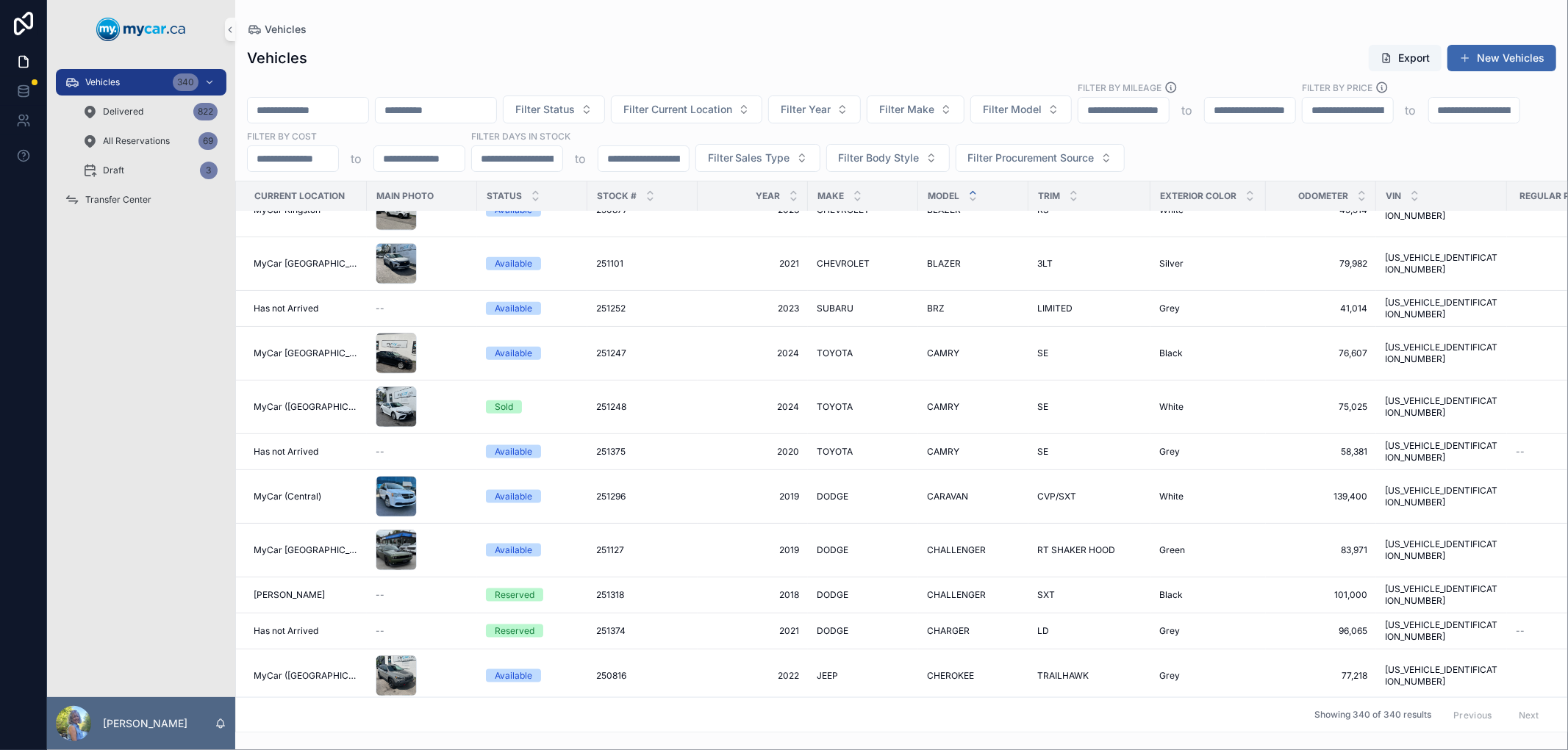
click at [1021, 49] on div "Vehicles Export New Vehicles" at bounding box center [900, 57] width 1309 height 28
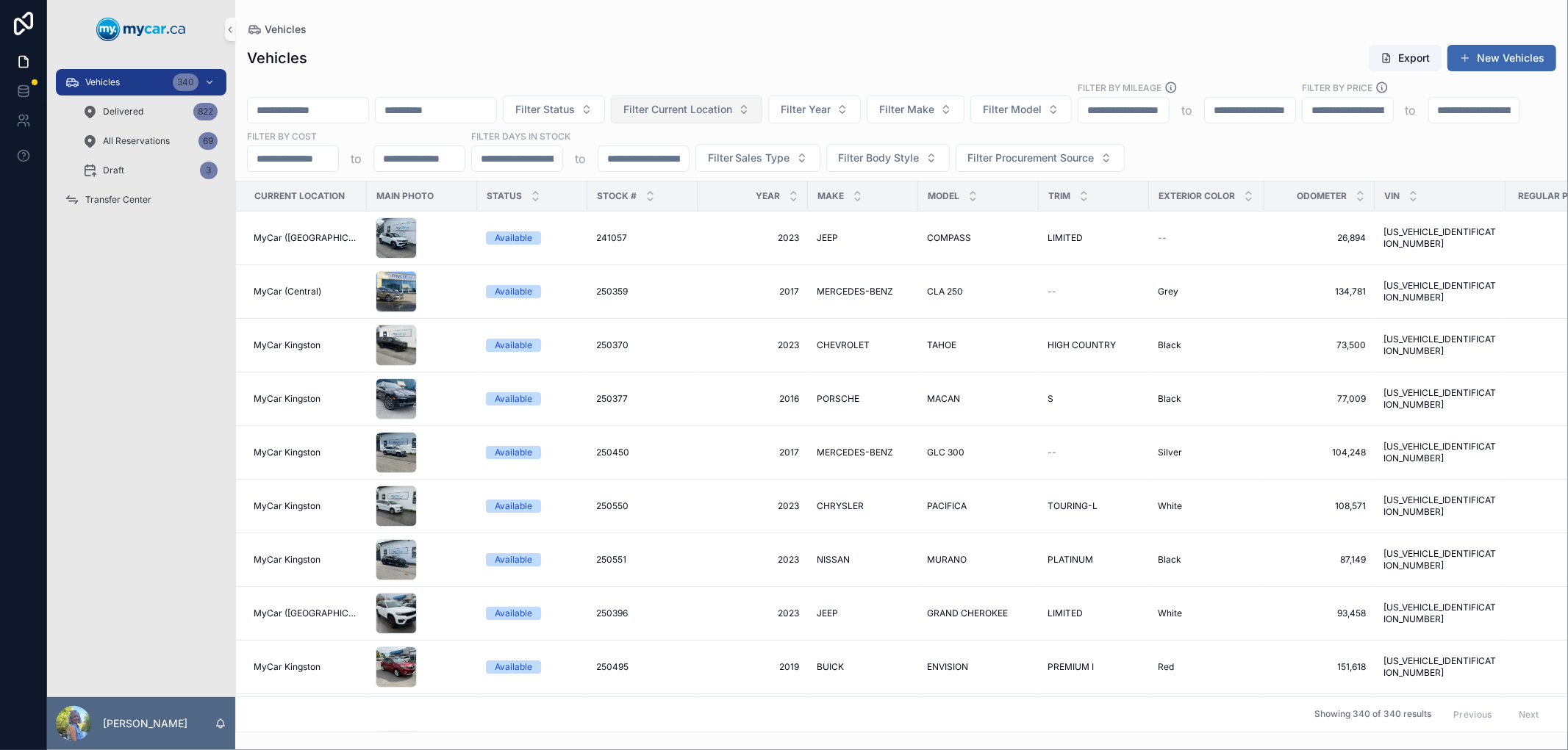
click at [732, 111] on span "Filter Current Location" at bounding box center [678, 109] width 109 height 15
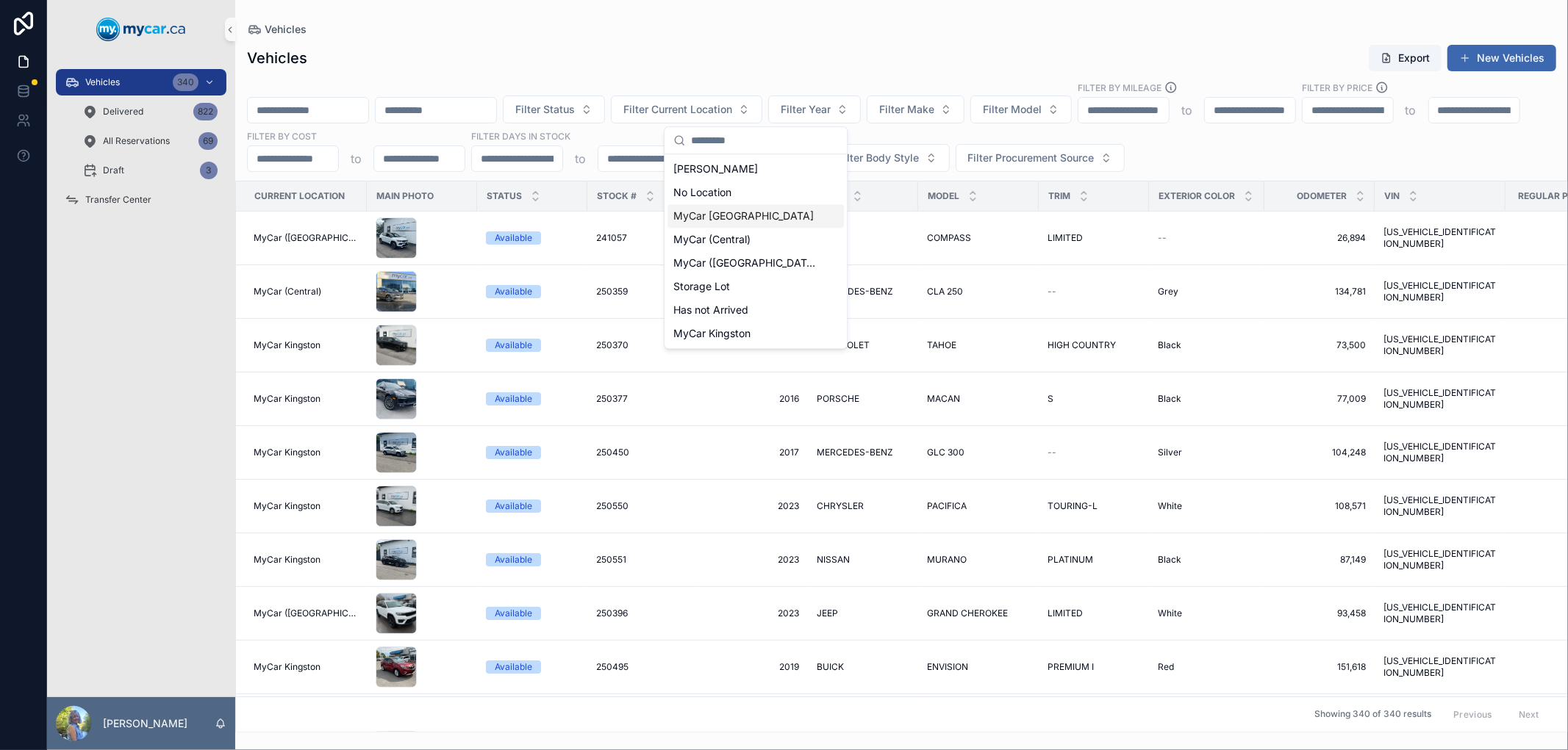
click at [724, 213] on span "MyCar [GEOGRAPHIC_DATA]" at bounding box center [744, 215] width 140 height 15
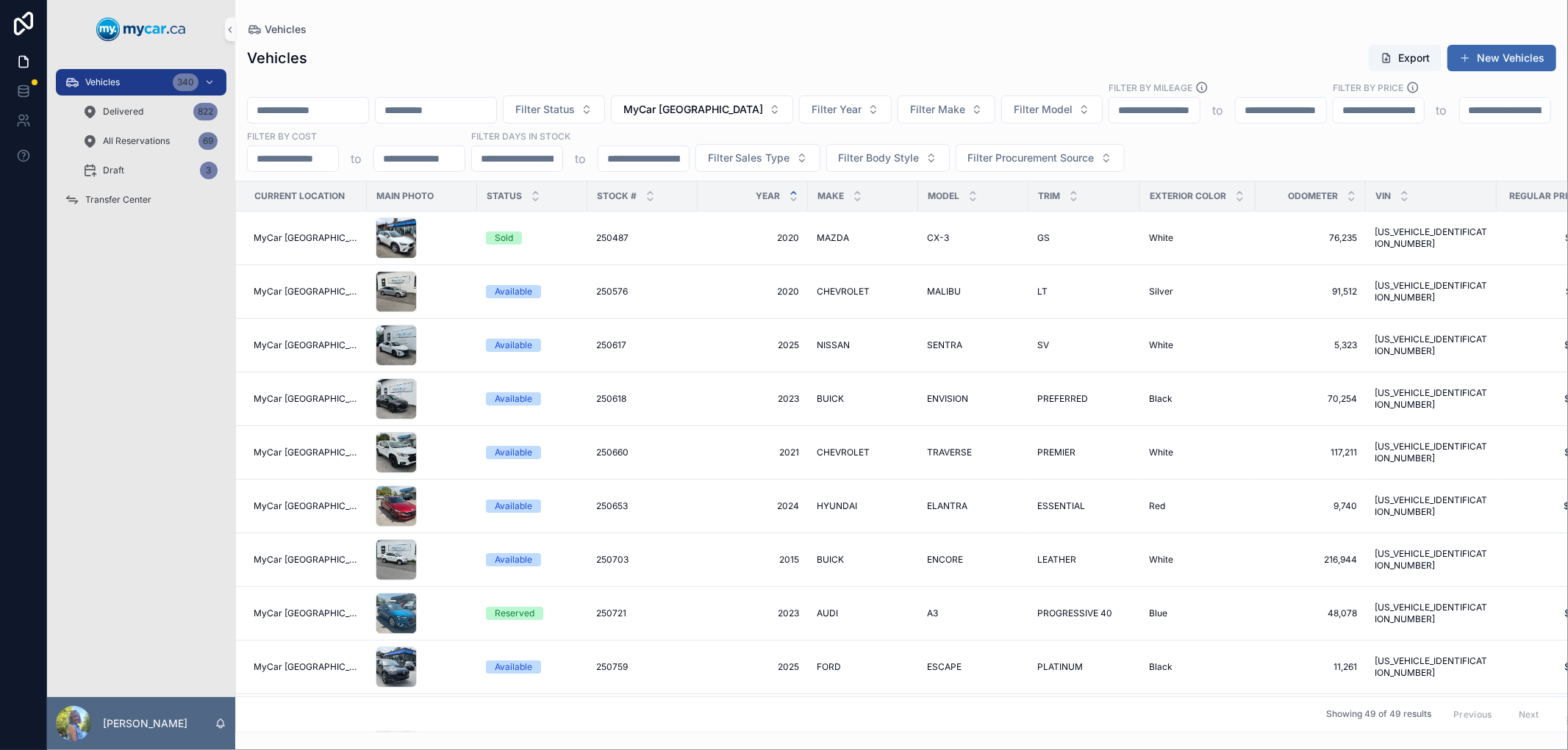
click at [791, 192] on icon "scrollable content" at bounding box center [793, 193] width 5 height 2
